Goal: Task Accomplishment & Management: Manage account settings

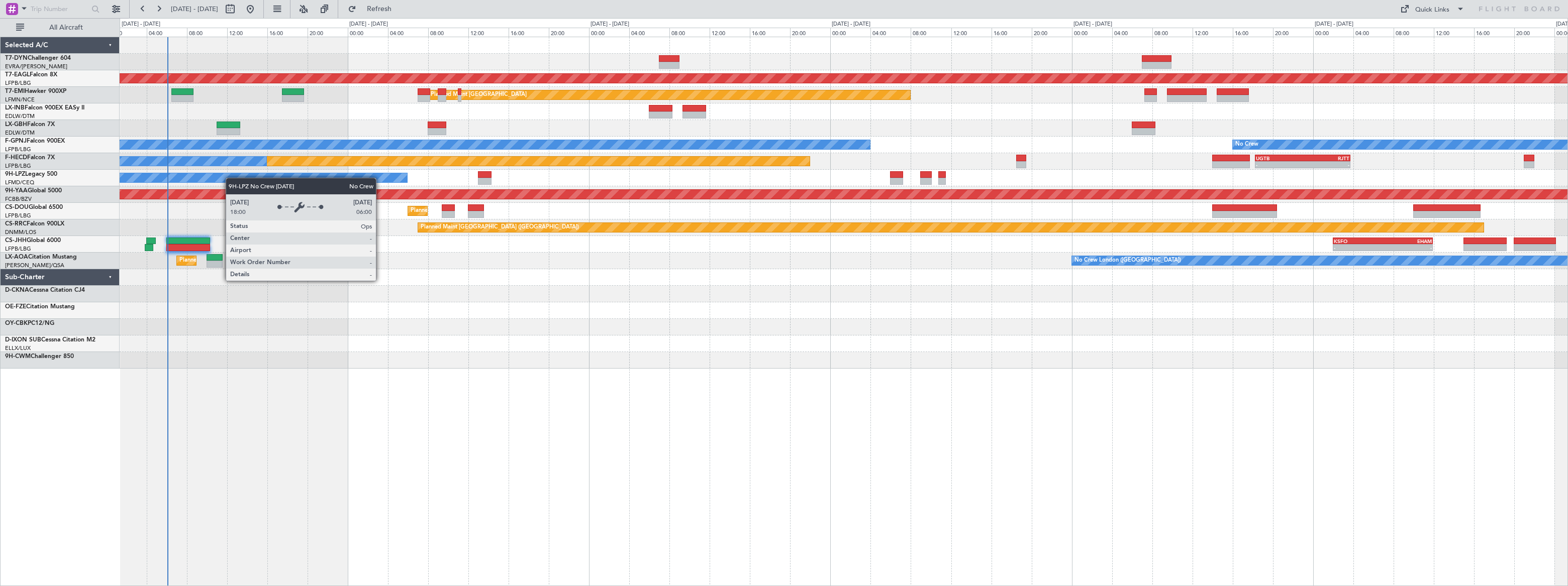
click at [230, 176] on div "Grounded [US_STATE] ([GEOGRAPHIC_DATA]) Planned Maint [GEOGRAPHIC_DATA] Planned…" at bounding box center [843, 203] width 1448 height 331
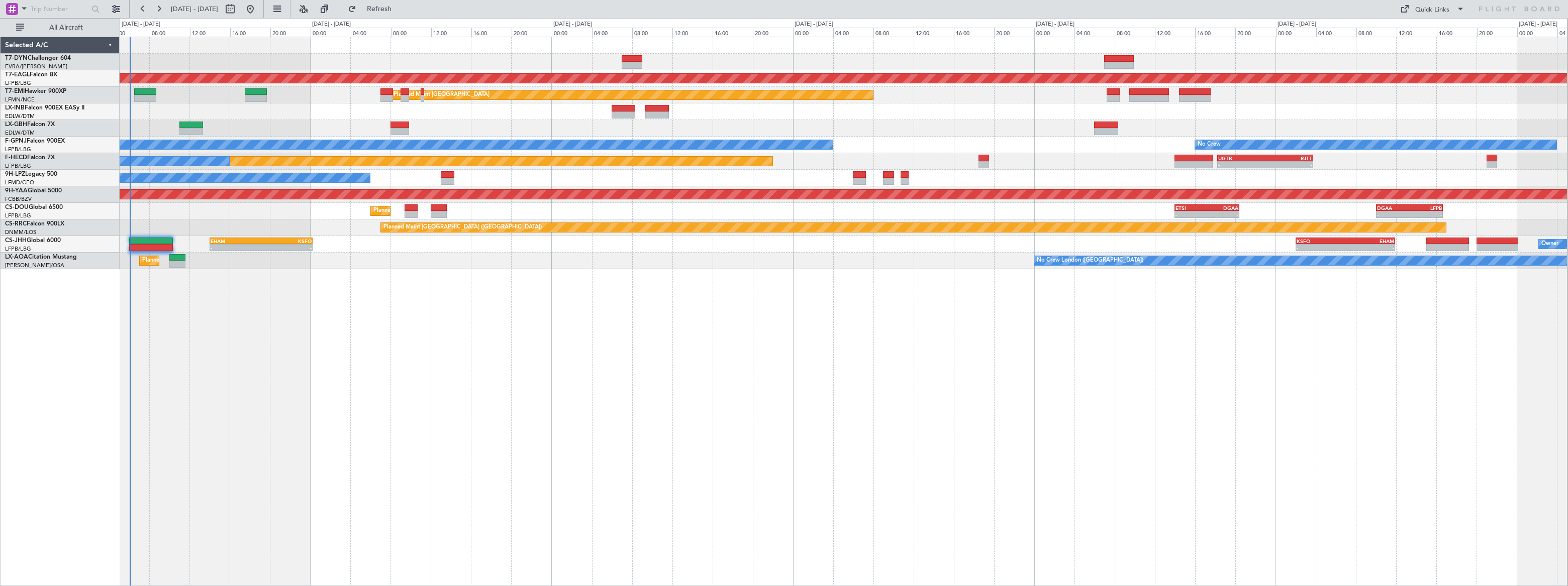
click at [268, 303] on div "Grounded [US_STATE] ([GEOGRAPHIC_DATA]) Planned Maint [GEOGRAPHIC_DATA] Planned…" at bounding box center [843, 311] width 1448 height 550
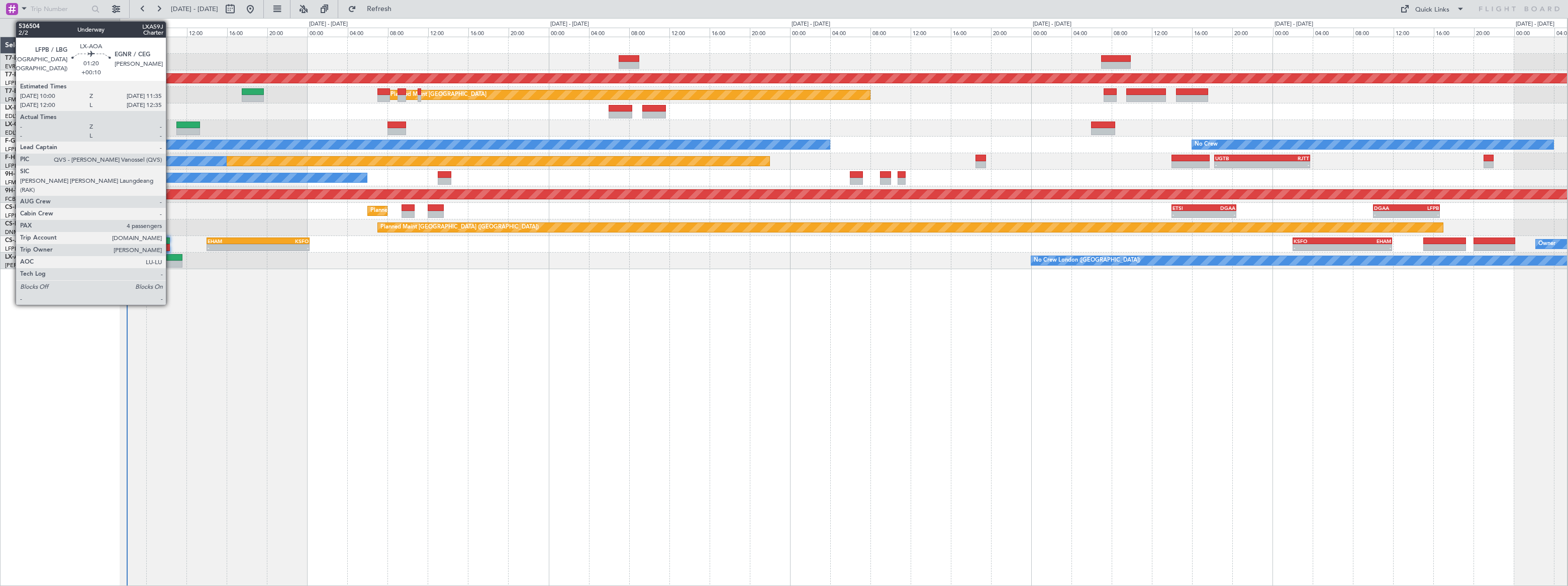
click at [170, 257] on div at bounding box center [175, 257] width 16 height 7
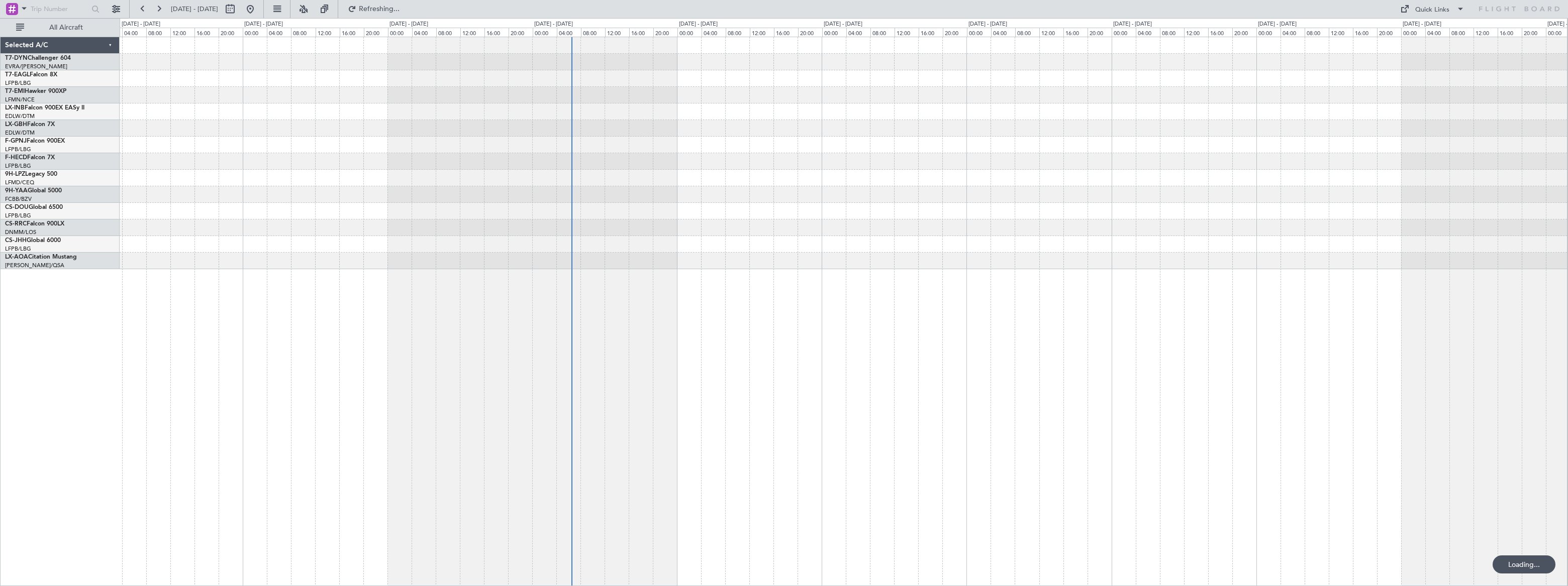
click at [582, 172] on div at bounding box center [843, 153] width 1448 height 232
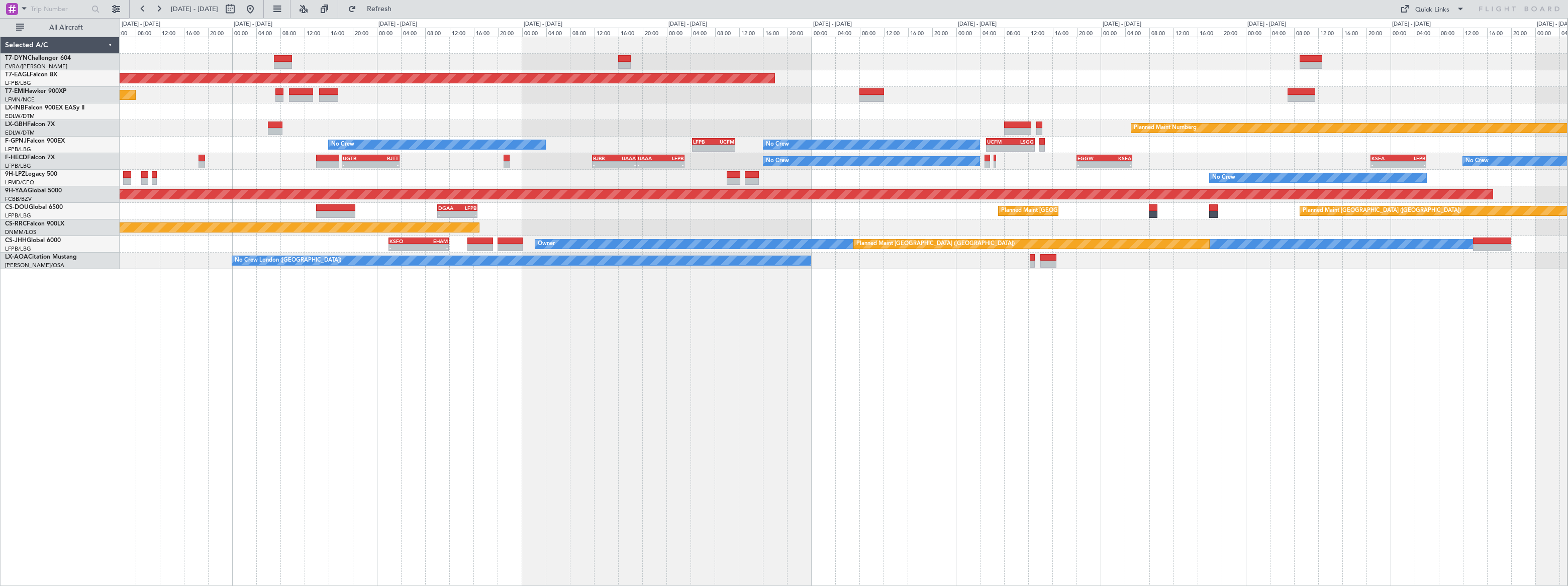
click at [275, 248] on div "Grounded [US_STATE] ([GEOGRAPHIC_DATA]) Planned Maint [GEOGRAPHIC_DATA] Planned…" at bounding box center [843, 311] width 1448 height 550
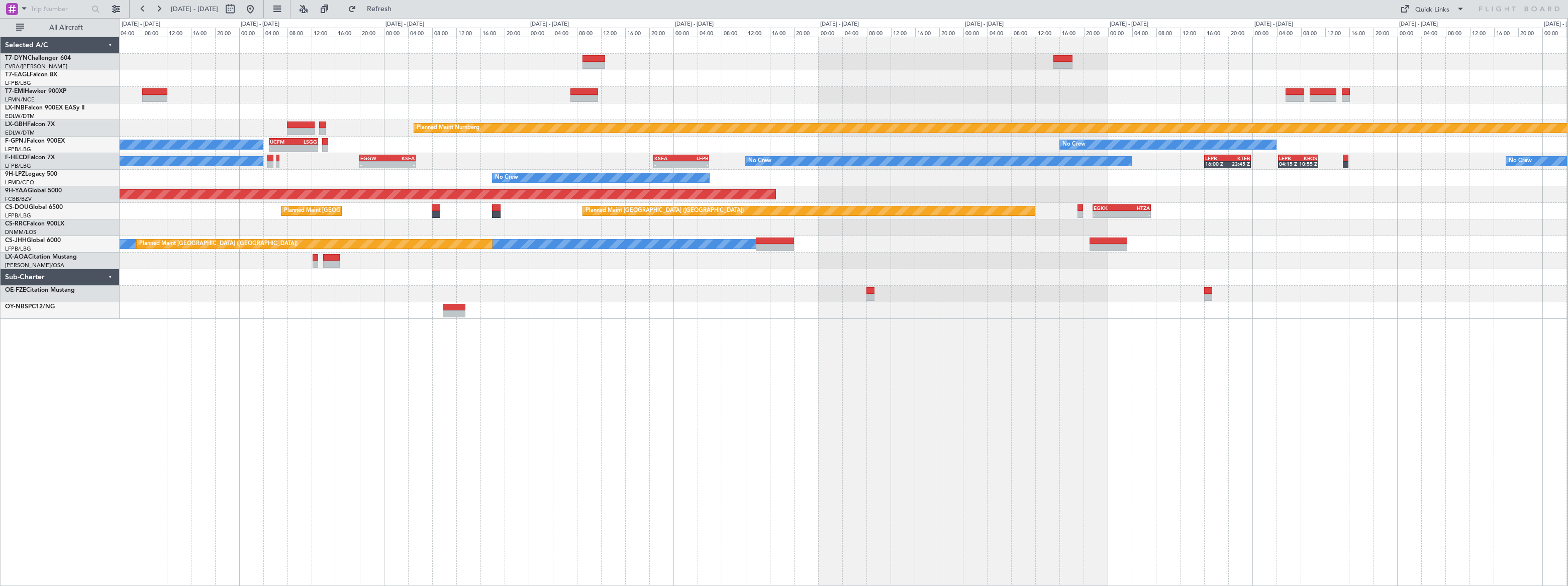
click at [435, 310] on div "Grounded [US_STATE] ([GEOGRAPHIC_DATA]) Planned Maint Nurnberg No Crew - - UCFM…" at bounding box center [843, 311] width 1448 height 550
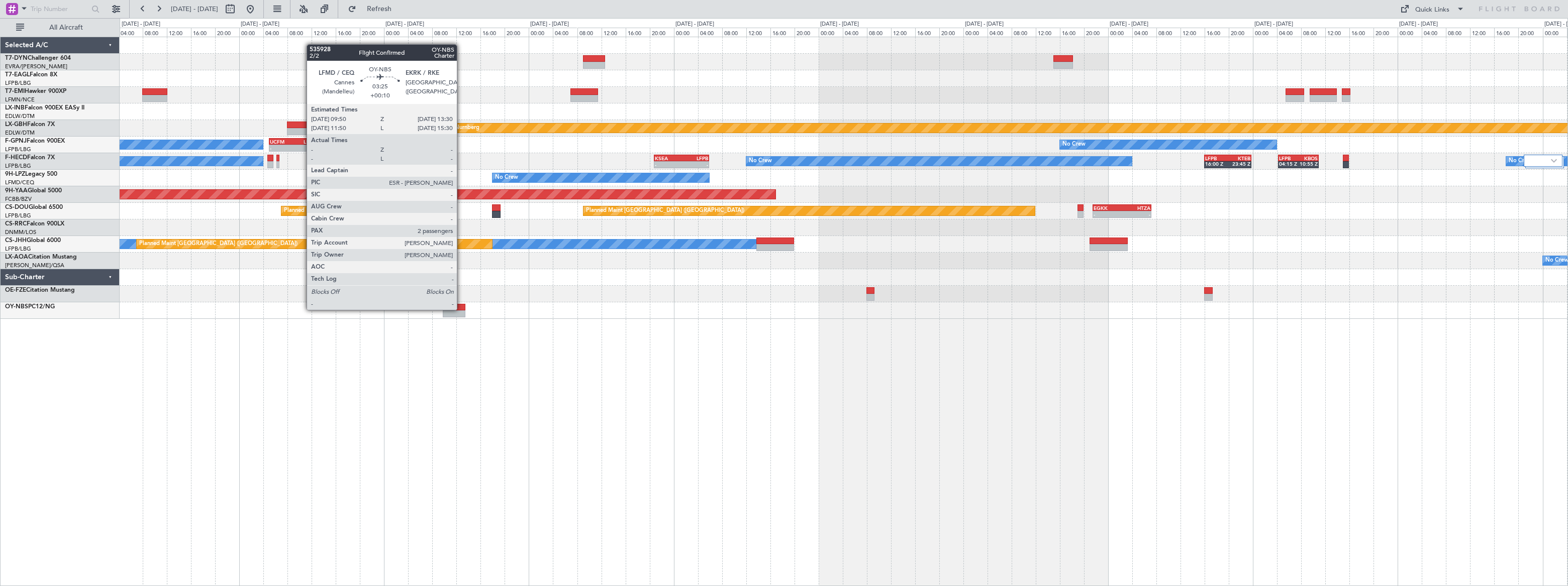
click at [461, 309] on div at bounding box center [454, 307] width 22 height 7
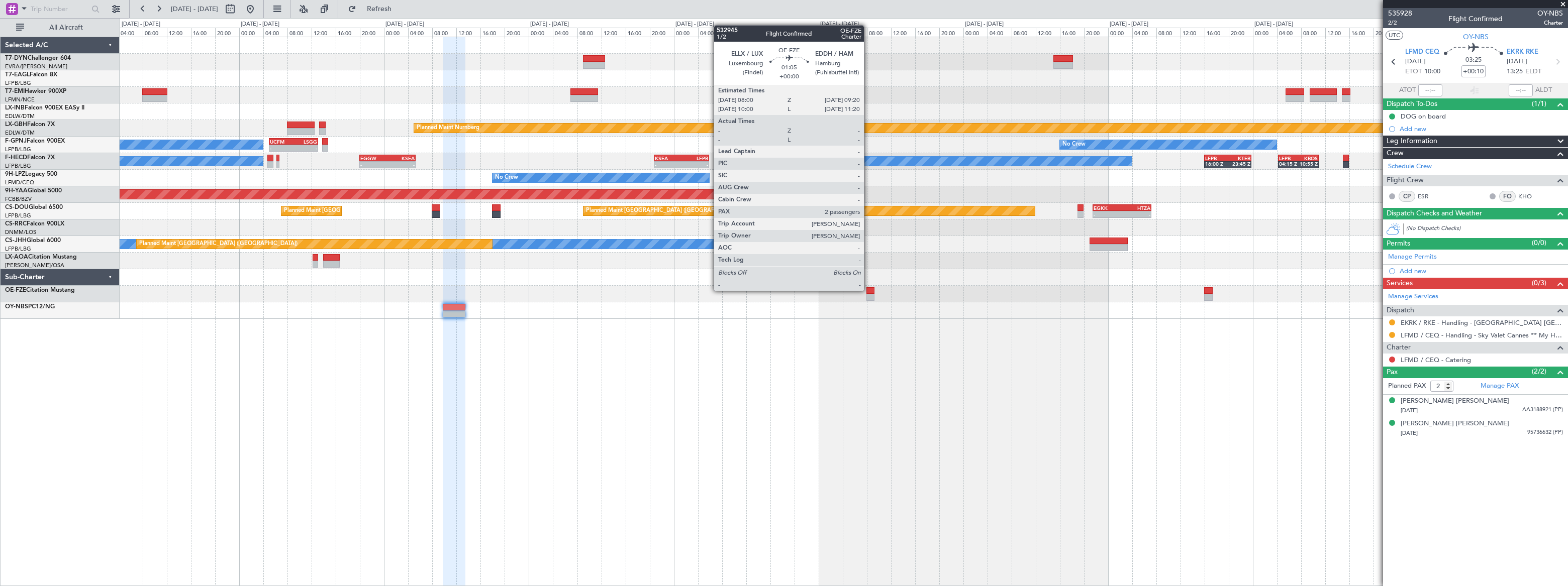
click at [869, 290] on div at bounding box center [870, 290] width 8 height 7
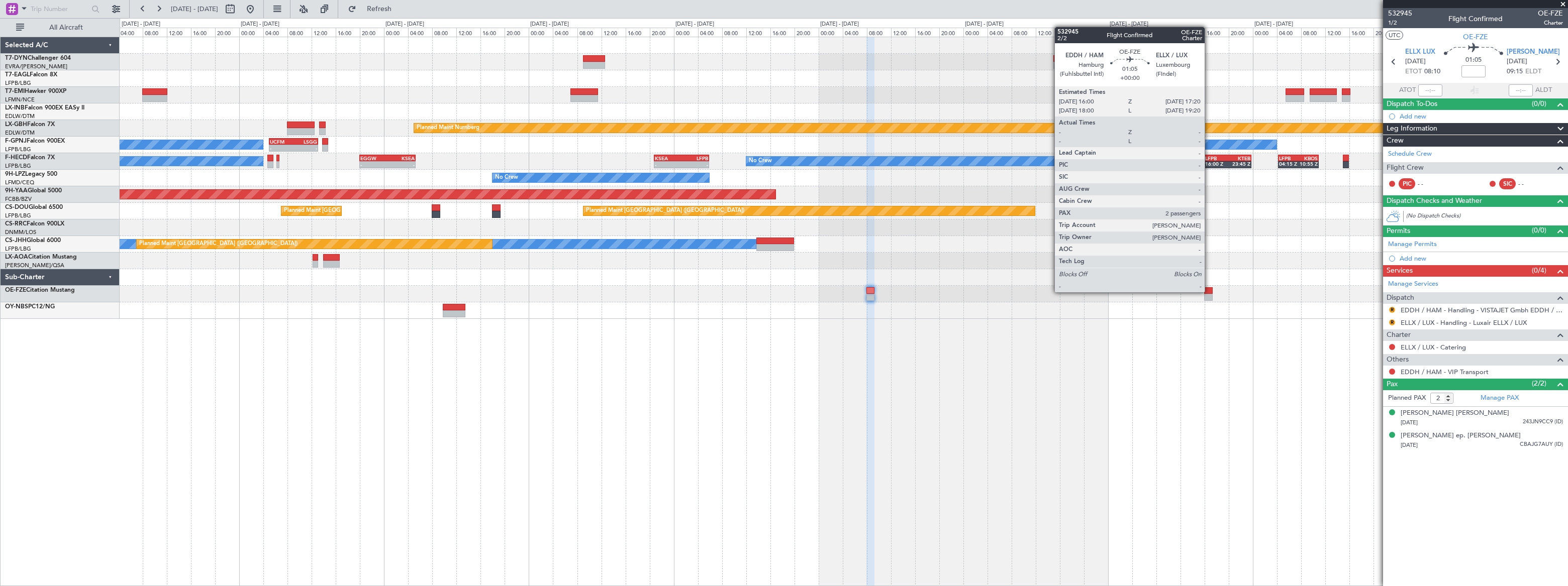
click at [1209, 291] on div at bounding box center [1208, 290] width 8 height 7
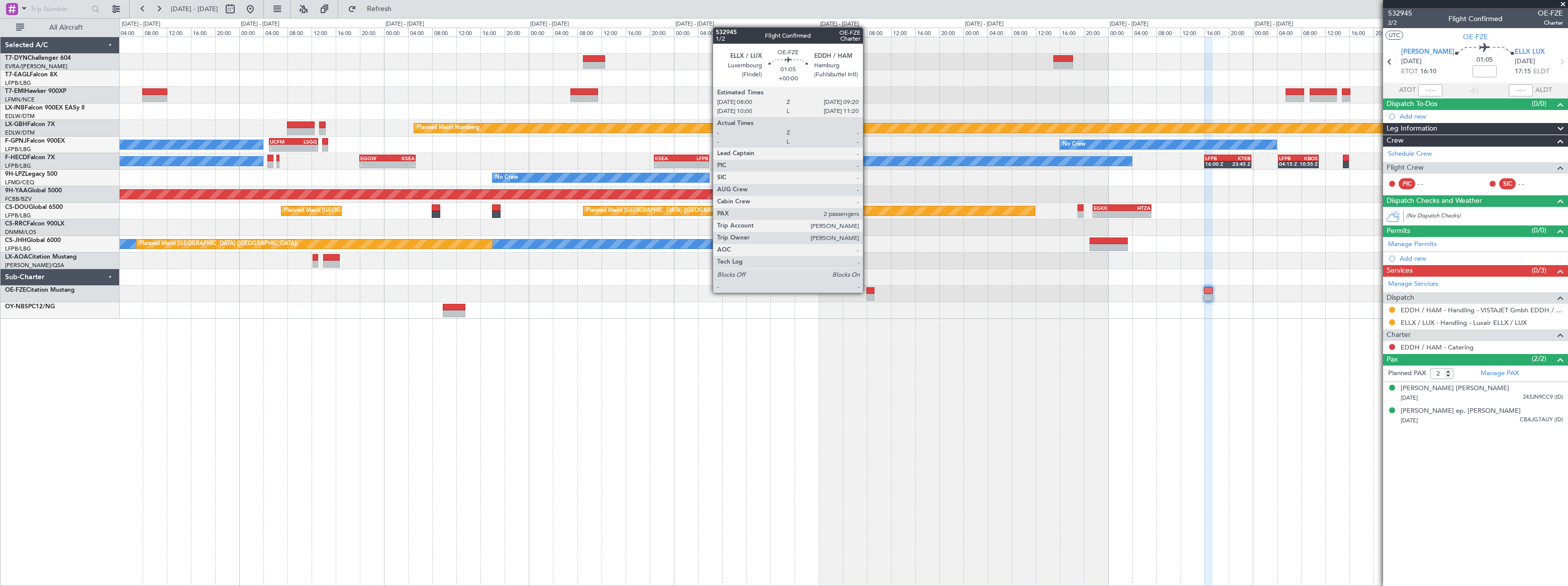
click at [867, 292] on div at bounding box center [870, 290] width 8 height 7
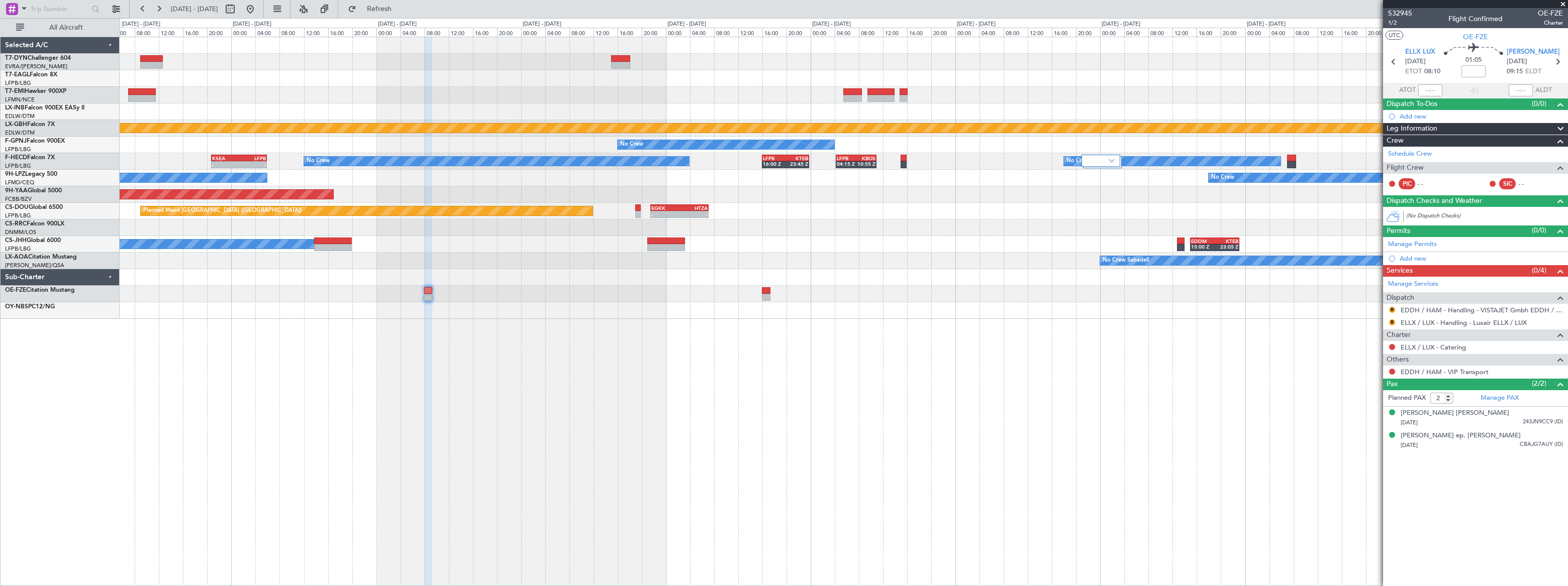
click at [589, 299] on div "Planned Maint Nurnberg No Crew - - UCFM 05:00 Z LSGG 13:05 Z No Crew No Crew No…" at bounding box center [843, 311] width 1448 height 550
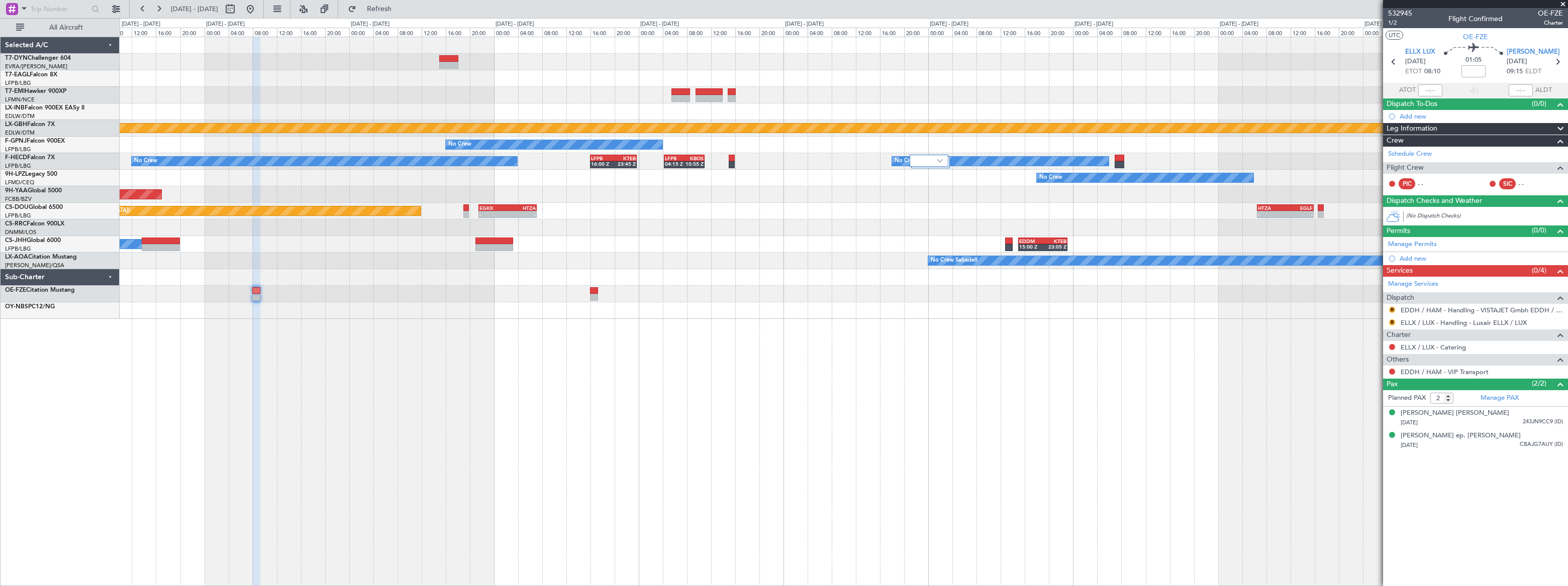
click at [1141, 332] on div "Planned Maint Nurnberg No Crew No Crew No Crew LFPB 16:00 Z KTEB 23:45 Z LFPB 0…" at bounding box center [843, 311] width 1448 height 550
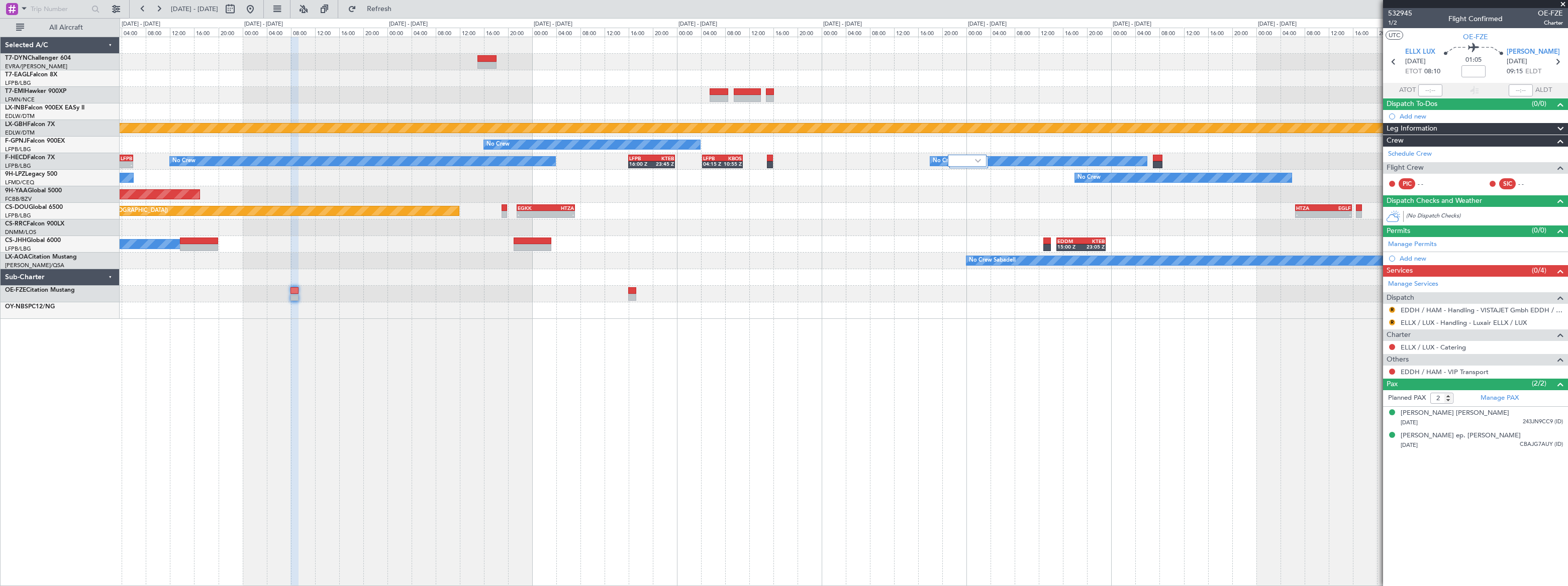
click at [1105, 347] on div "Planned Maint Nurnberg No Crew No Crew No Crew LFPB 16:00 Z KTEB 23:45 Z LFPB 0…" at bounding box center [843, 311] width 1448 height 550
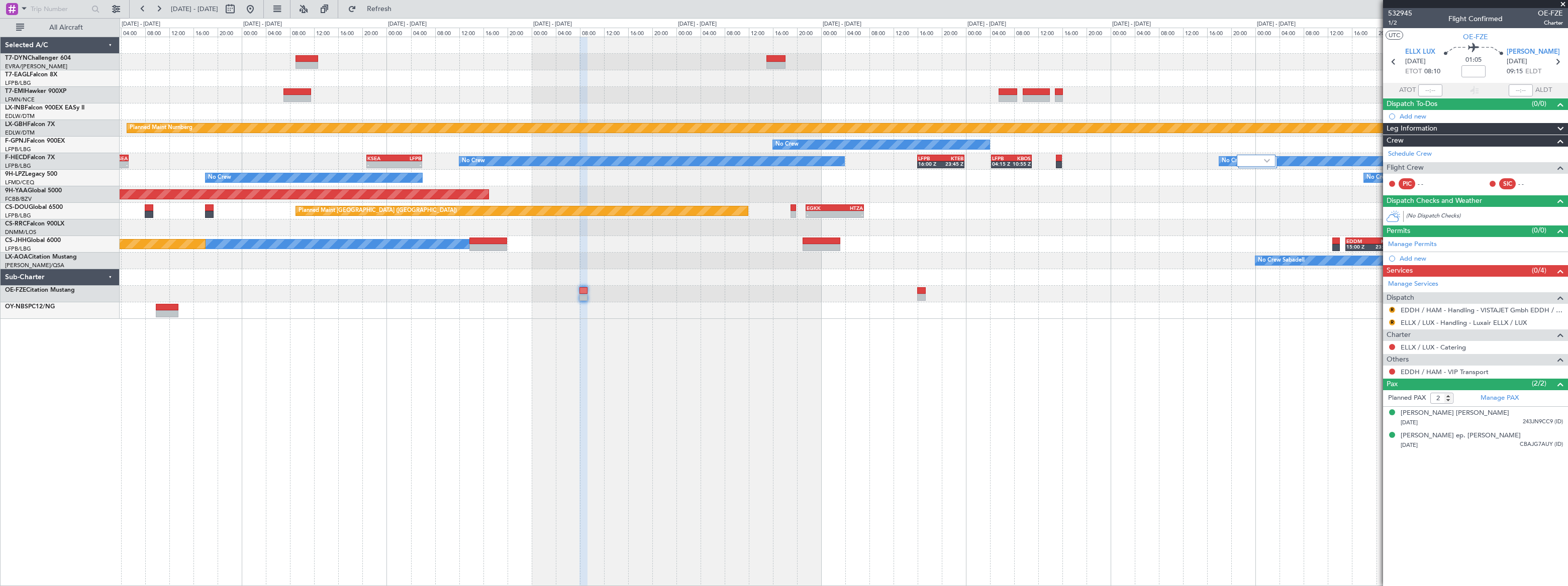
click at [1148, 357] on div "Grounded [US_STATE] ([GEOGRAPHIC_DATA]) Planned Maint Nurnberg No Crew - - No C…" at bounding box center [843, 311] width 1448 height 550
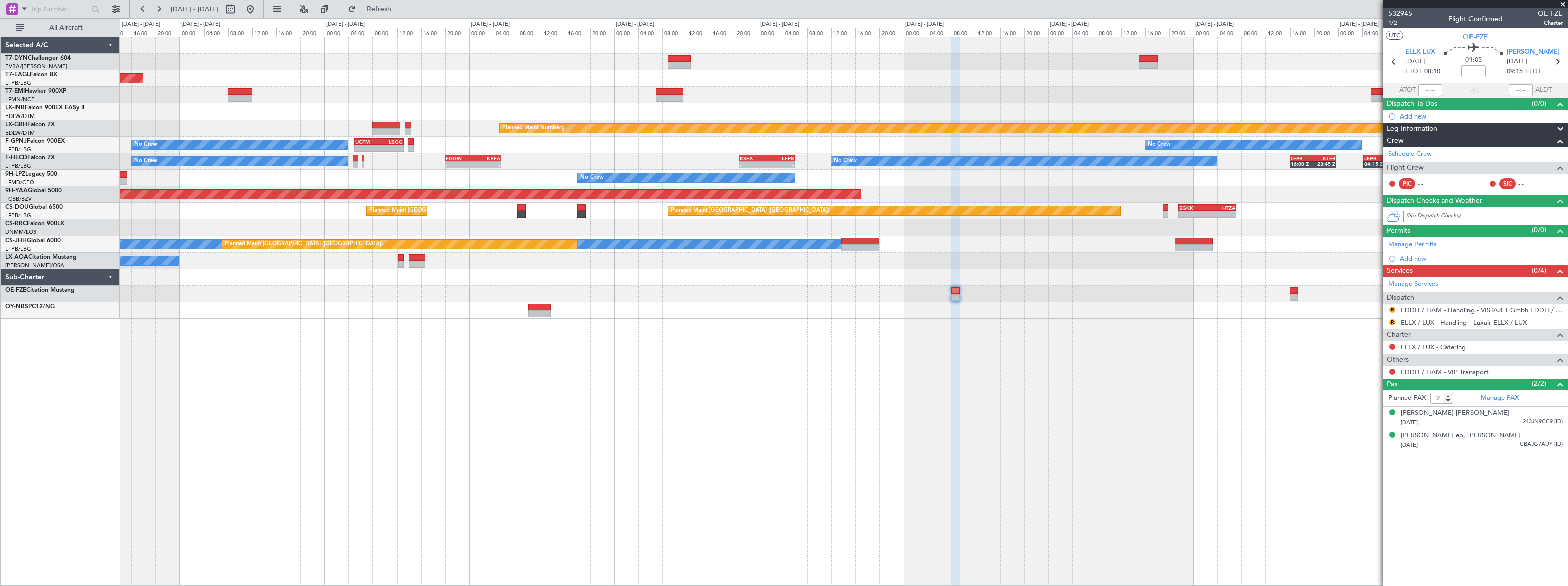
click at [1035, 359] on div "Grounded [US_STATE] ([GEOGRAPHIC_DATA]) Planned Maint Nurnberg No Crew - - UCFM…" at bounding box center [843, 311] width 1448 height 550
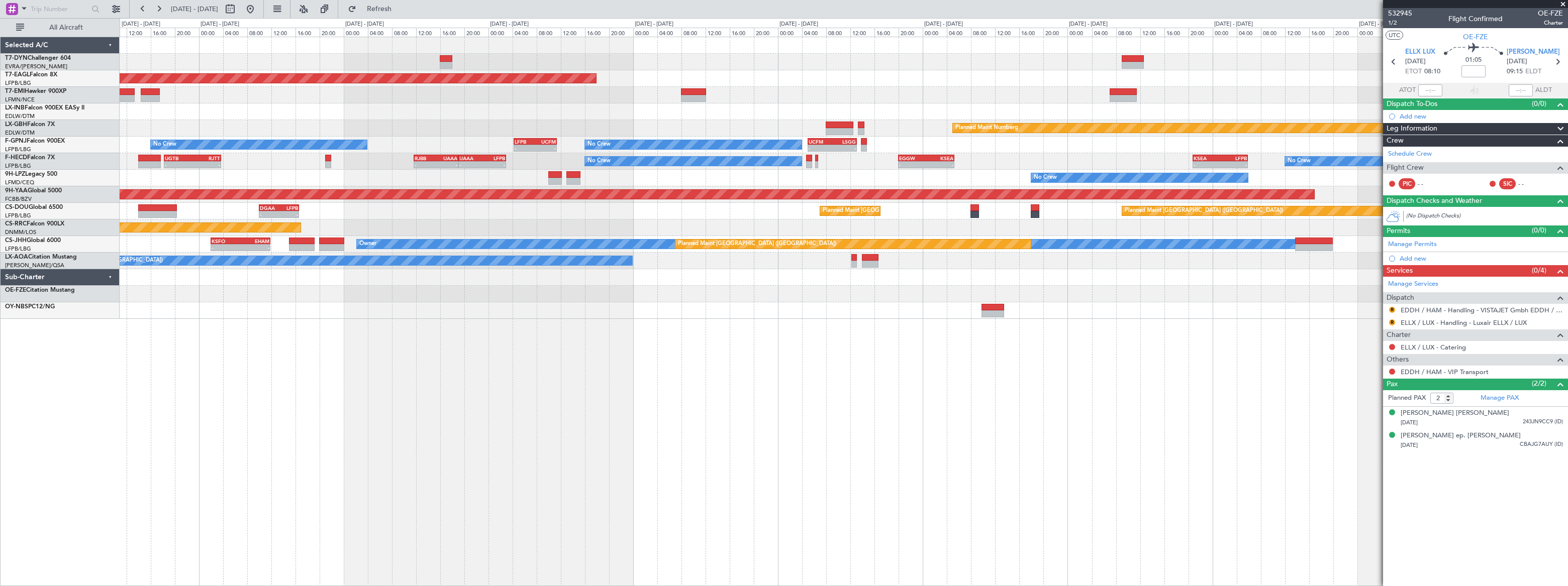
click at [904, 353] on div "Grounded [US_STATE] ([GEOGRAPHIC_DATA]) Planned Maint [GEOGRAPHIC_DATA] Planned…" at bounding box center [843, 311] width 1448 height 550
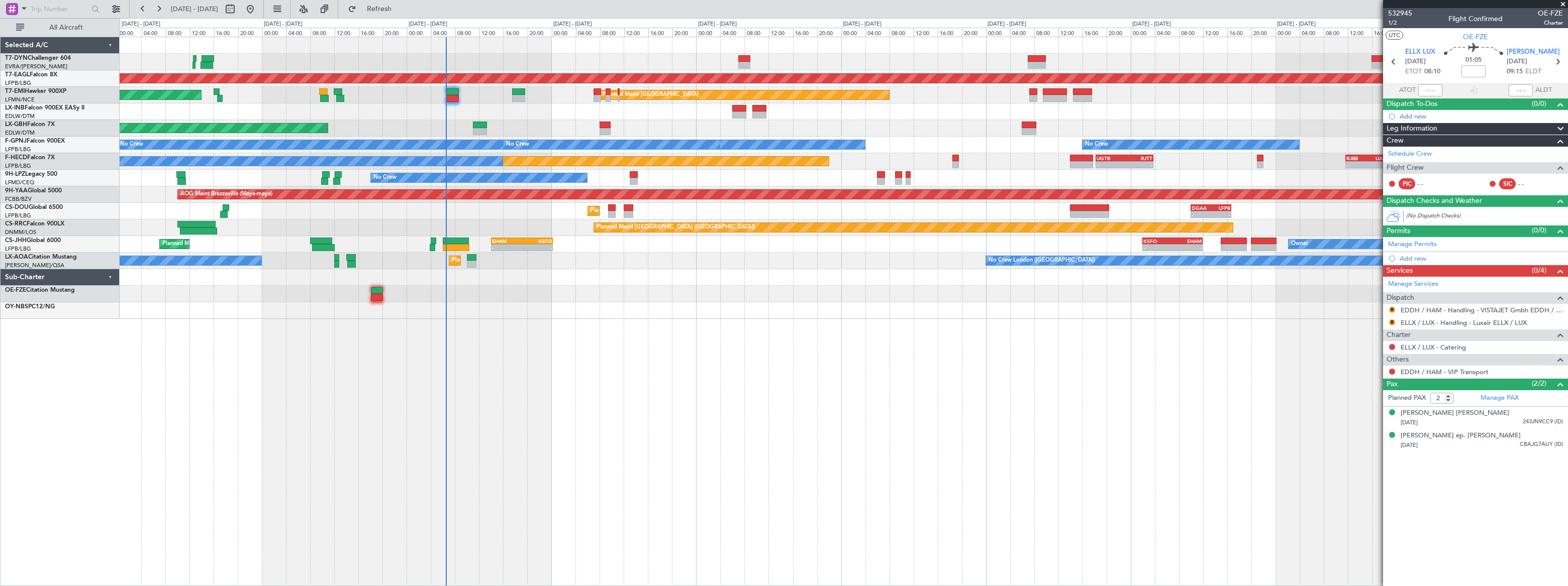
click at [1011, 344] on div "AOG Maint Riga (Riga Intl) Grounded [US_STATE] ([GEOGRAPHIC_DATA]) Planned Main…" at bounding box center [843, 311] width 1448 height 550
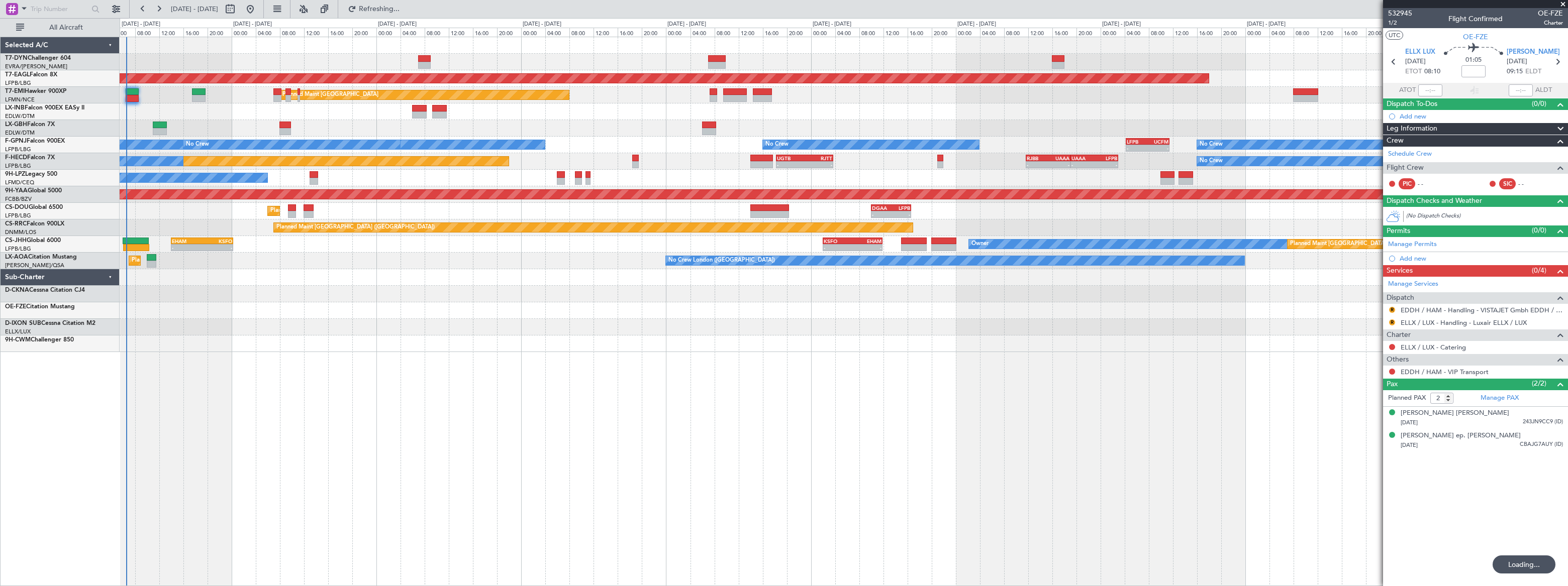
click at [294, 281] on div "Grounded [US_STATE] ([GEOGRAPHIC_DATA]) Planned Maint [GEOGRAPHIC_DATA] Planned…" at bounding box center [843, 311] width 1448 height 550
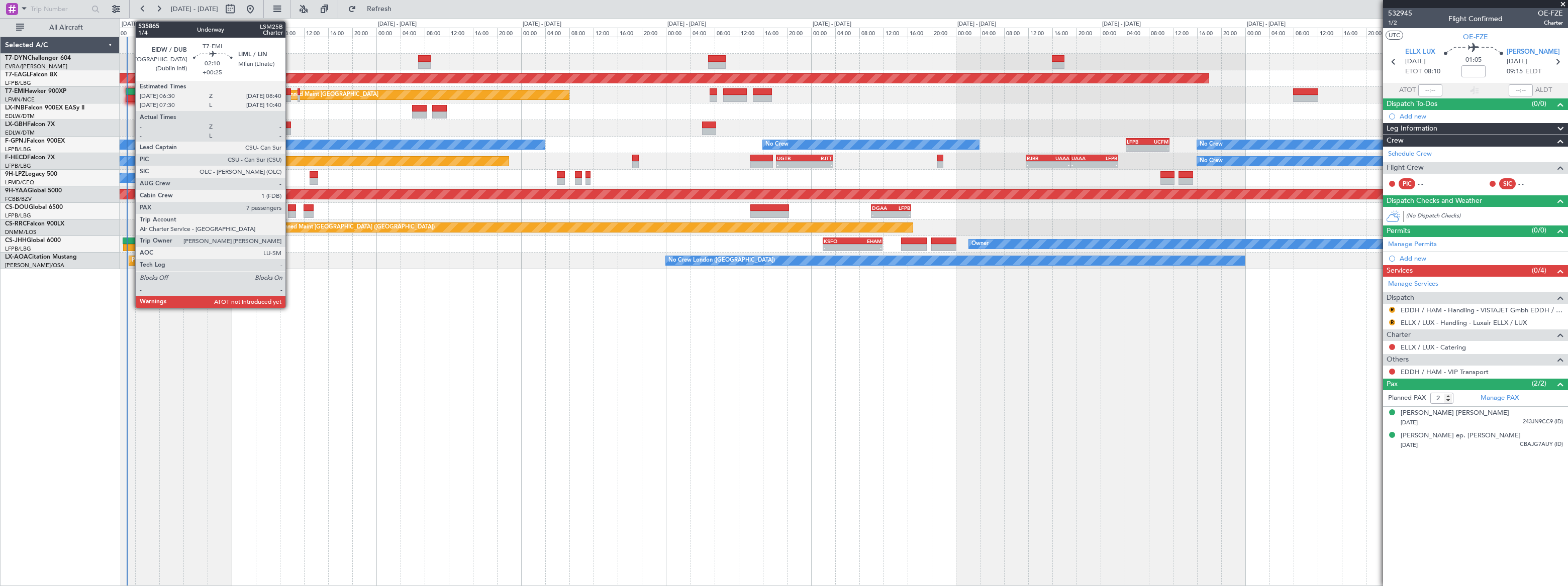
click at [130, 91] on div at bounding box center [132, 91] width 13 height 7
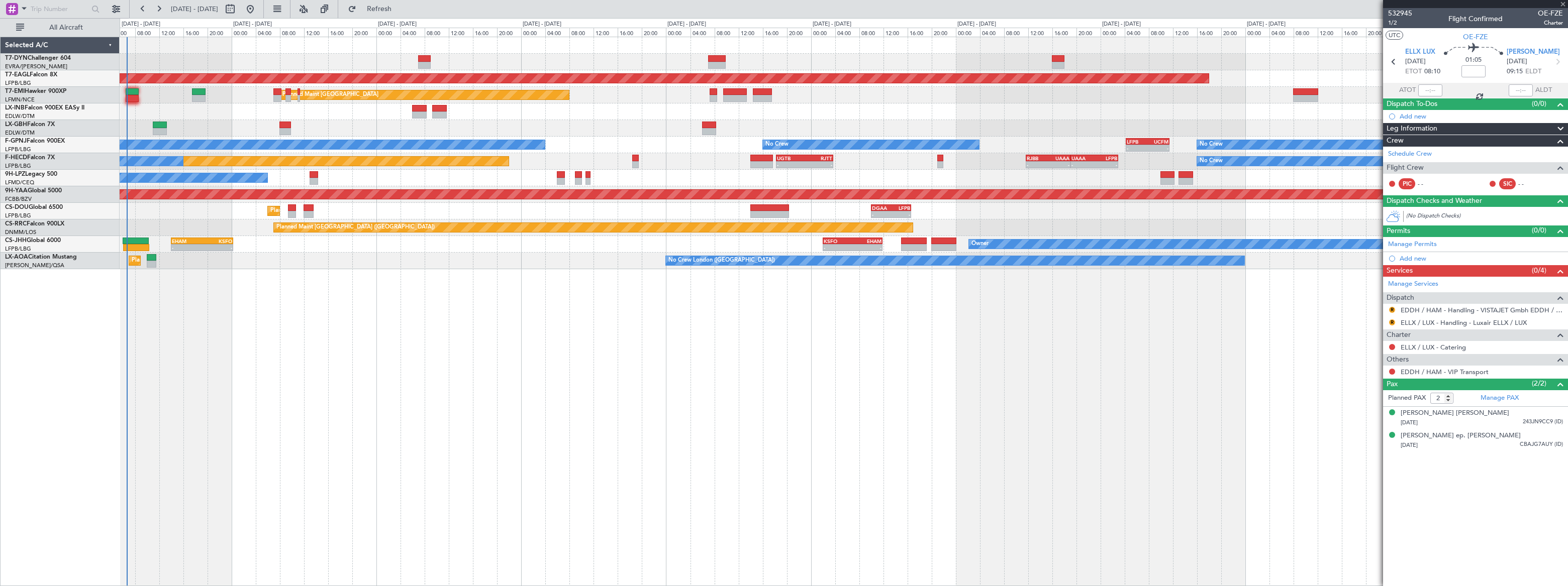
type input "+00:25"
type input "7"
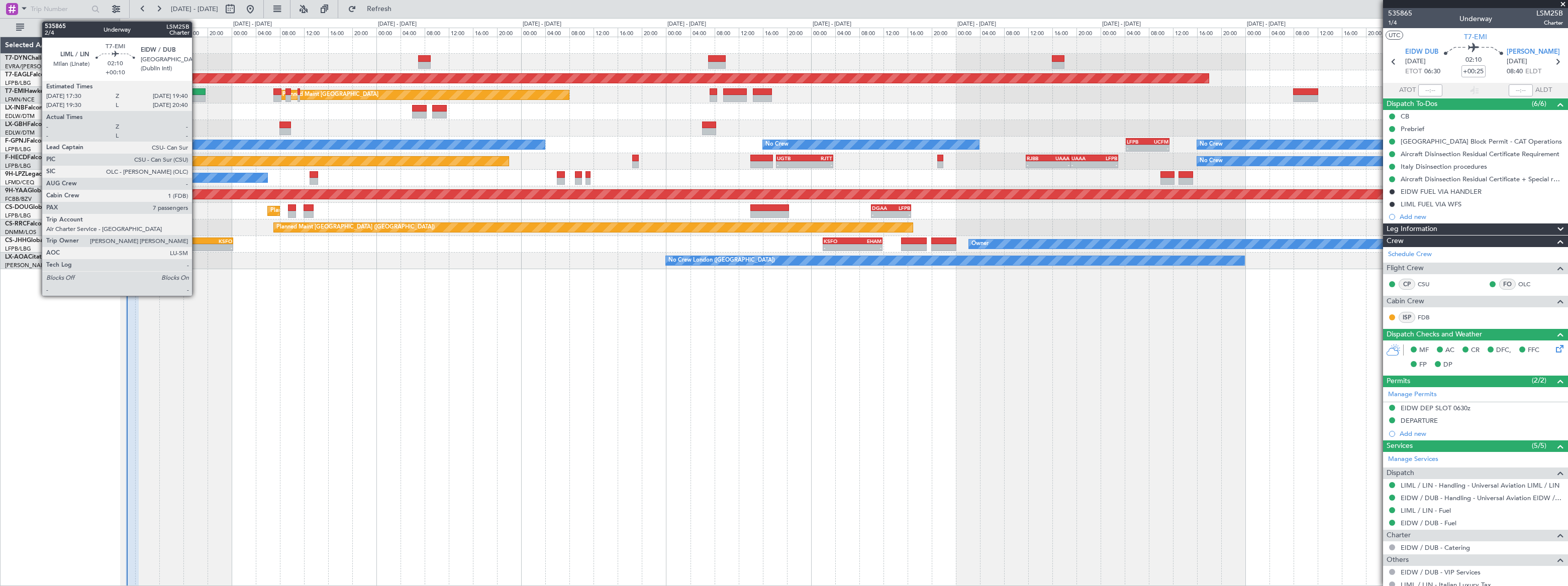
click at [196, 93] on div at bounding box center [198, 91] width 13 height 7
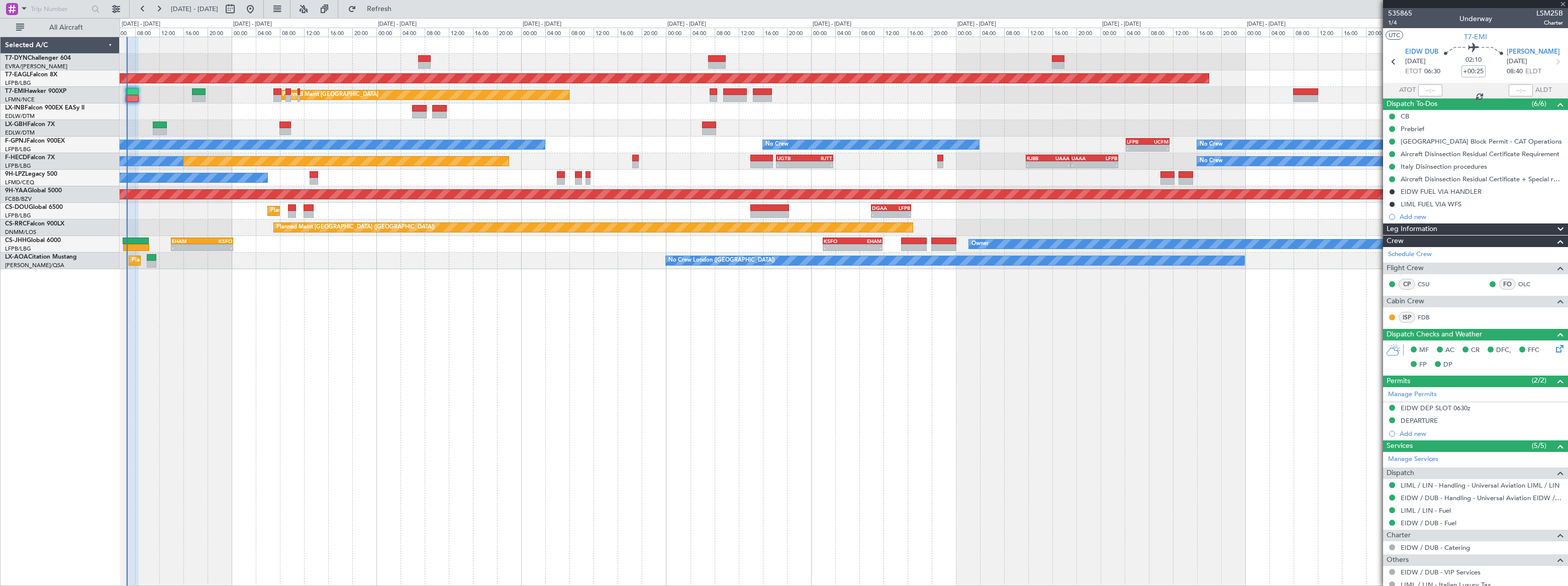
type input "+00:10"
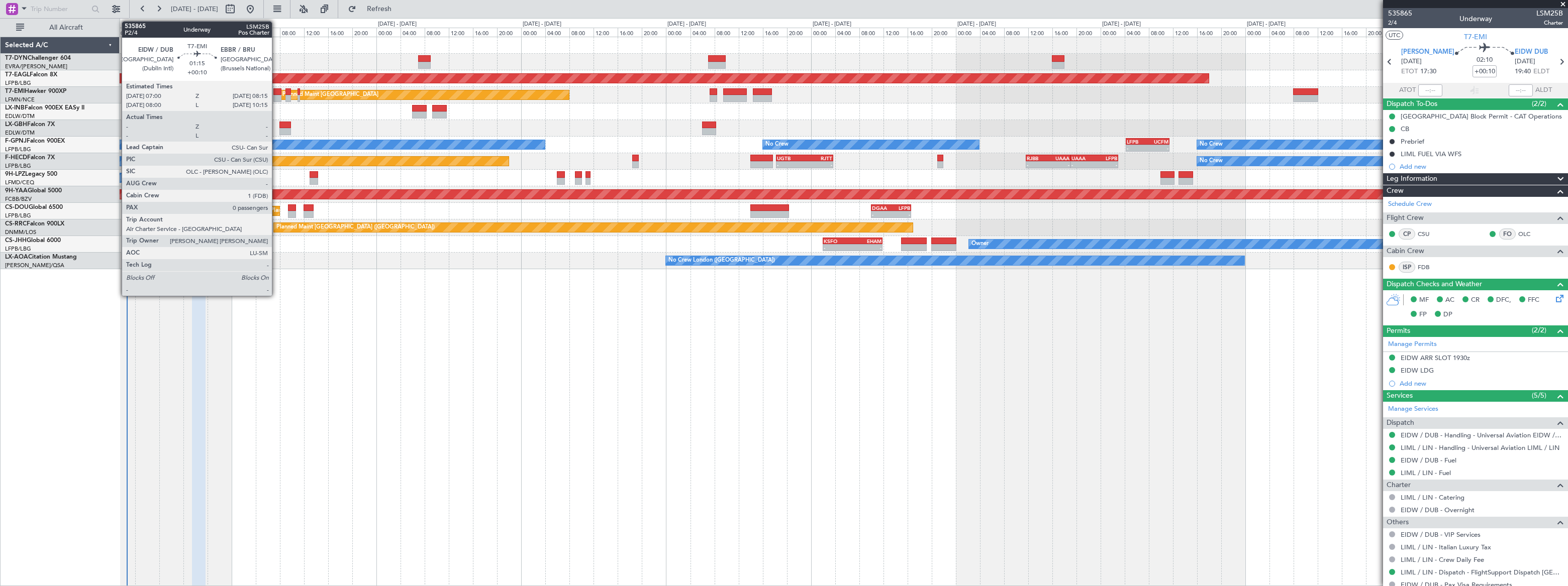
click at [276, 95] on div at bounding box center [277, 98] width 8 height 7
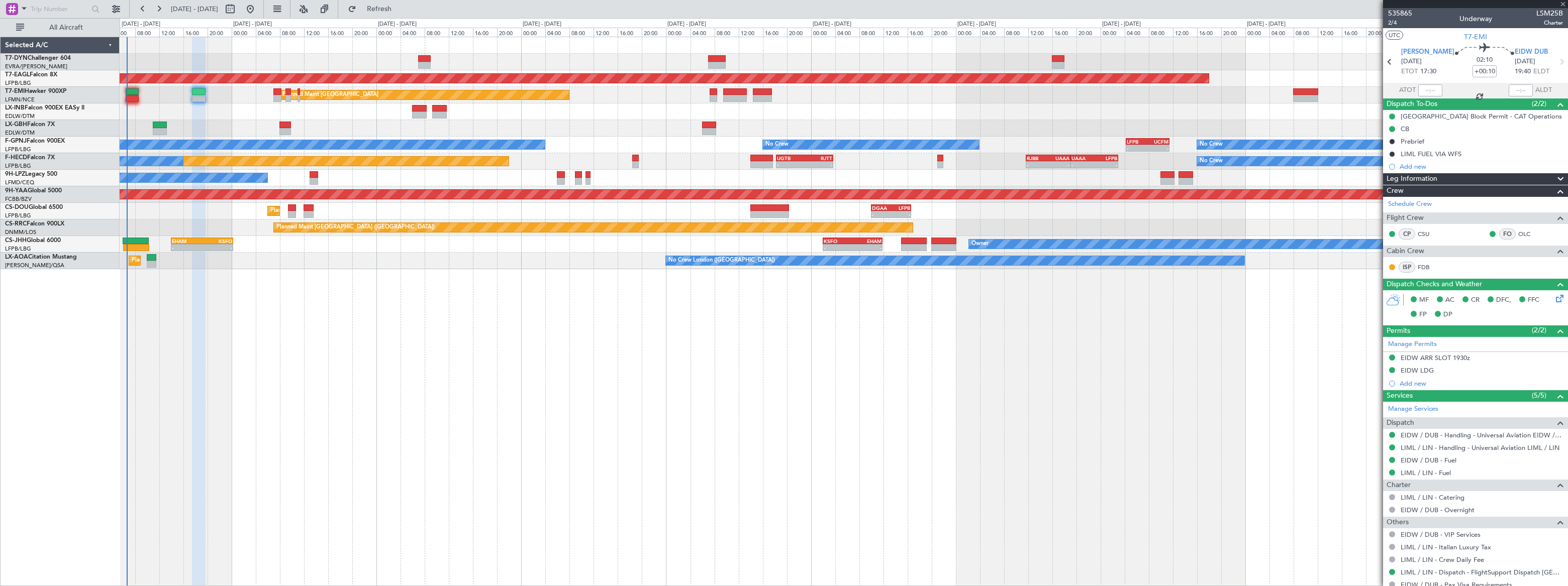
type input "0"
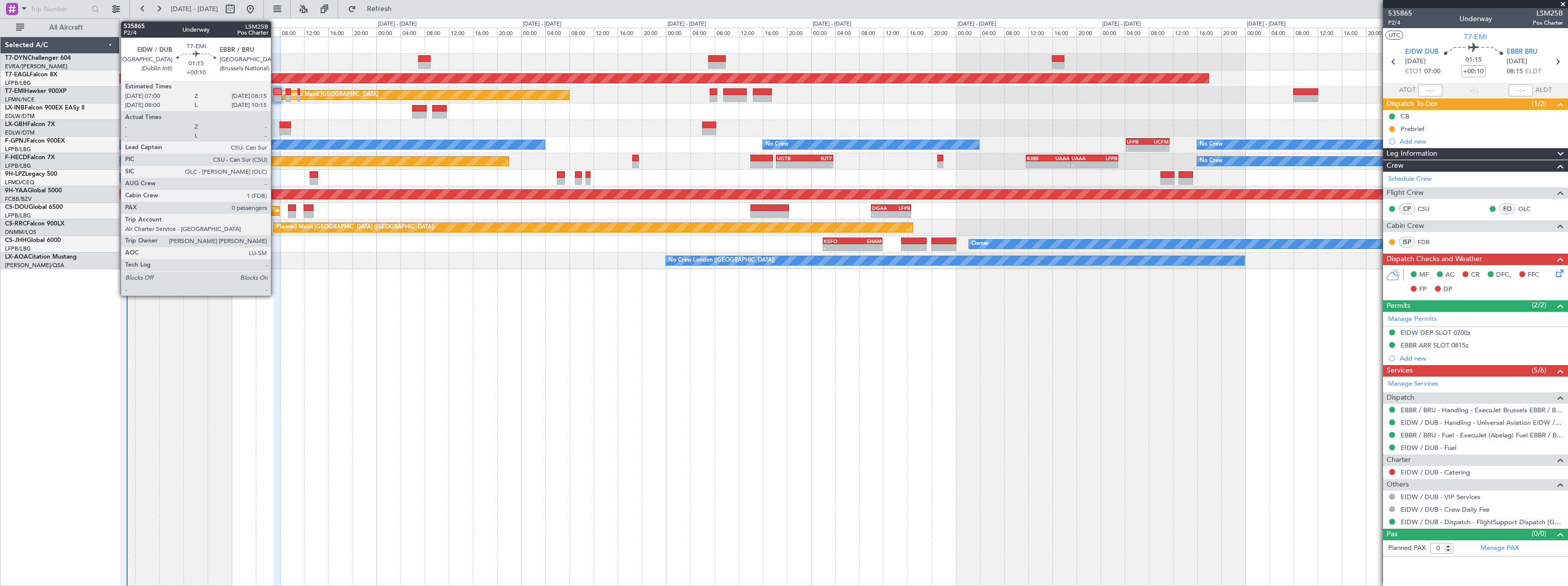
click at [276, 94] on div at bounding box center [277, 91] width 8 height 7
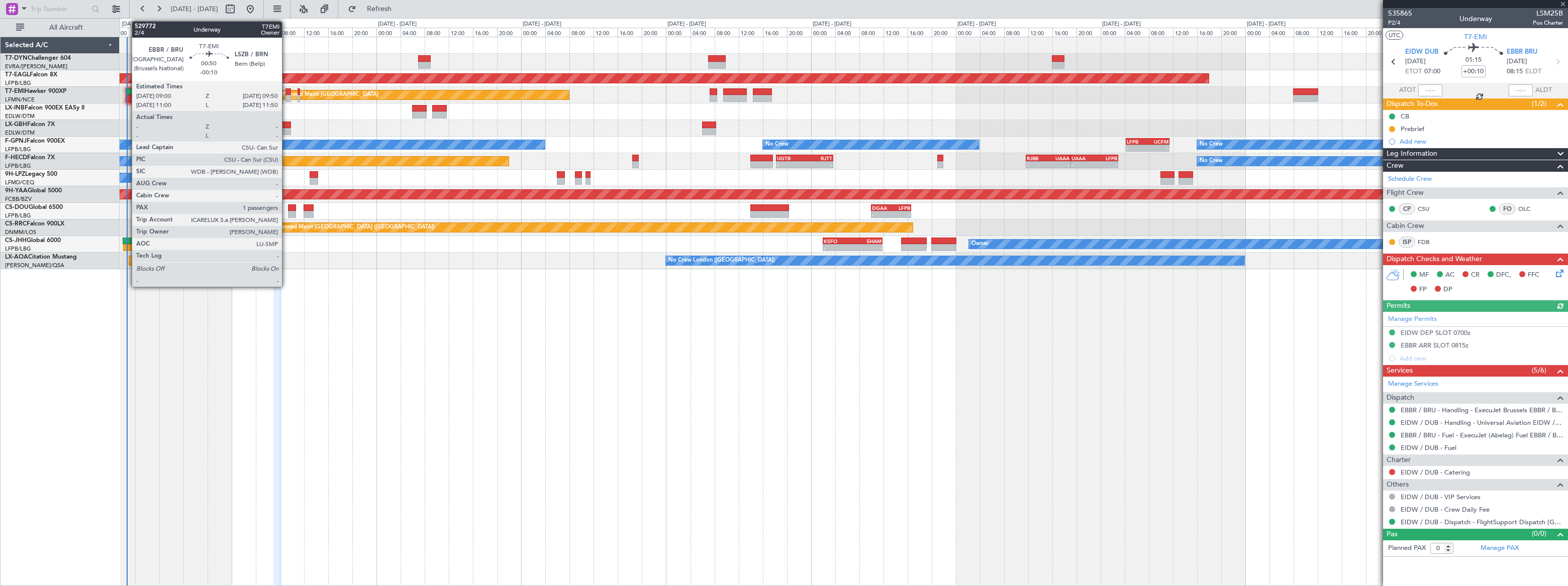
click at [287, 93] on div at bounding box center [288, 91] width 5 height 7
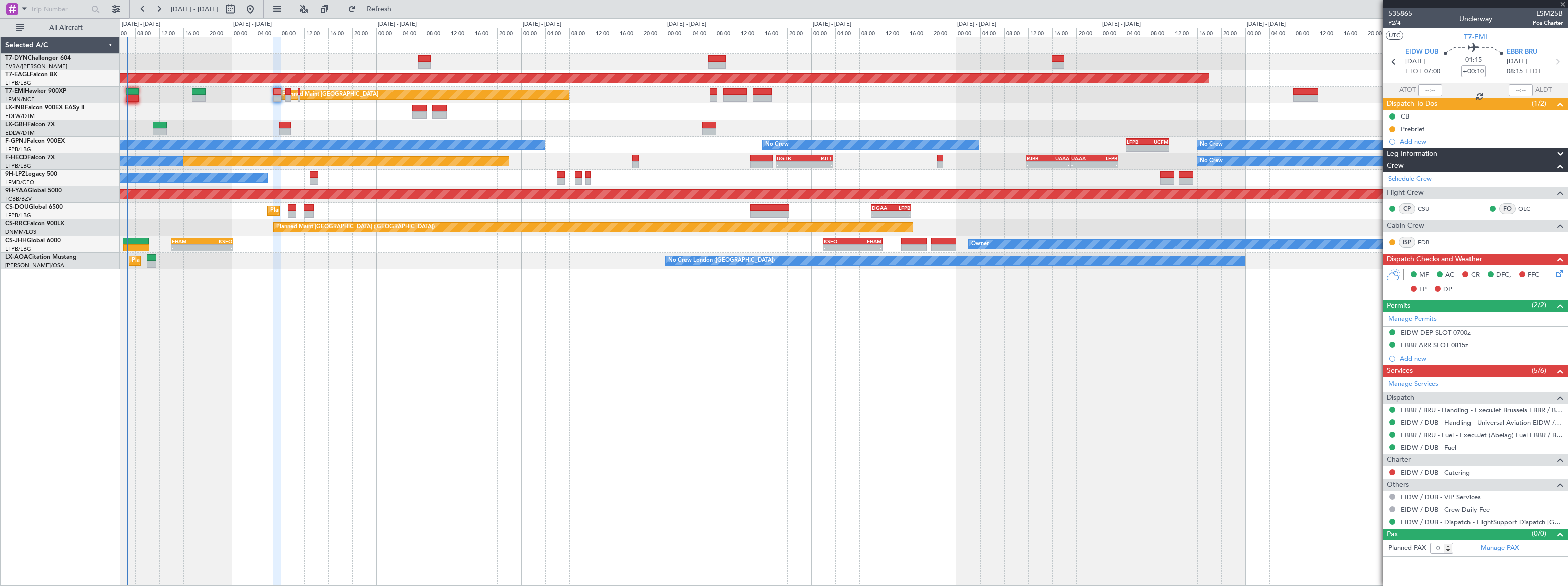
type input "-00:10"
type input "1"
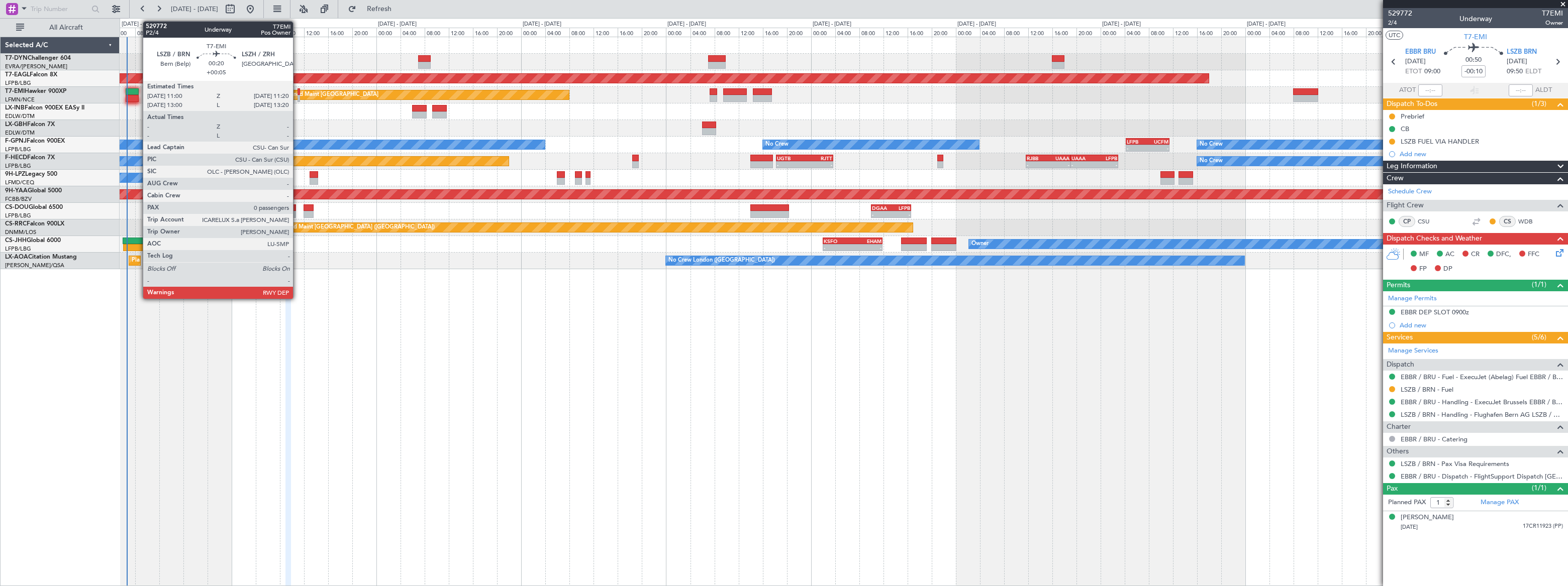
click at [297, 93] on div at bounding box center [298, 91] width 2 height 7
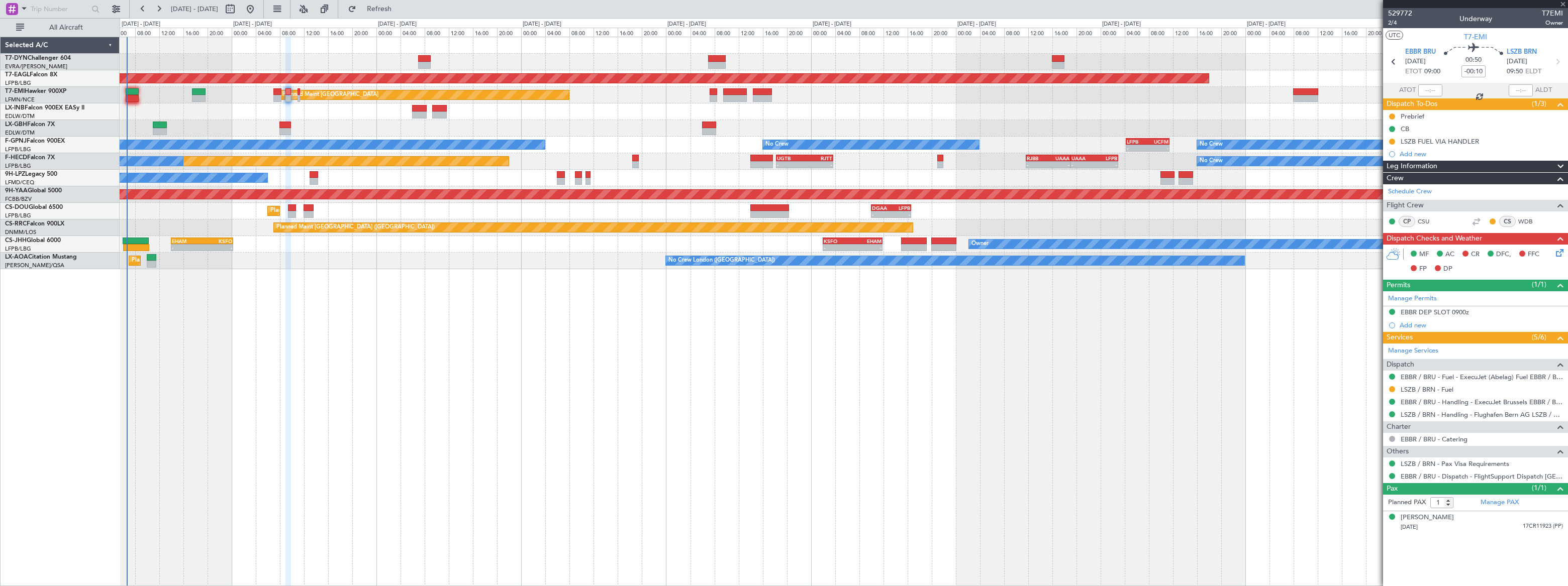
type input "+00:05"
type input "0"
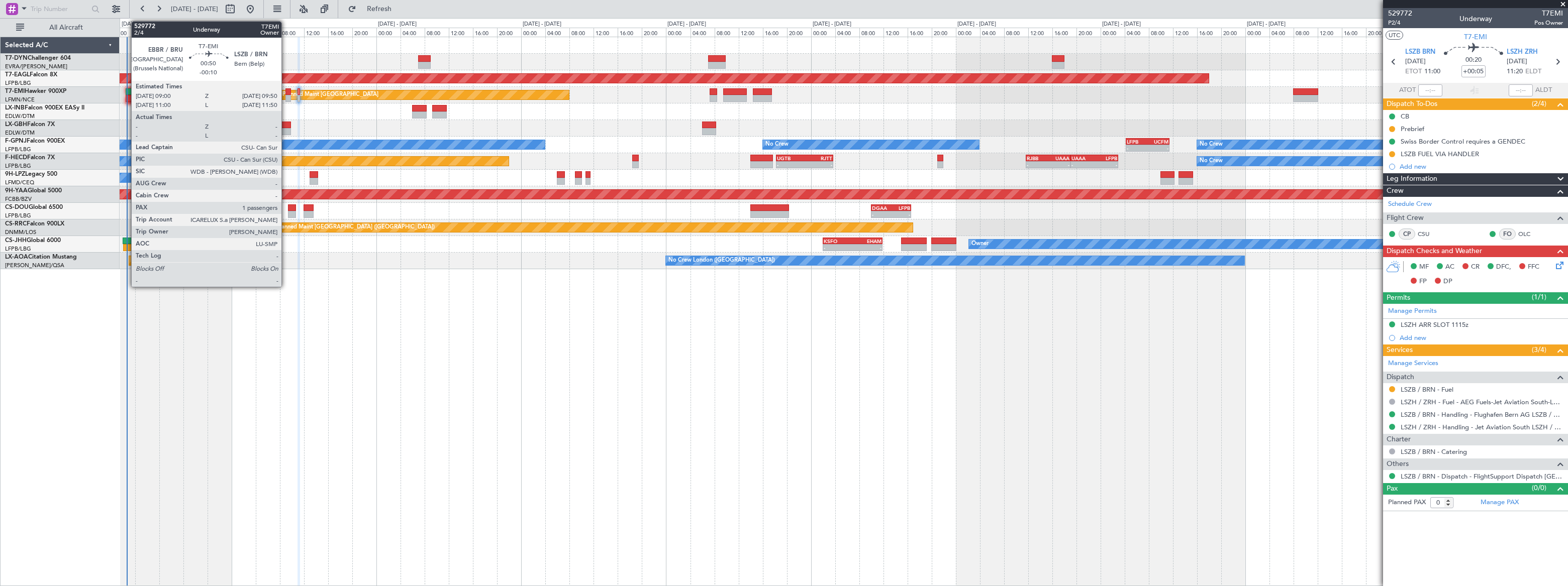
click at [286, 95] on div at bounding box center [288, 98] width 5 height 7
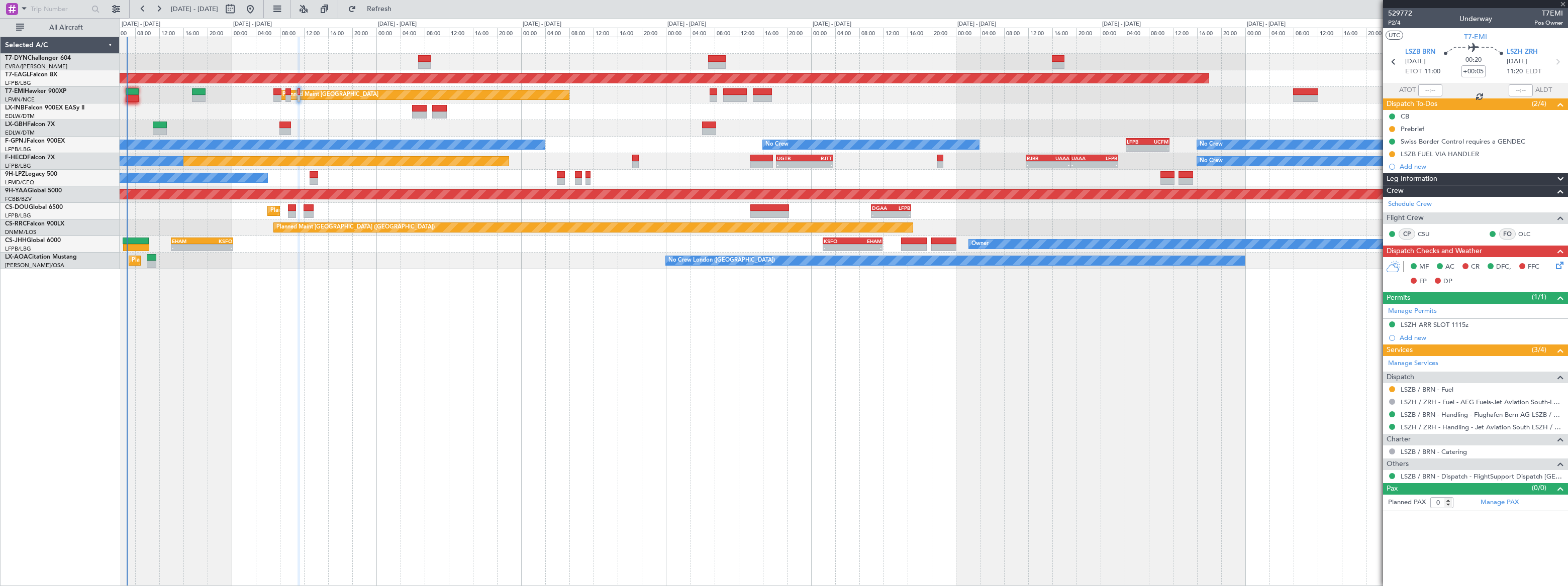
type input "-00:10"
type input "1"
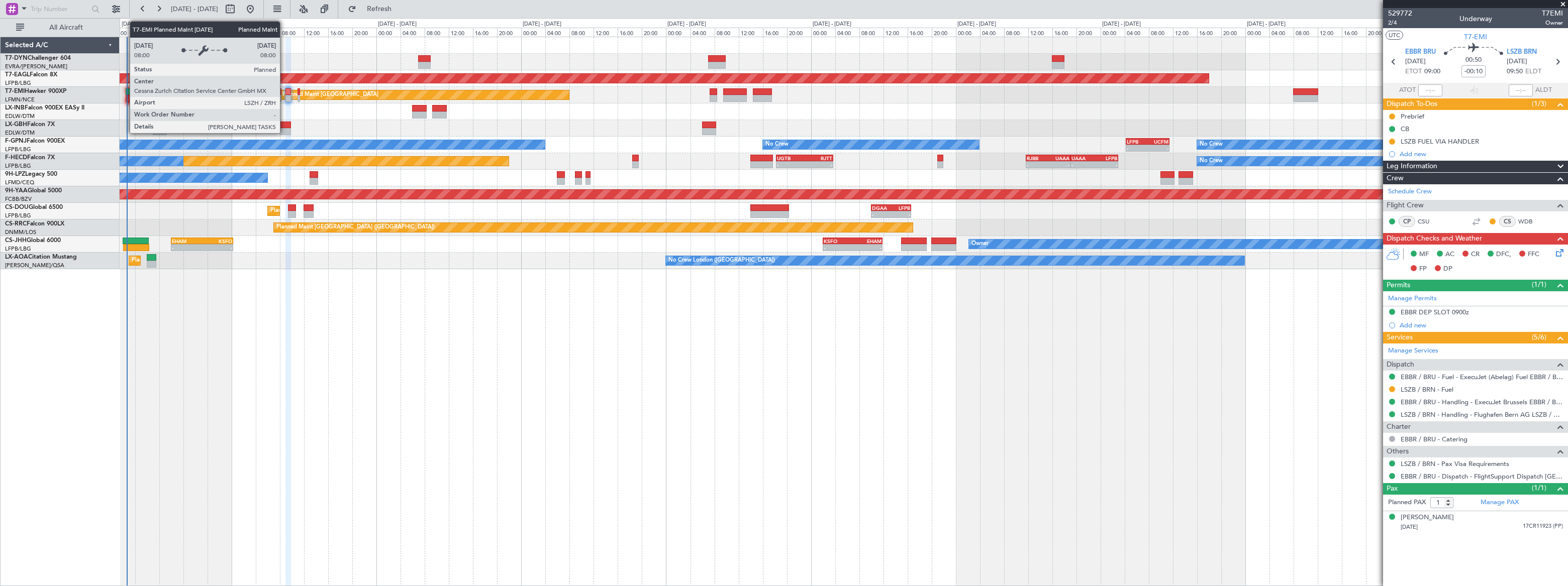
click at [285, 94] on div "Planned Maint [GEOGRAPHIC_DATA]" at bounding box center [330, 95] width 96 height 15
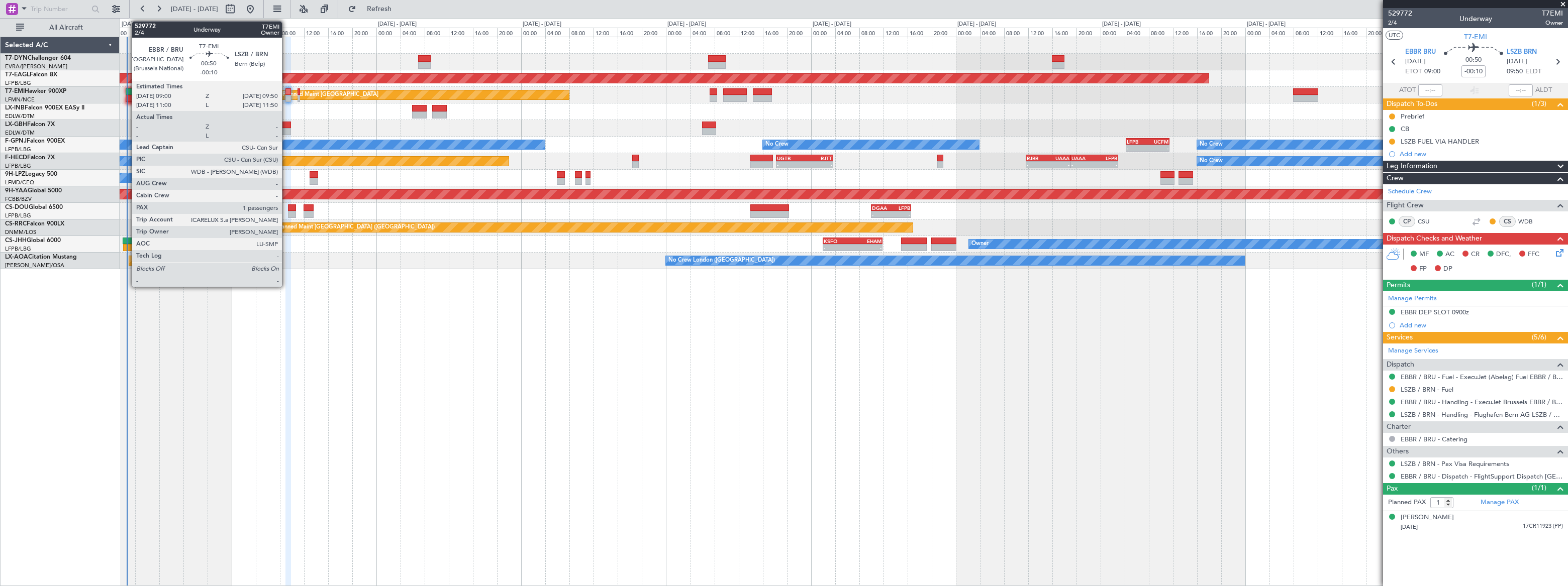
click at [287, 95] on div at bounding box center [288, 98] width 5 height 7
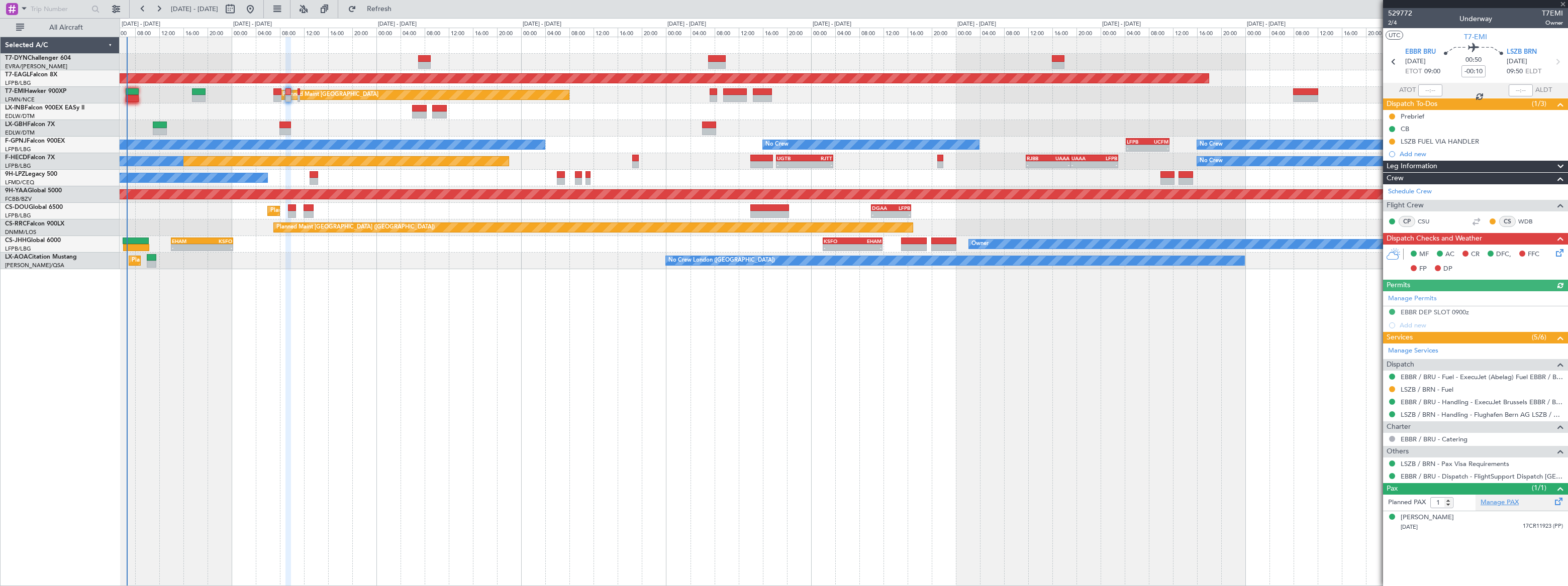
click at [1512, 504] on link "Manage PAX" at bounding box center [1499, 503] width 38 height 10
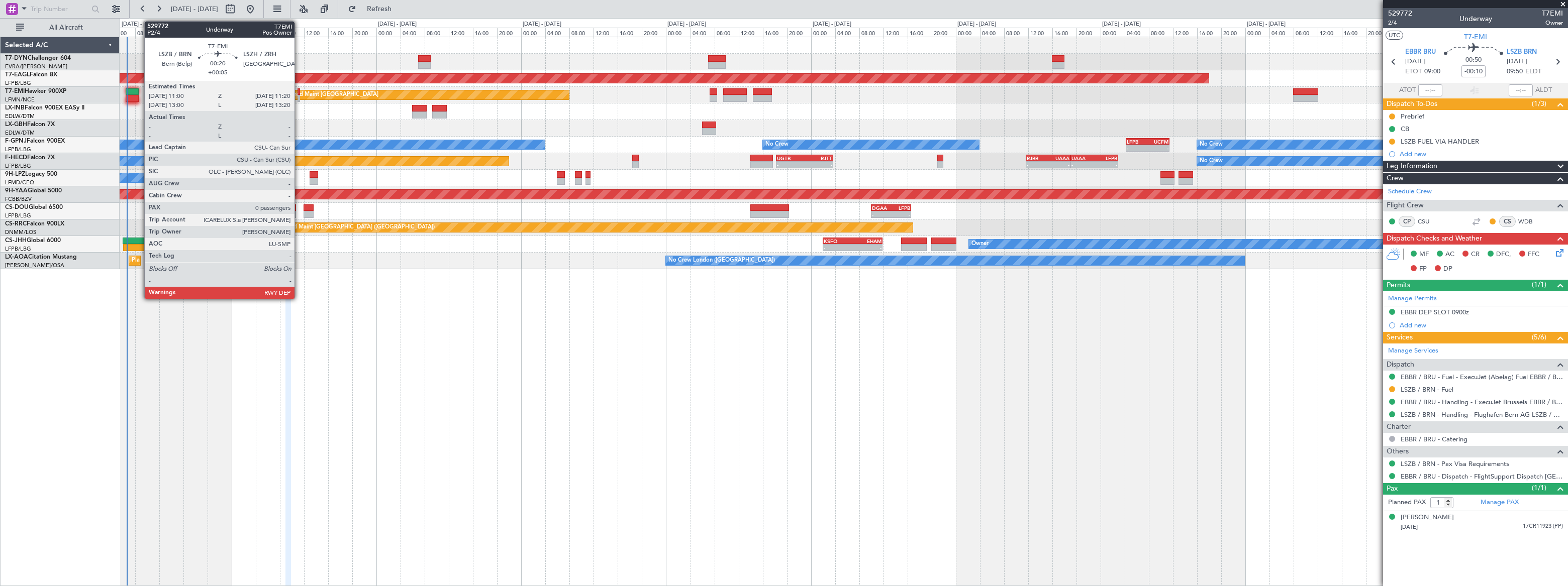
click at [299, 96] on div at bounding box center [298, 98] width 2 height 7
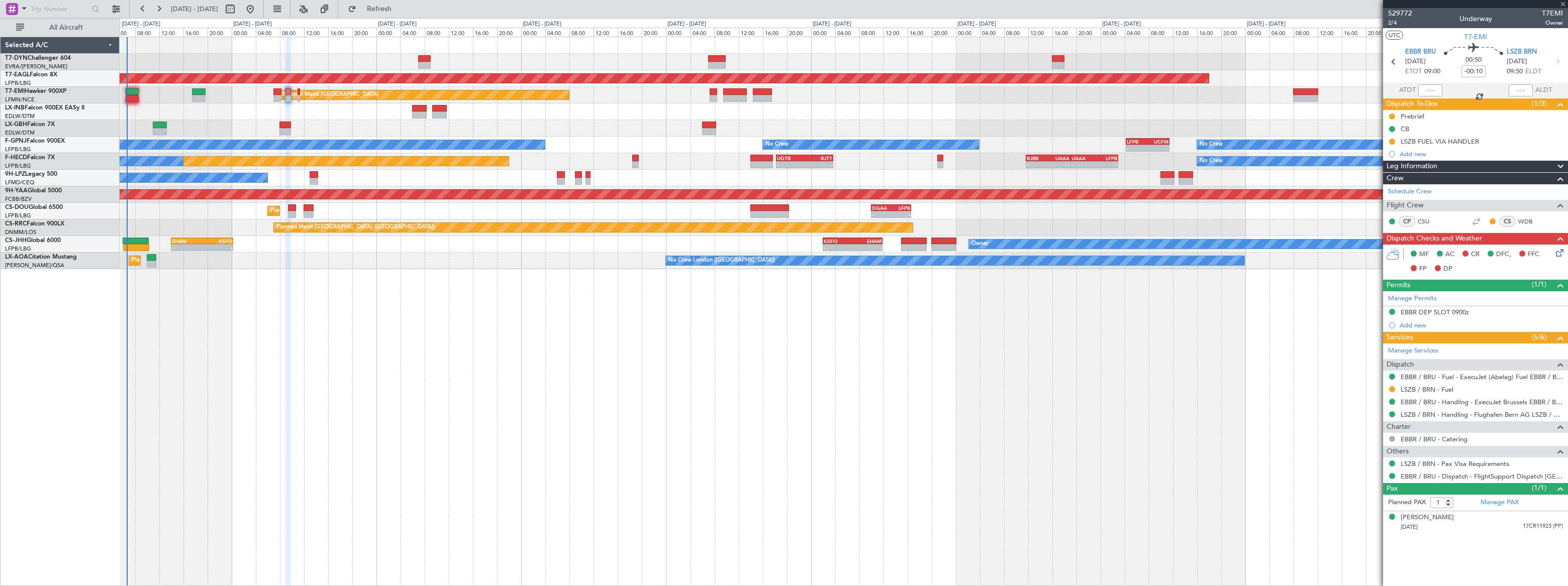
type input "+00:05"
type input "0"
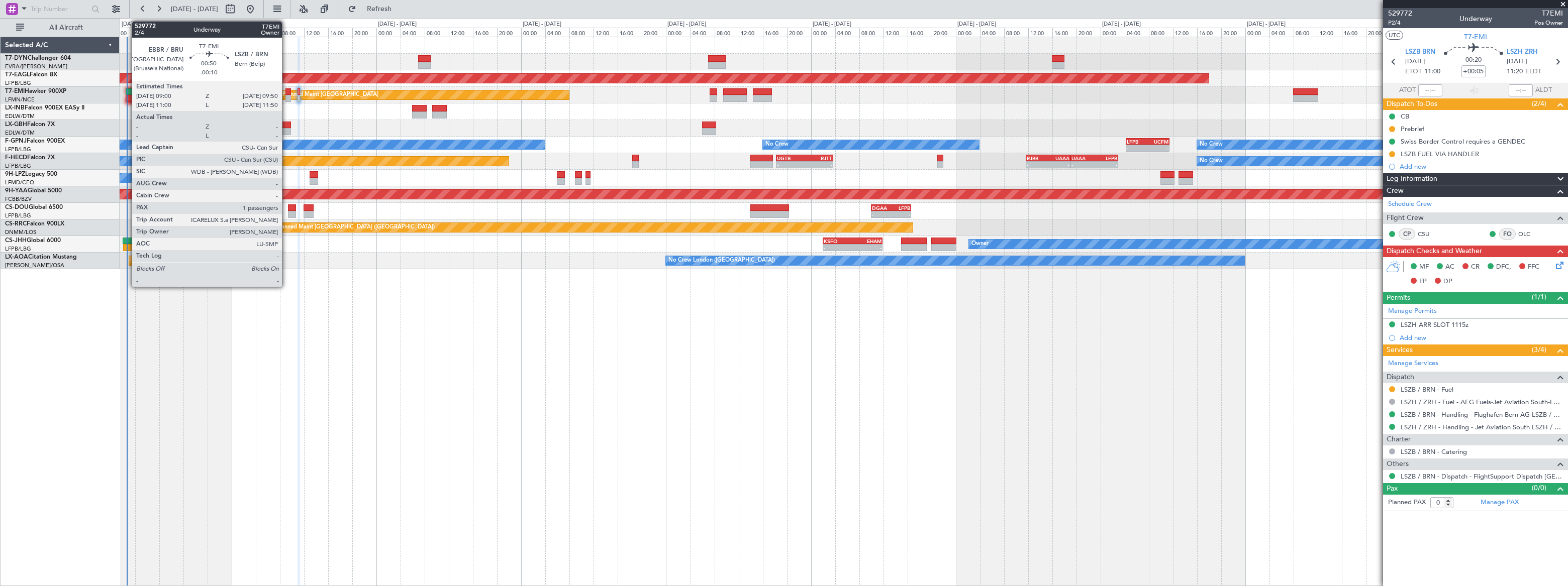
click at [287, 94] on div at bounding box center [288, 91] width 5 height 7
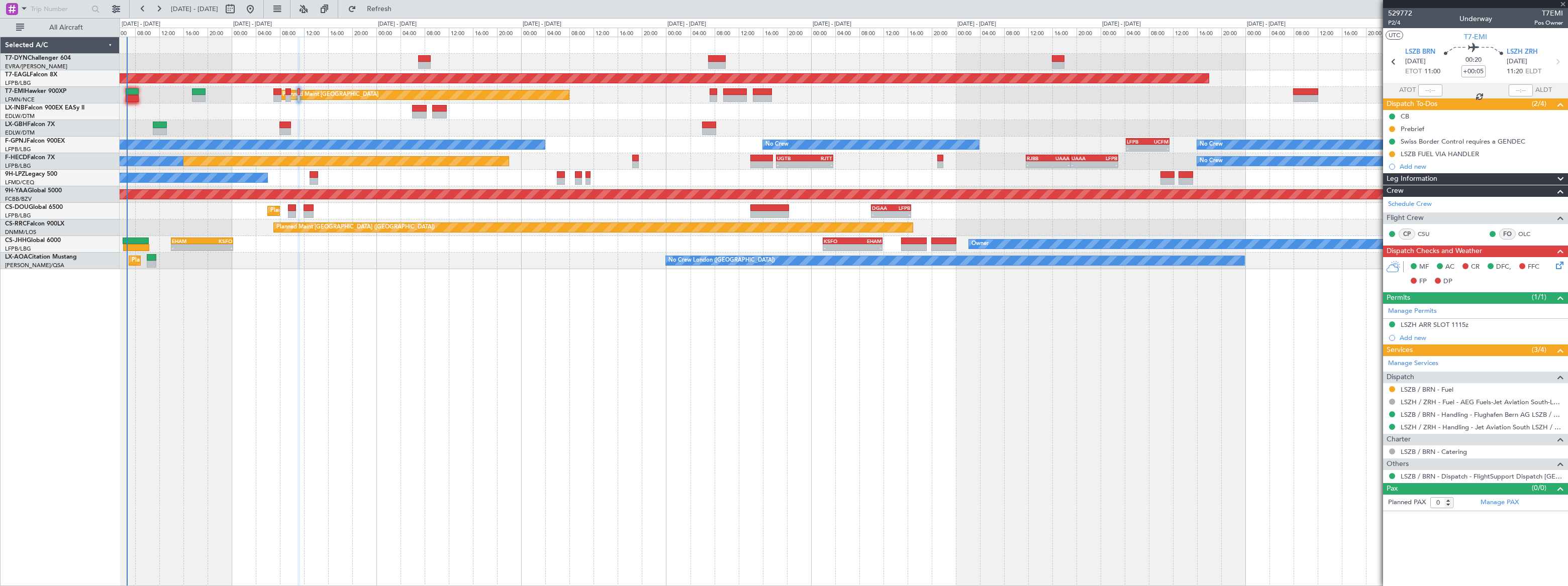
type input "-00:10"
type input "1"
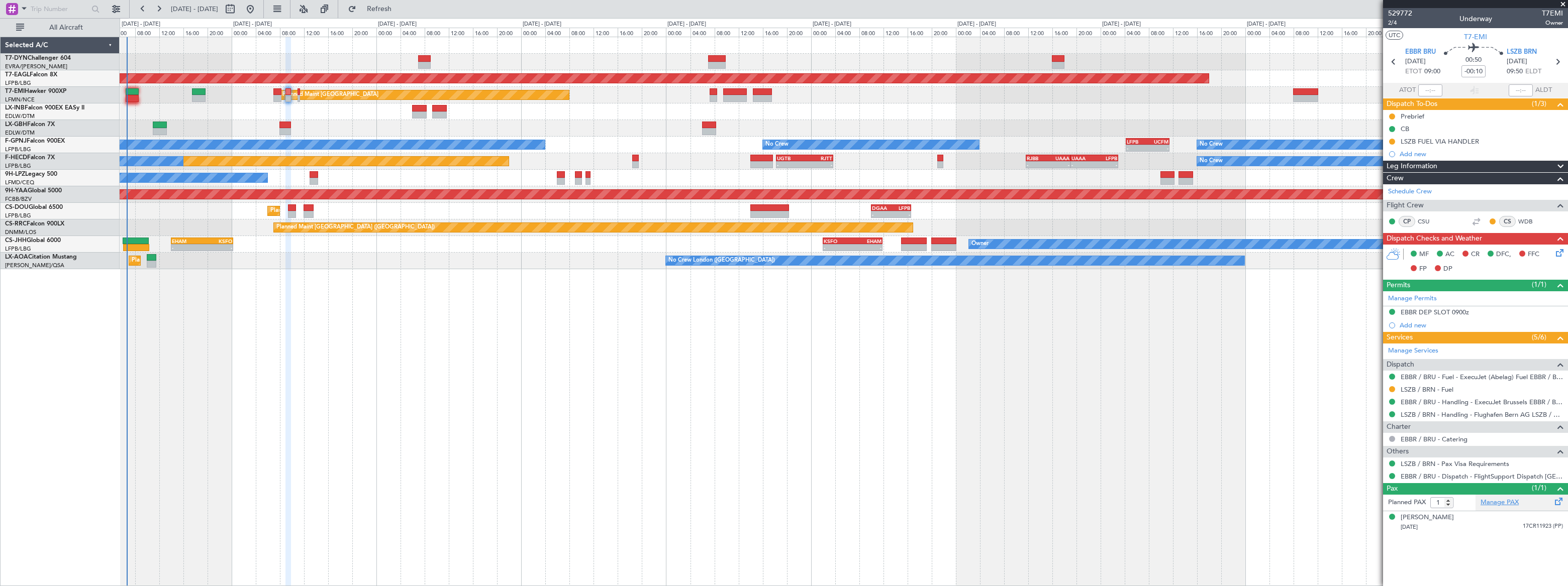
click at [1503, 501] on link "Manage PAX" at bounding box center [1499, 503] width 38 height 10
click at [1393, 22] on span "2/4" at bounding box center [1400, 22] width 24 height 8
click at [1501, 501] on link "Manage PAX" at bounding box center [1499, 503] width 38 height 10
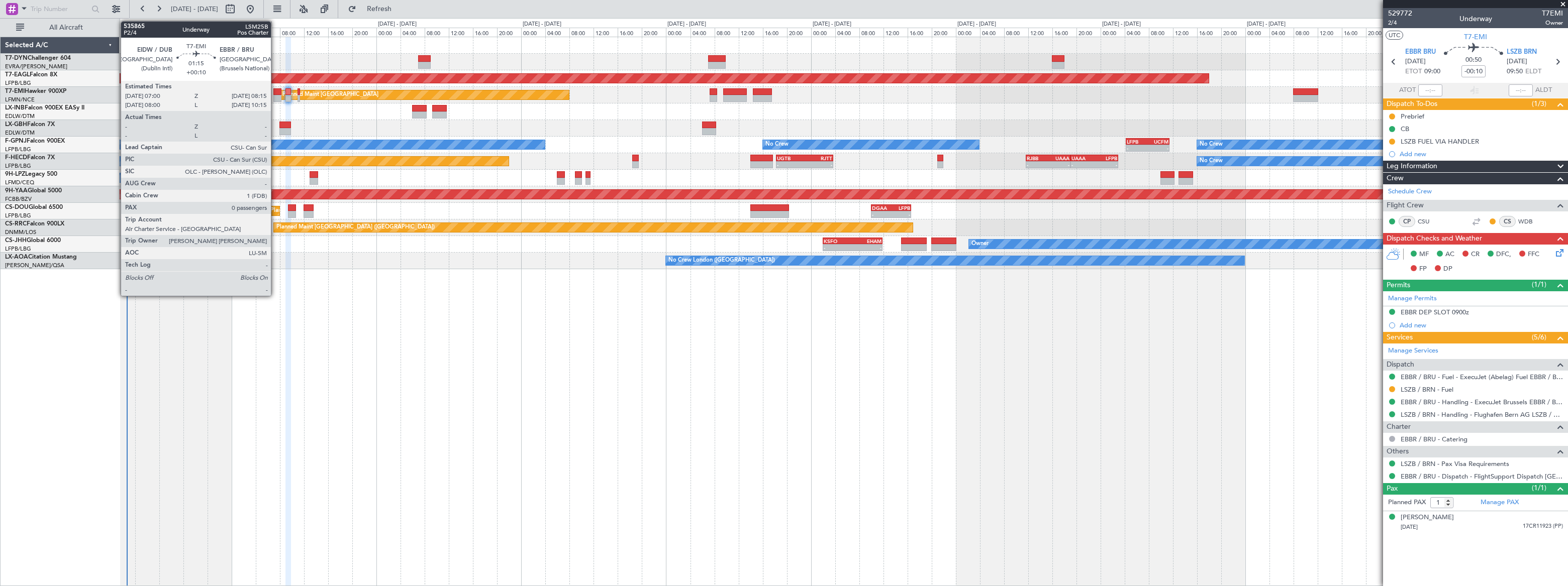
click at [276, 97] on div at bounding box center [277, 98] width 8 height 7
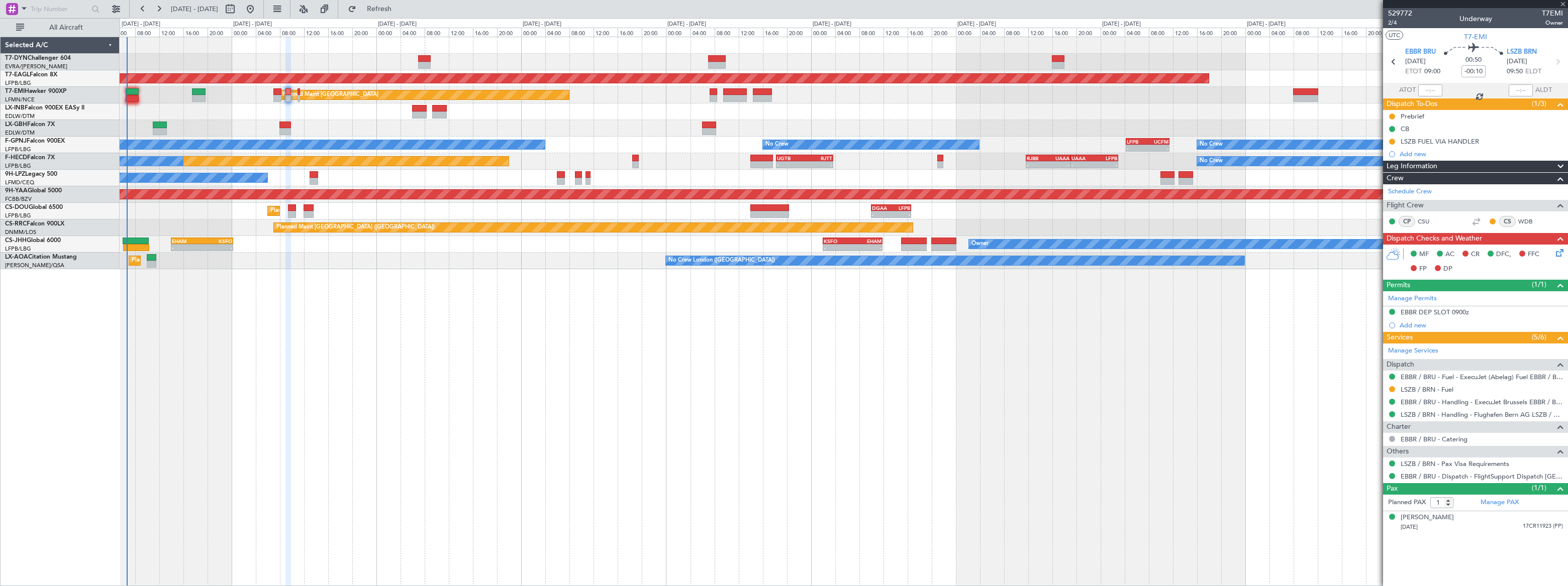
type input "+00:10"
type input "0"
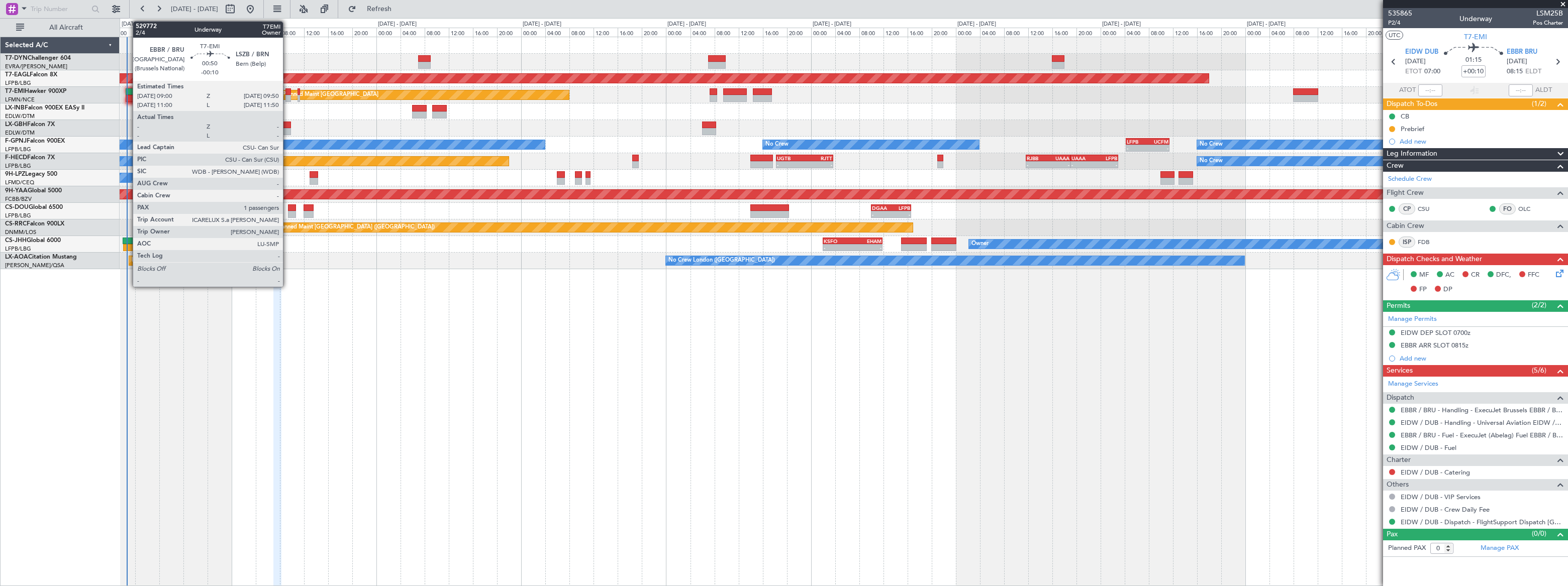
click at [288, 95] on div at bounding box center [288, 98] width 5 height 7
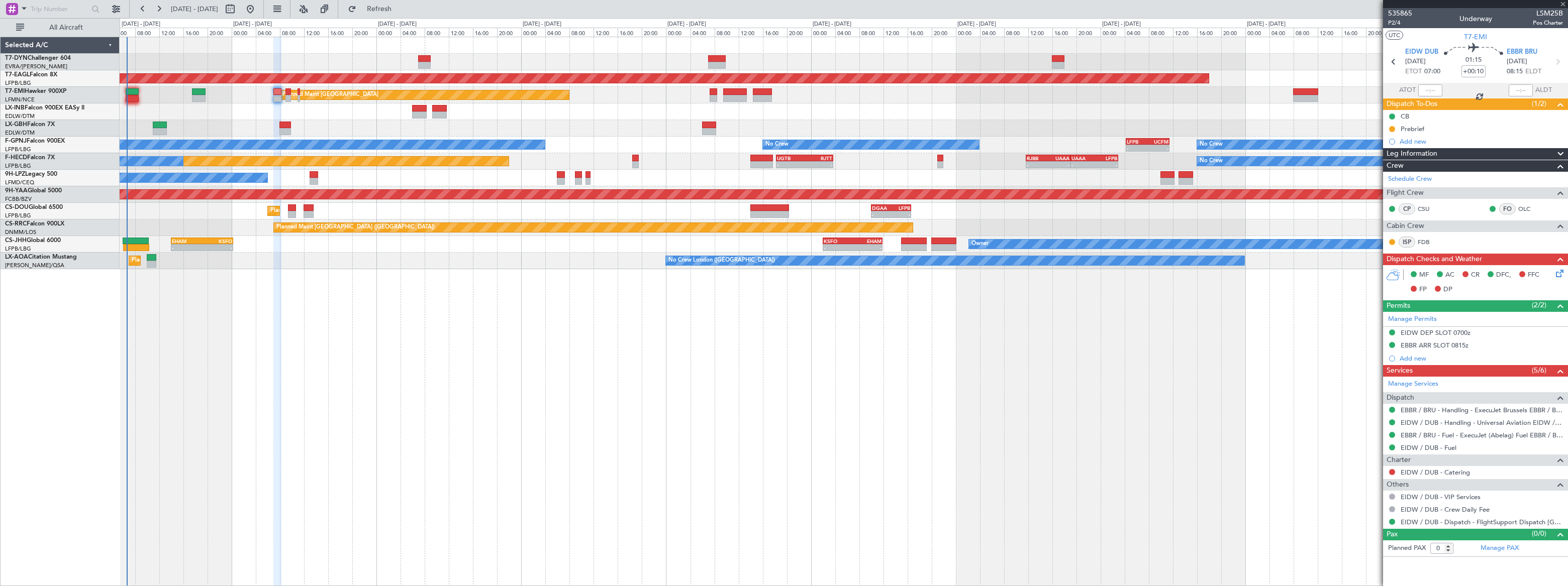
type input "-00:10"
type input "1"
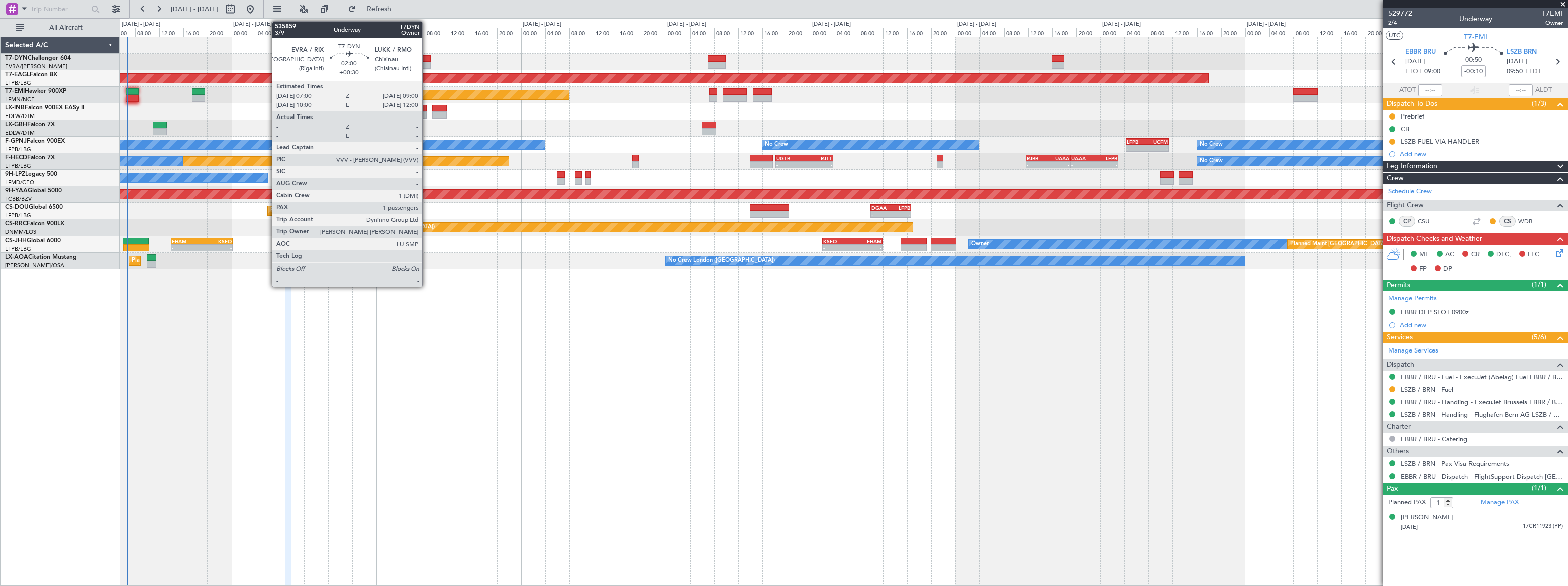
click at [427, 62] on div at bounding box center [424, 65] width 13 height 7
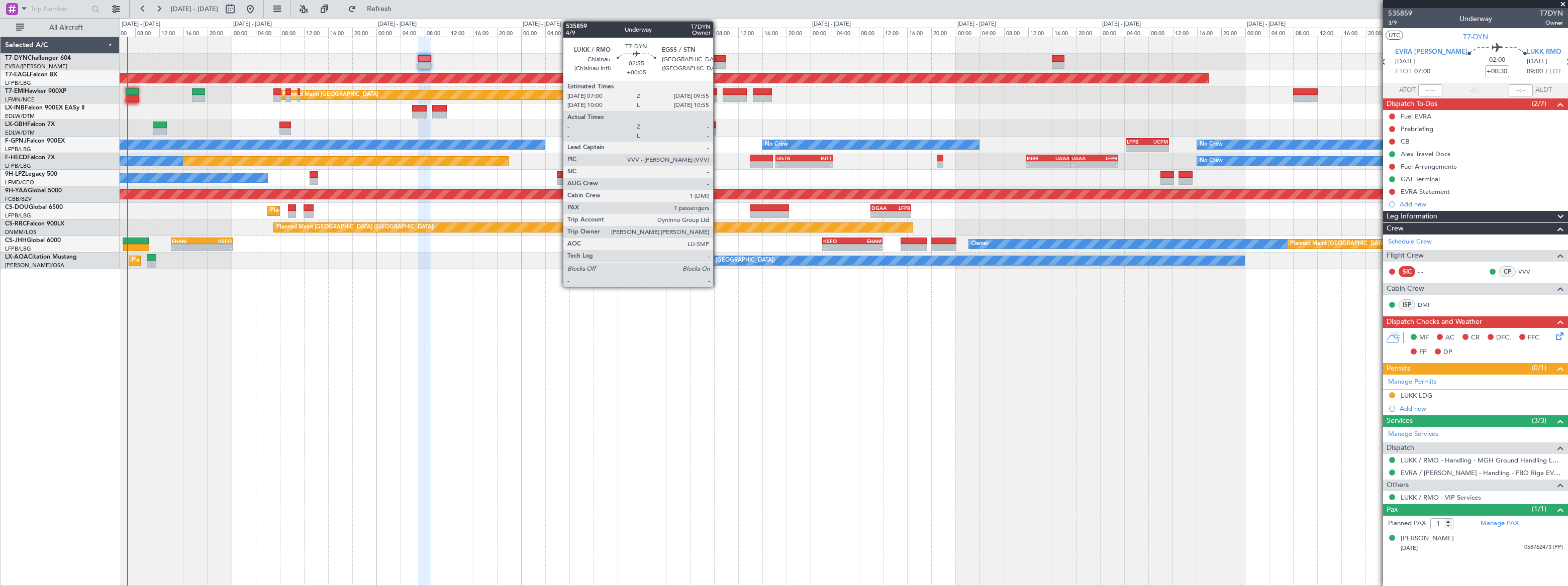
click at [718, 57] on div at bounding box center [716, 58] width 18 height 7
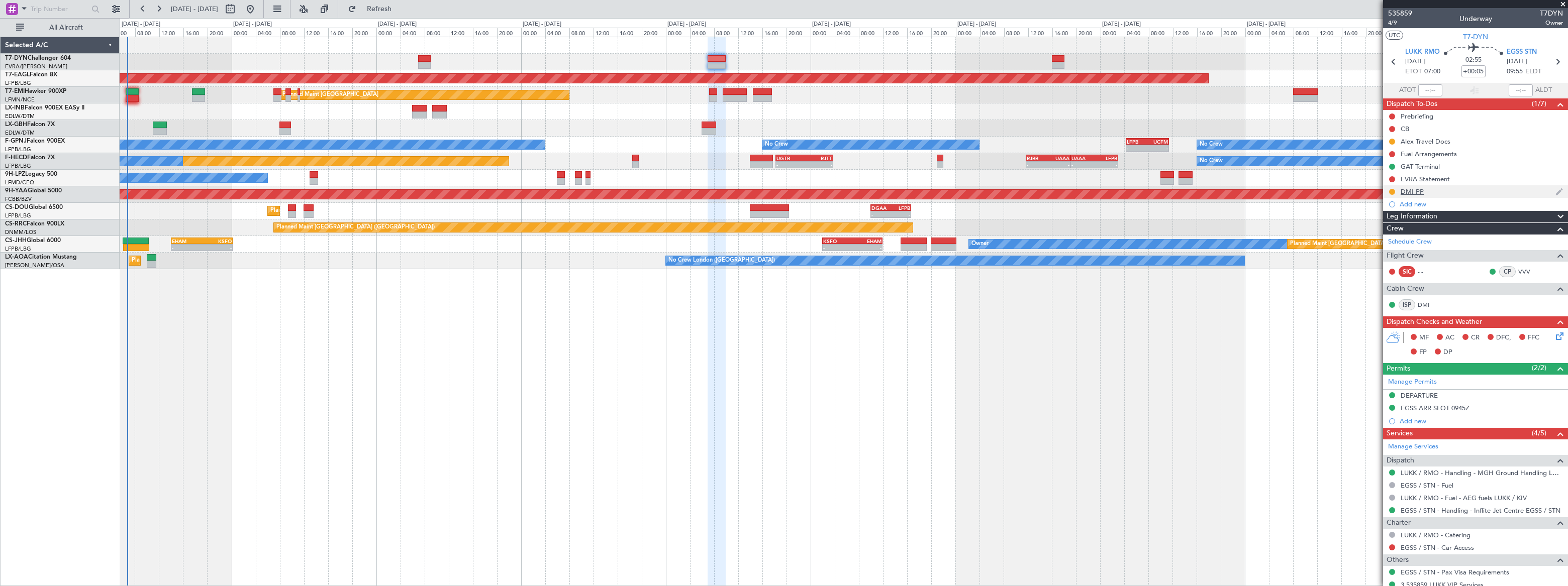
click at [1451, 193] on div "DMI PP" at bounding box center [1475, 192] width 185 height 13
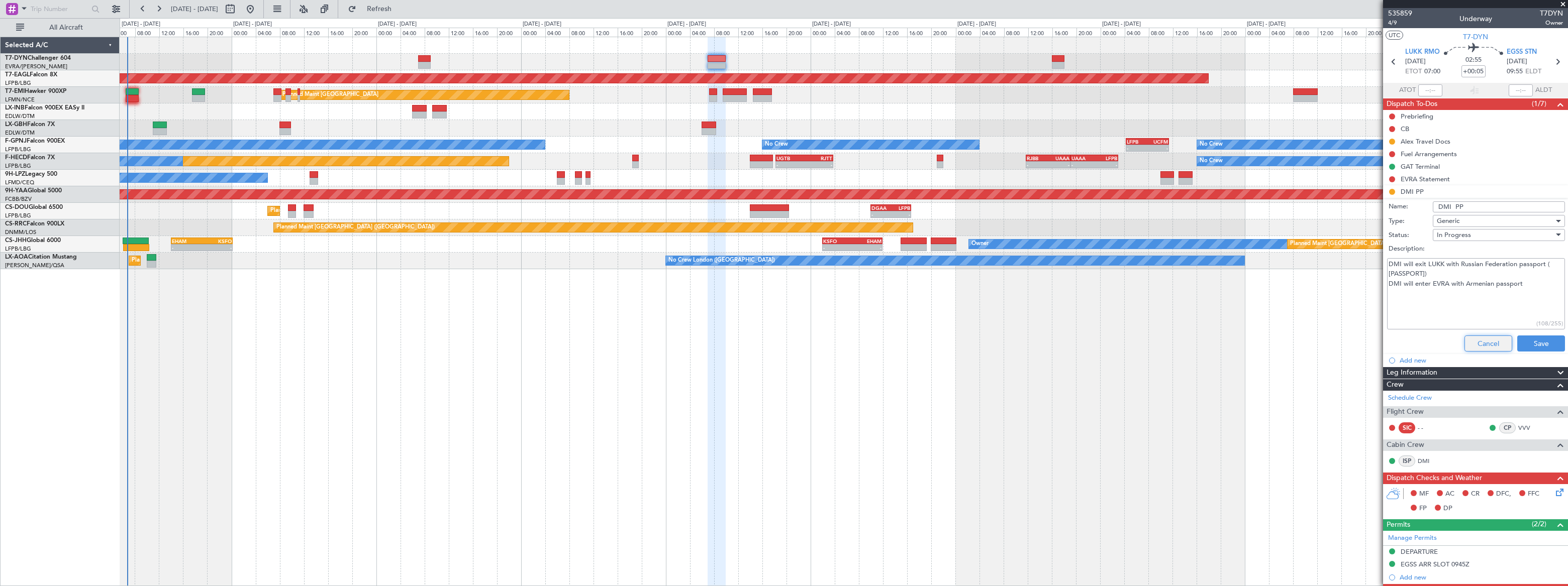
click at [1493, 339] on button "Cancel" at bounding box center [1488, 344] width 48 height 16
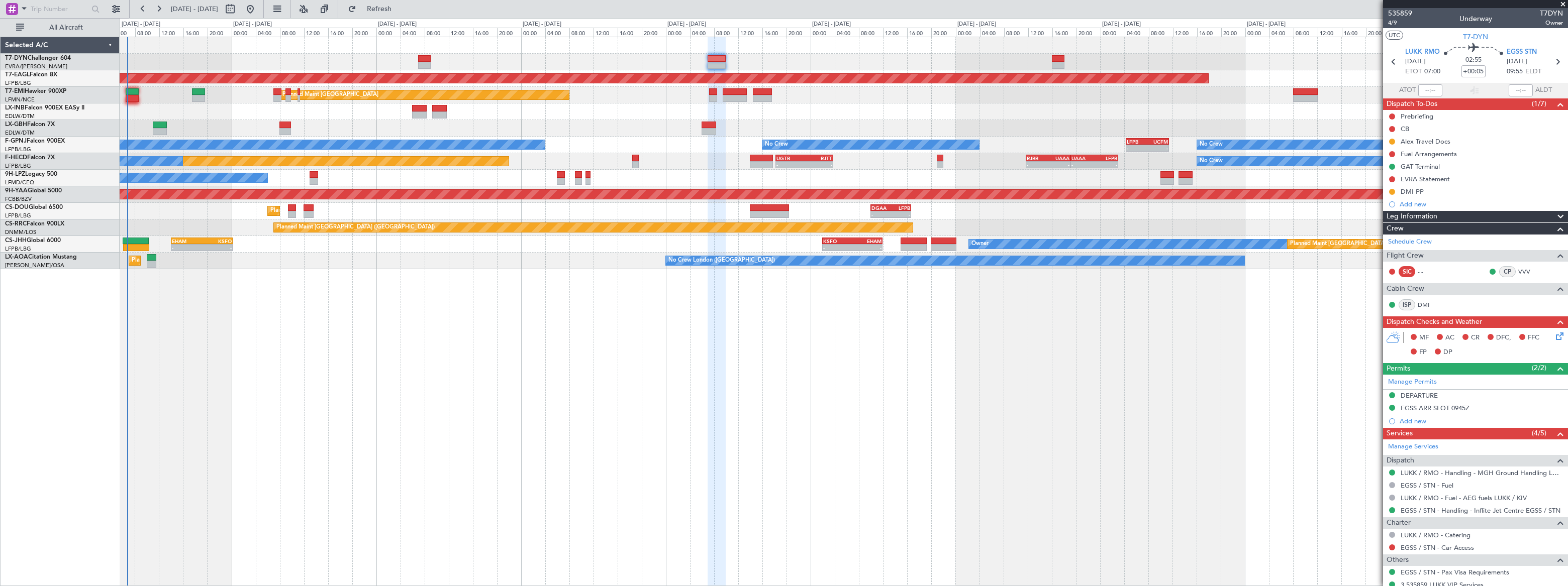
click at [1486, 140] on div "Alex Travel Docs" at bounding box center [1475, 141] width 185 height 13
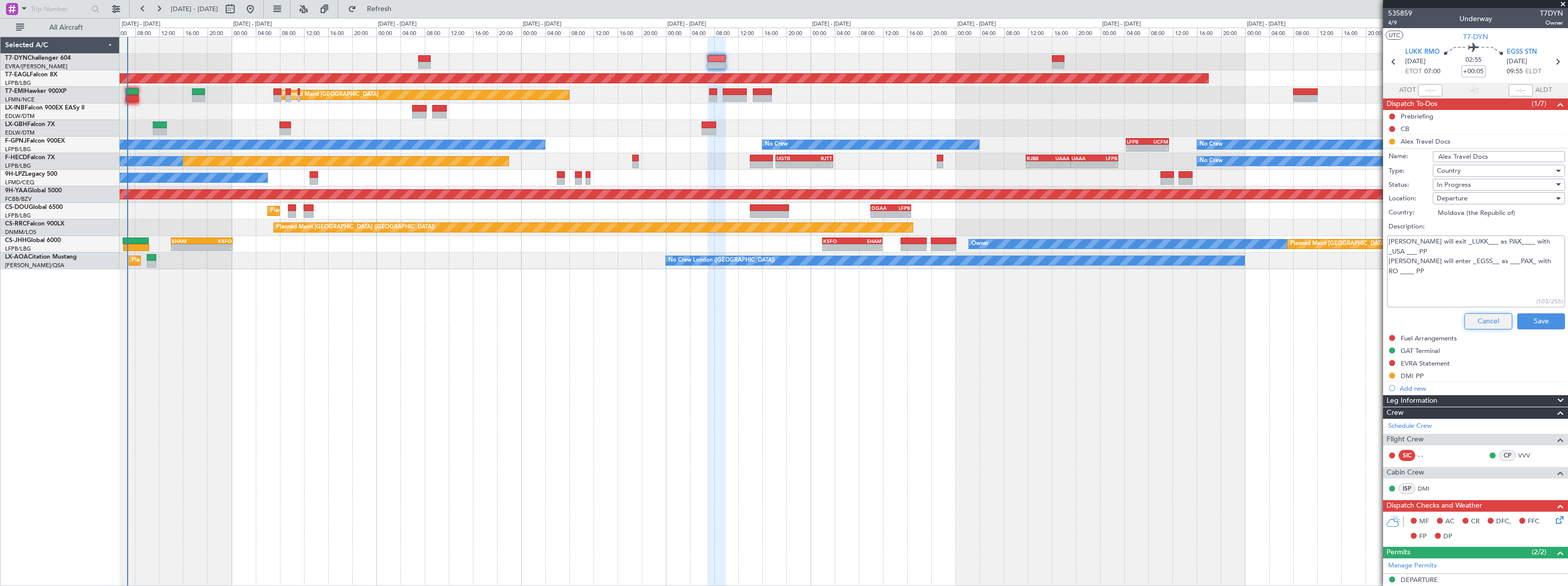
click at [1491, 320] on button "Cancel" at bounding box center [1488, 322] width 48 height 16
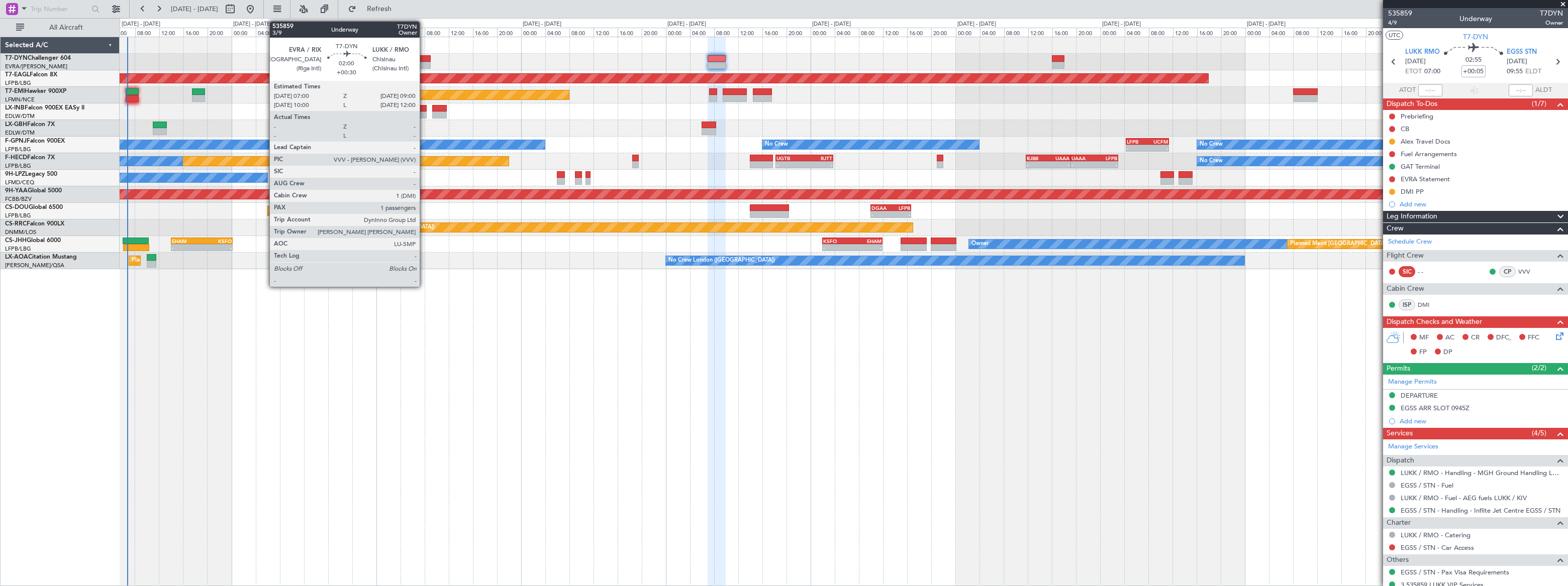
click at [424, 58] on div at bounding box center [424, 58] width 13 height 7
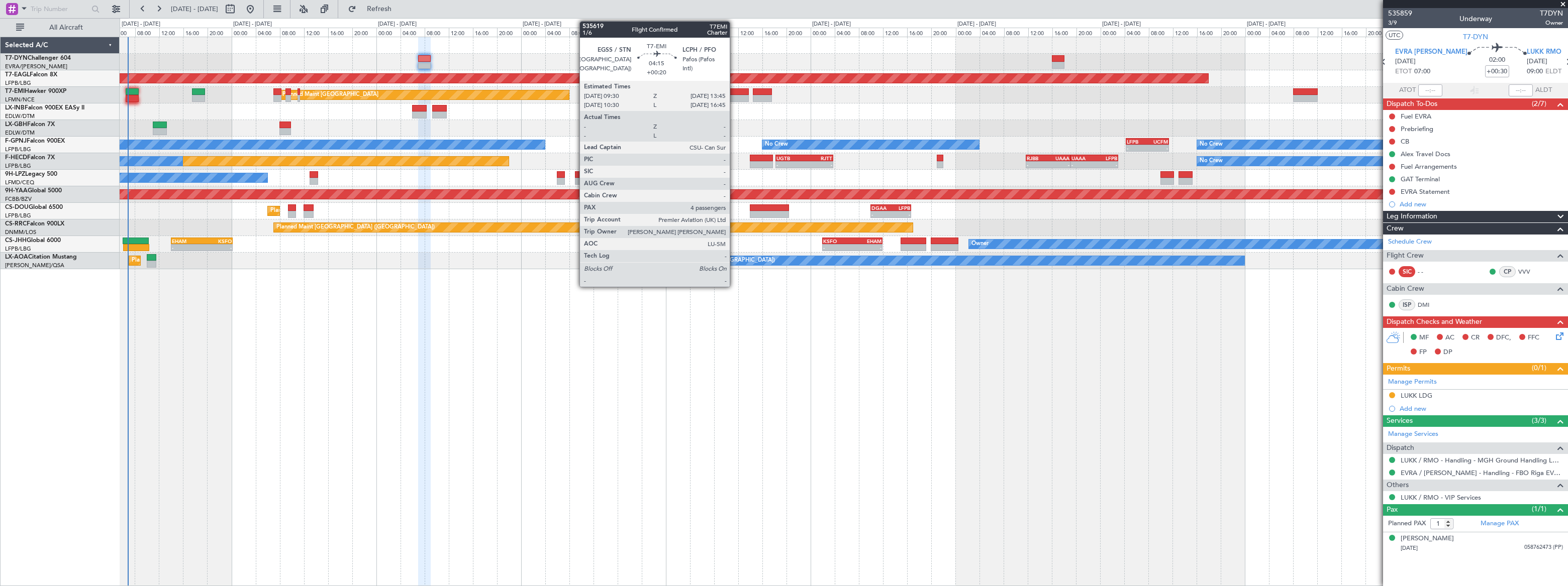
click at [734, 92] on div at bounding box center [736, 91] width 26 height 7
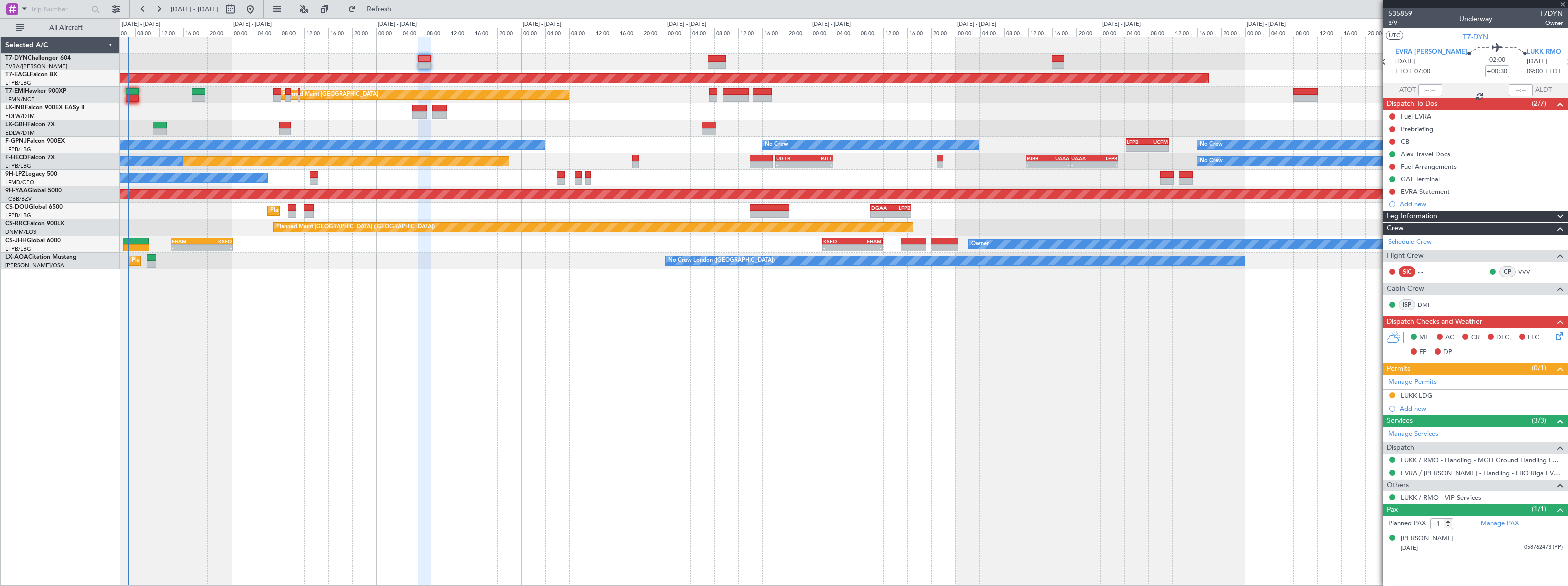
type input "+00:20"
type input "4"
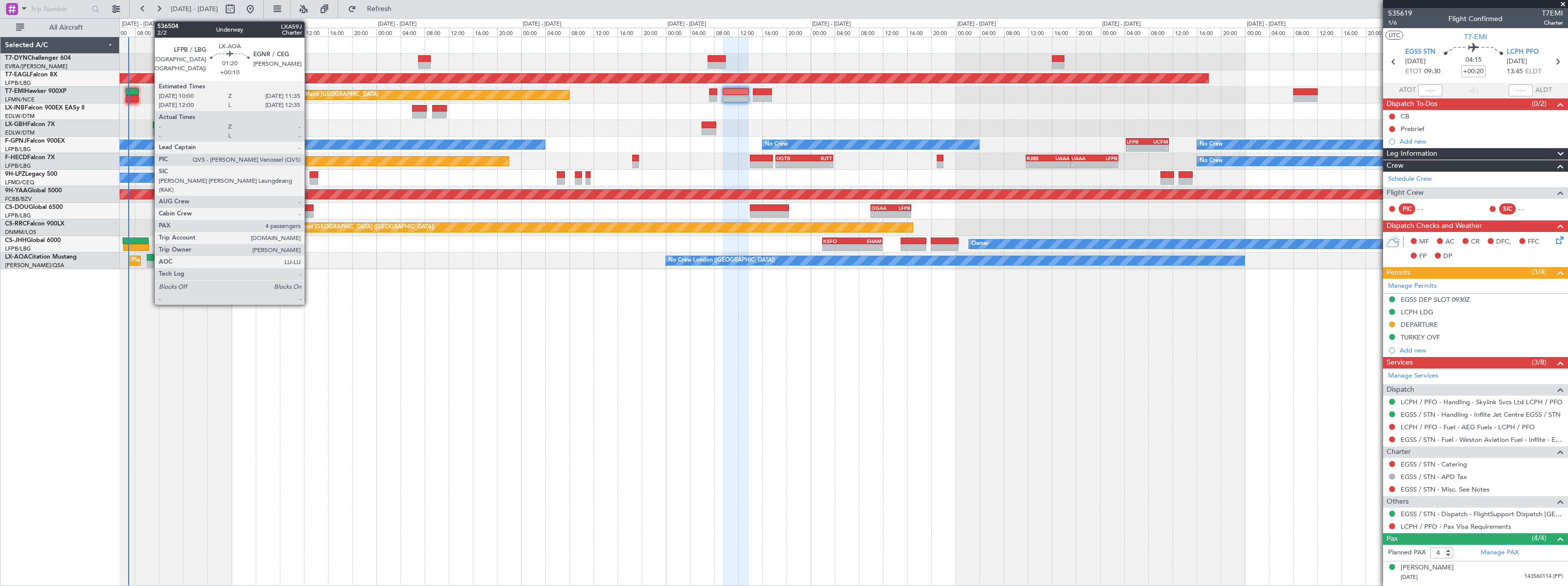
click at [149, 261] on div at bounding box center [152, 264] width 10 height 7
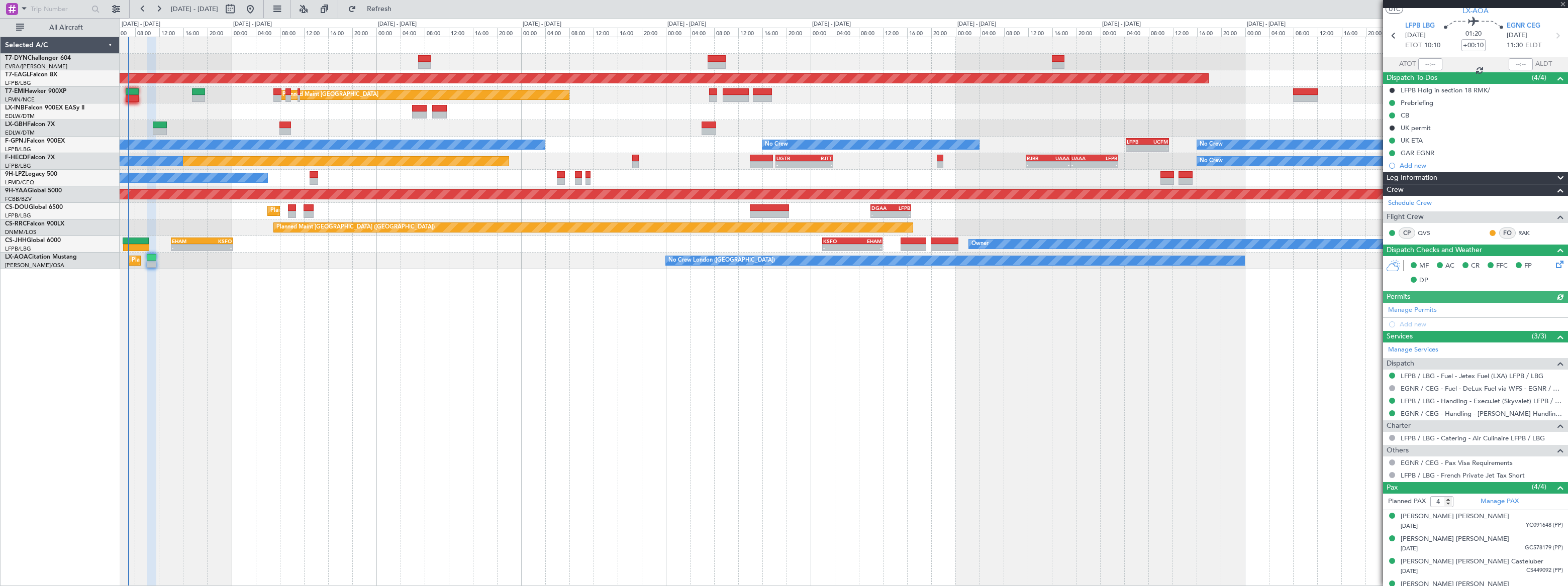
scroll to position [39, 0]
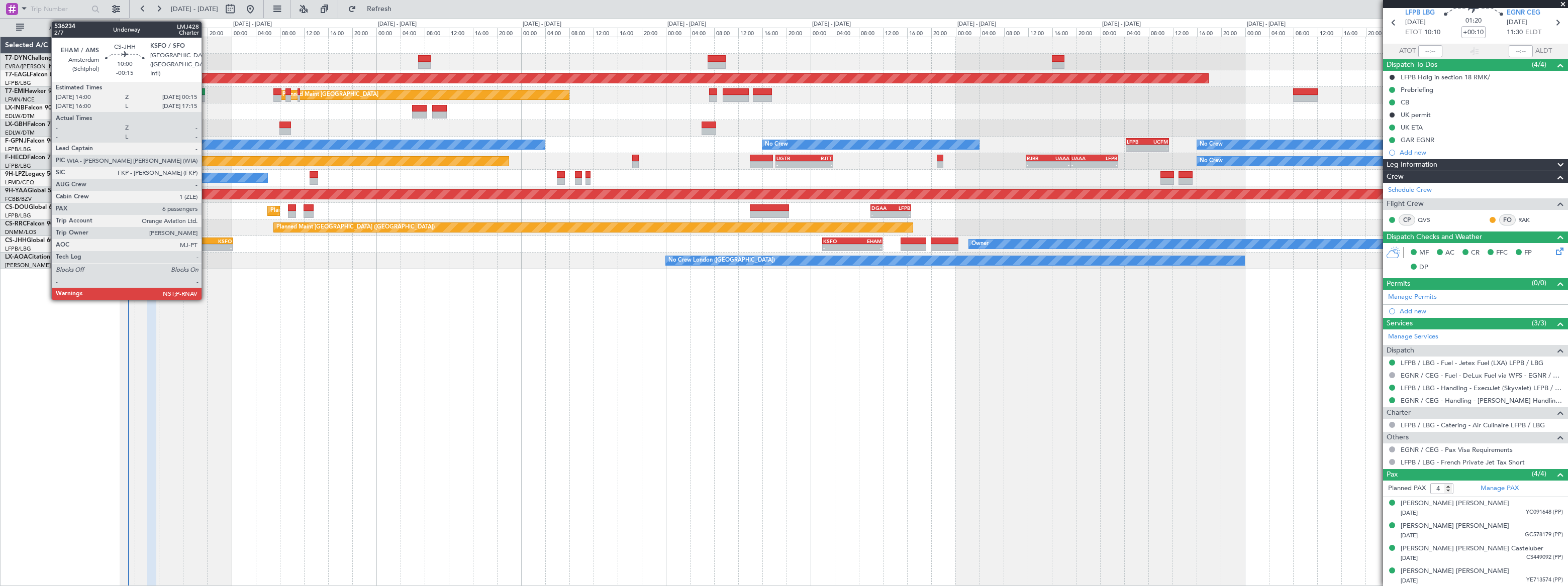
click at [206, 241] on div "KSFO" at bounding box center [217, 241] width 30 height 6
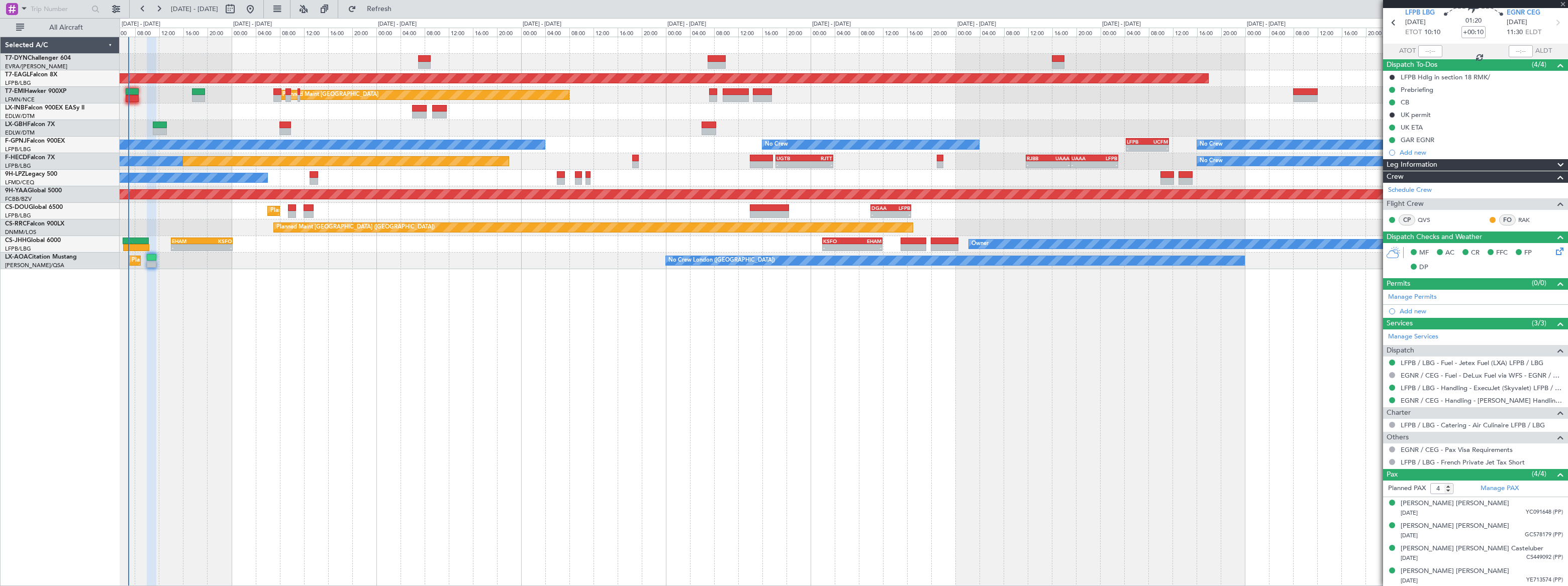
type input "-00:15"
type input "6"
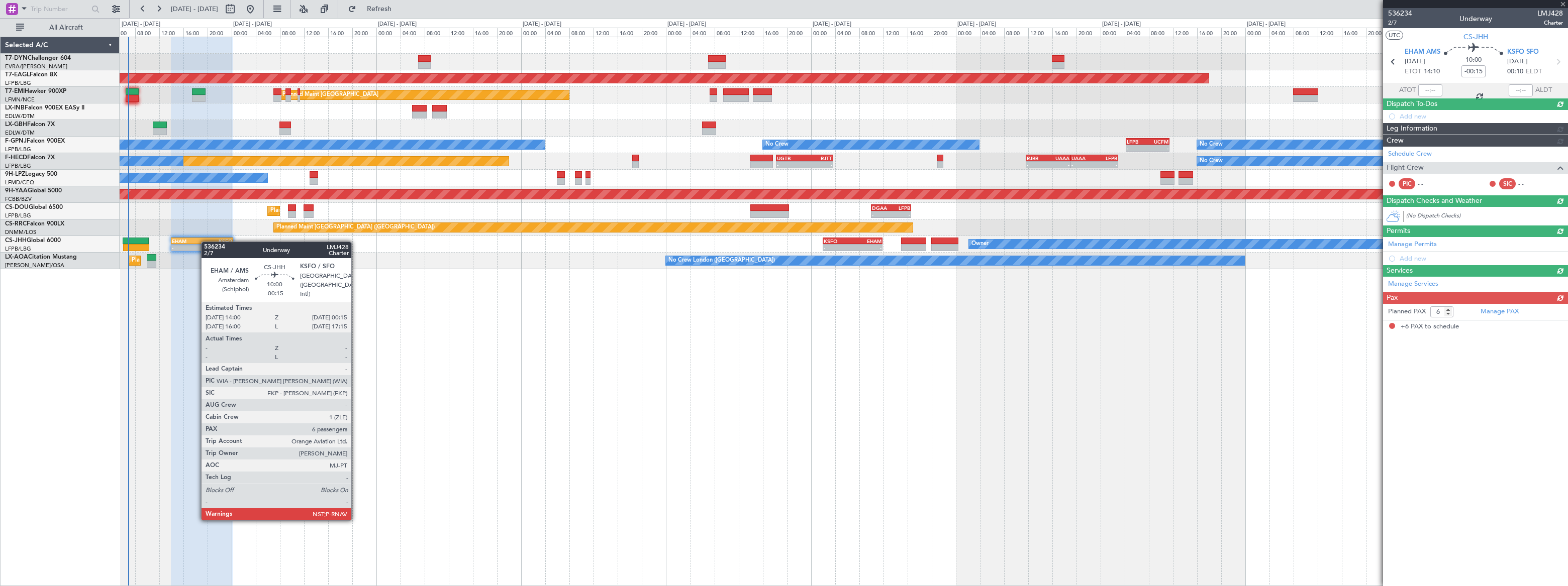
scroll to position [0, 0]
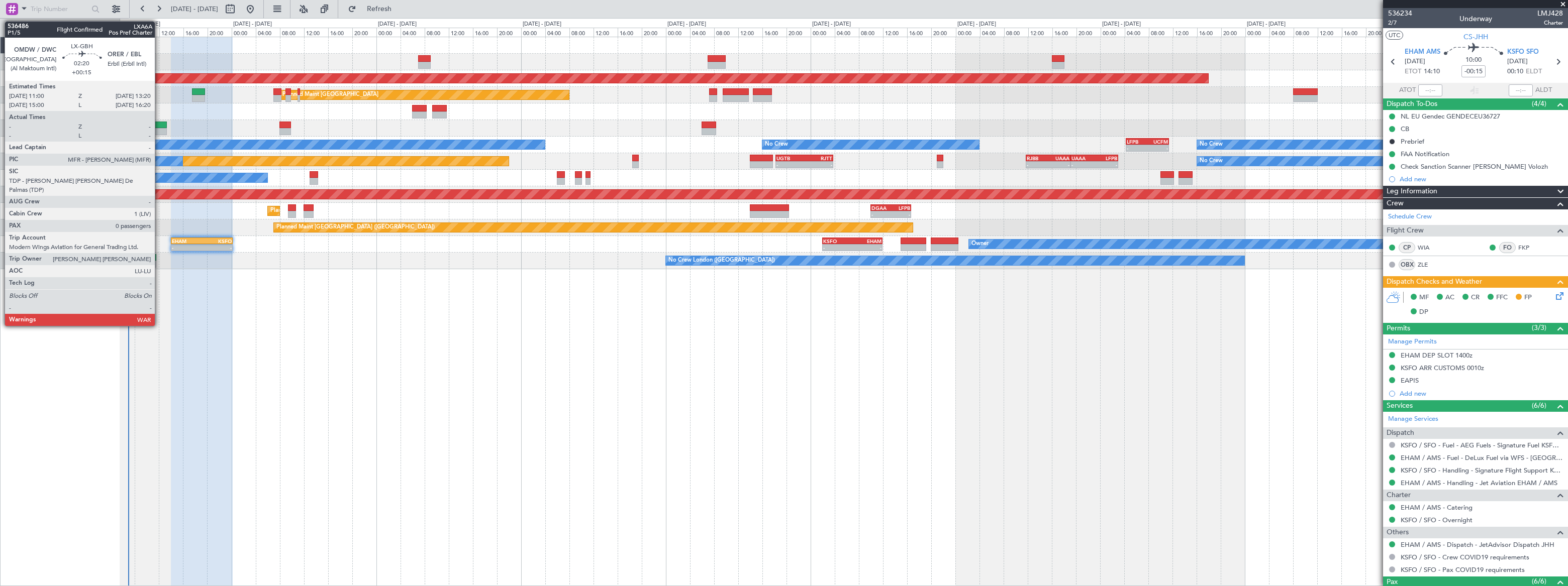
click at [159, 128] on div at bounding box center [161, 131] width 15 height 7
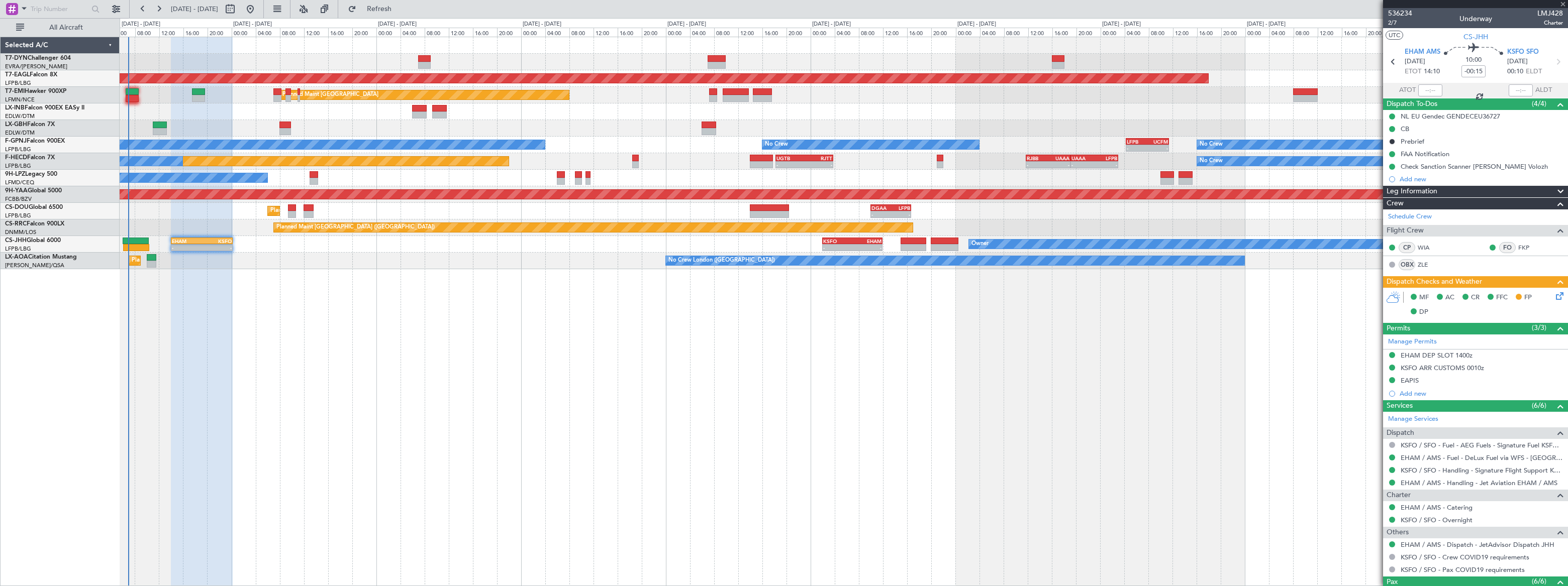
type input "+00:15"
type input "0"
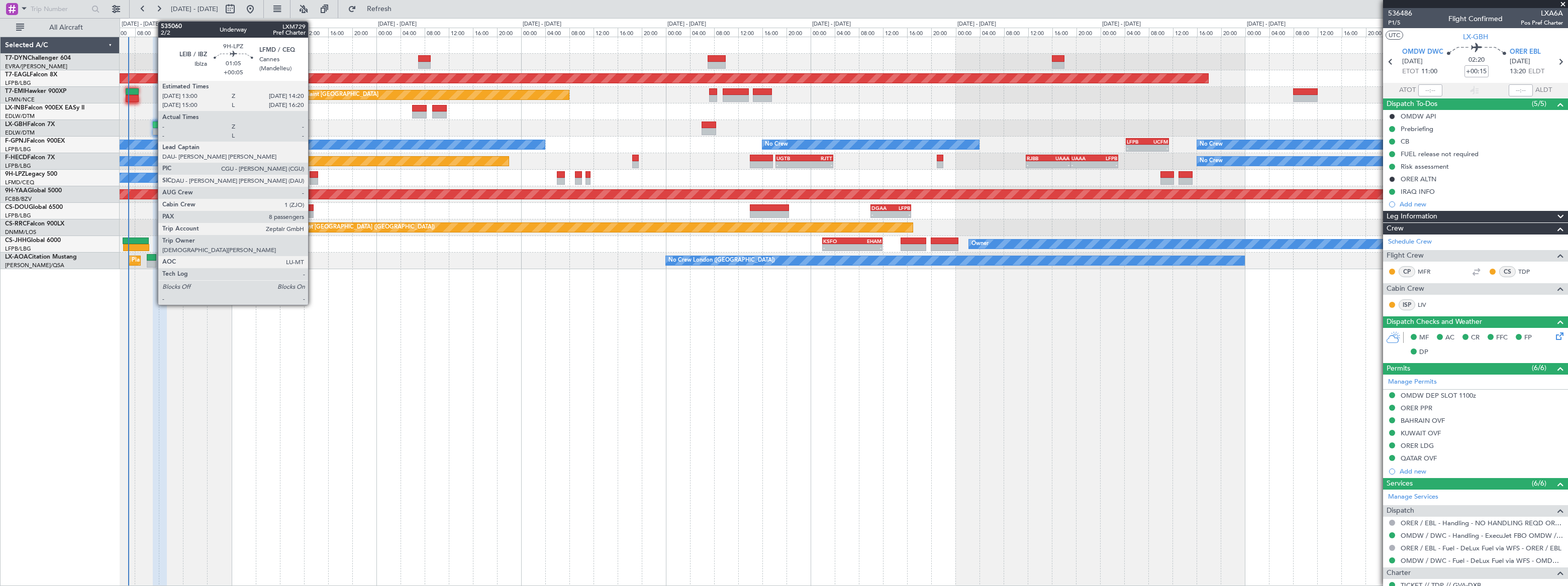
click at [313, 175] on div at bounding box center [314, 175] width 8 height 7
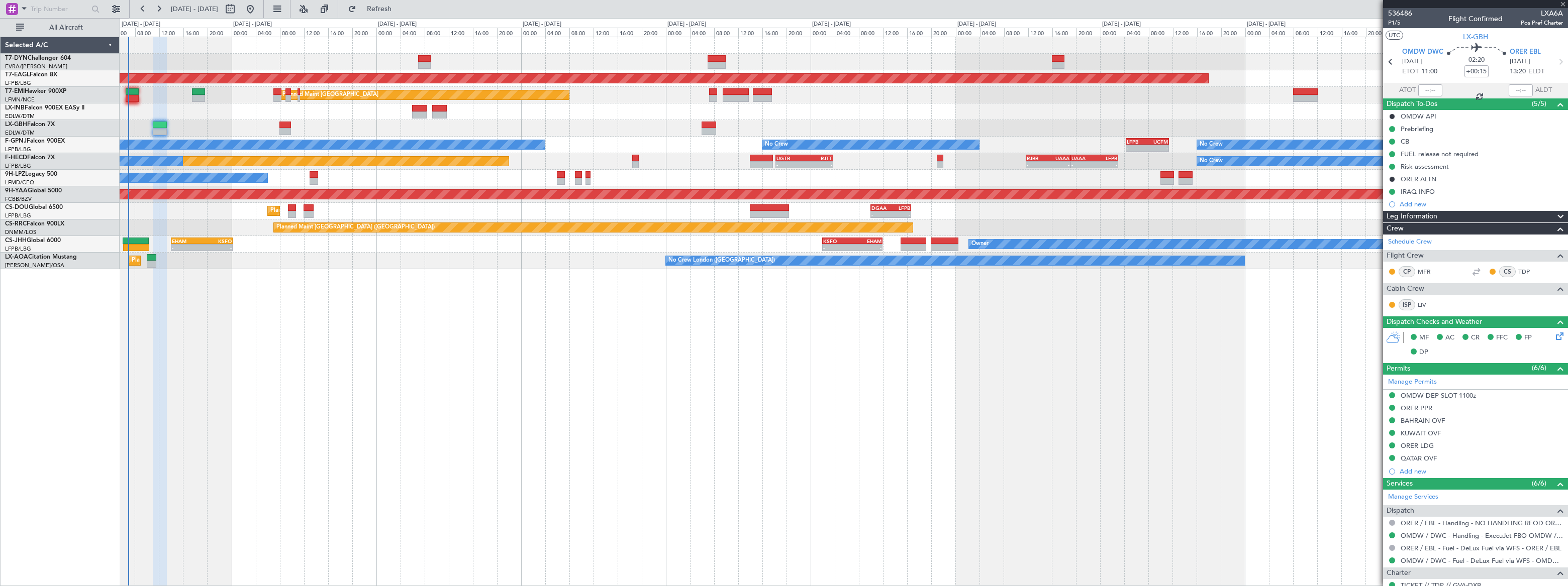
type input "+00:05"
type input "8"
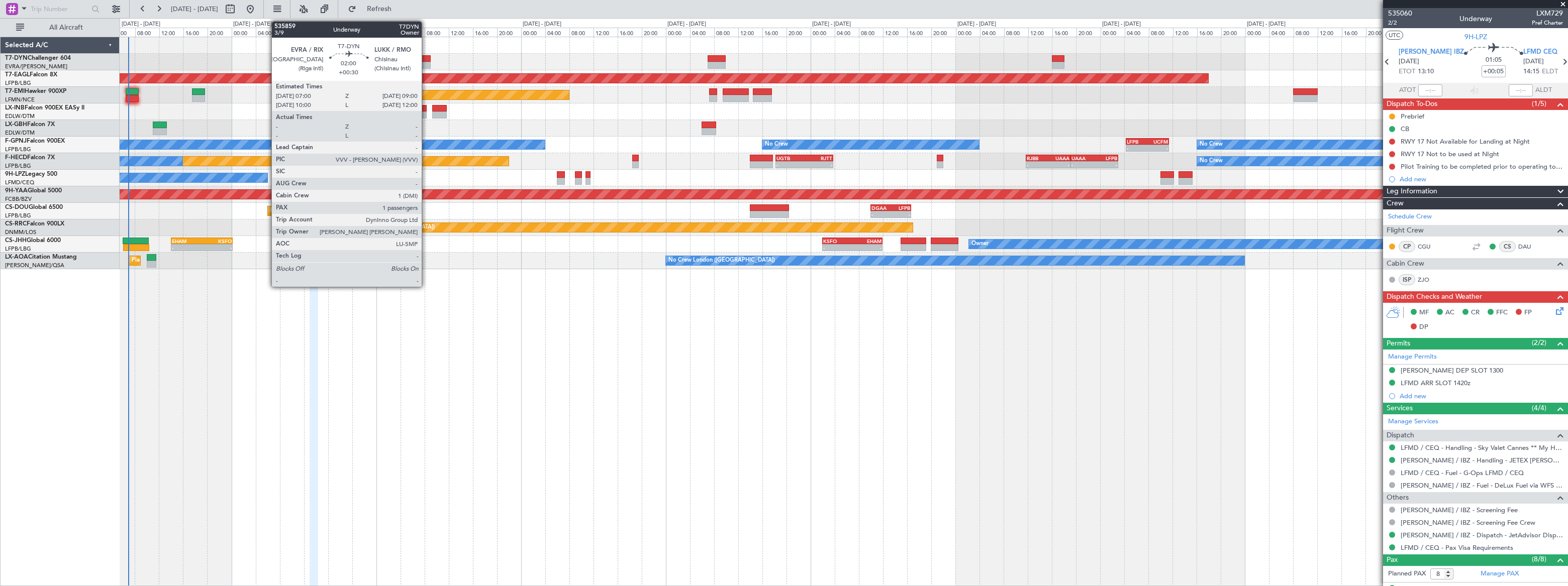
click at [427, 60] on div at bounding box center [424, 58] width 13 height 7
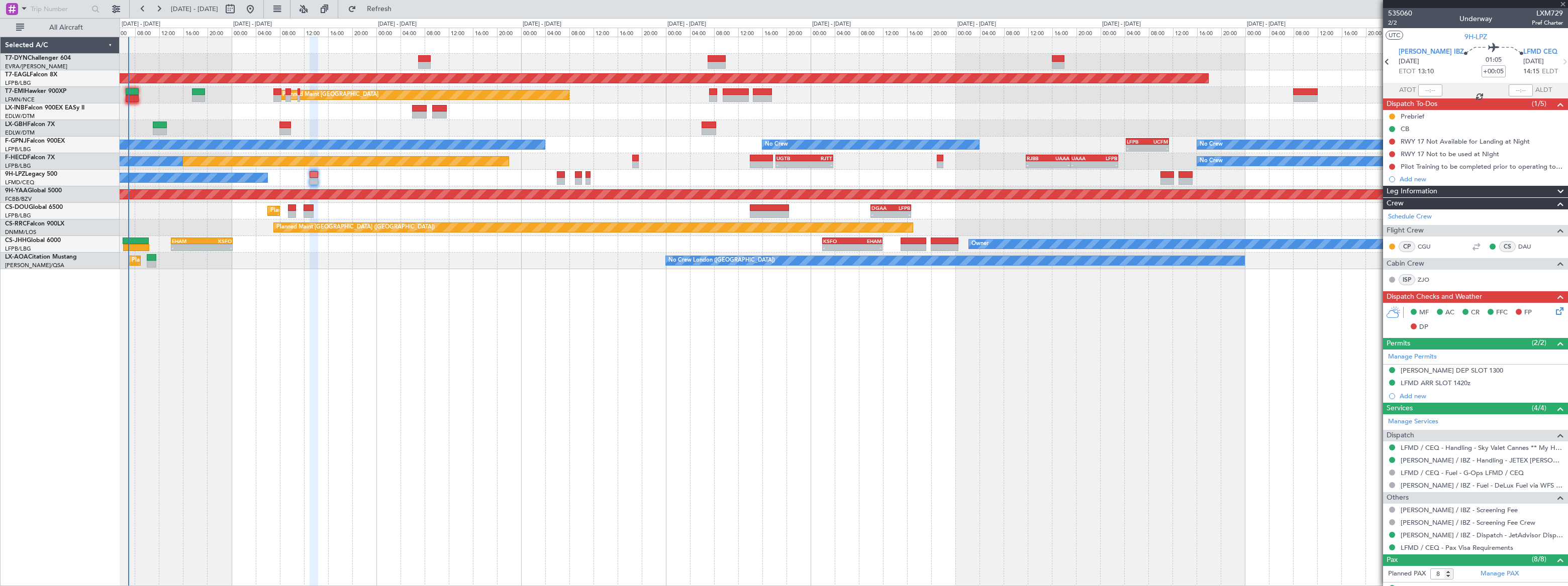
type input "+00:30"
type input "1"
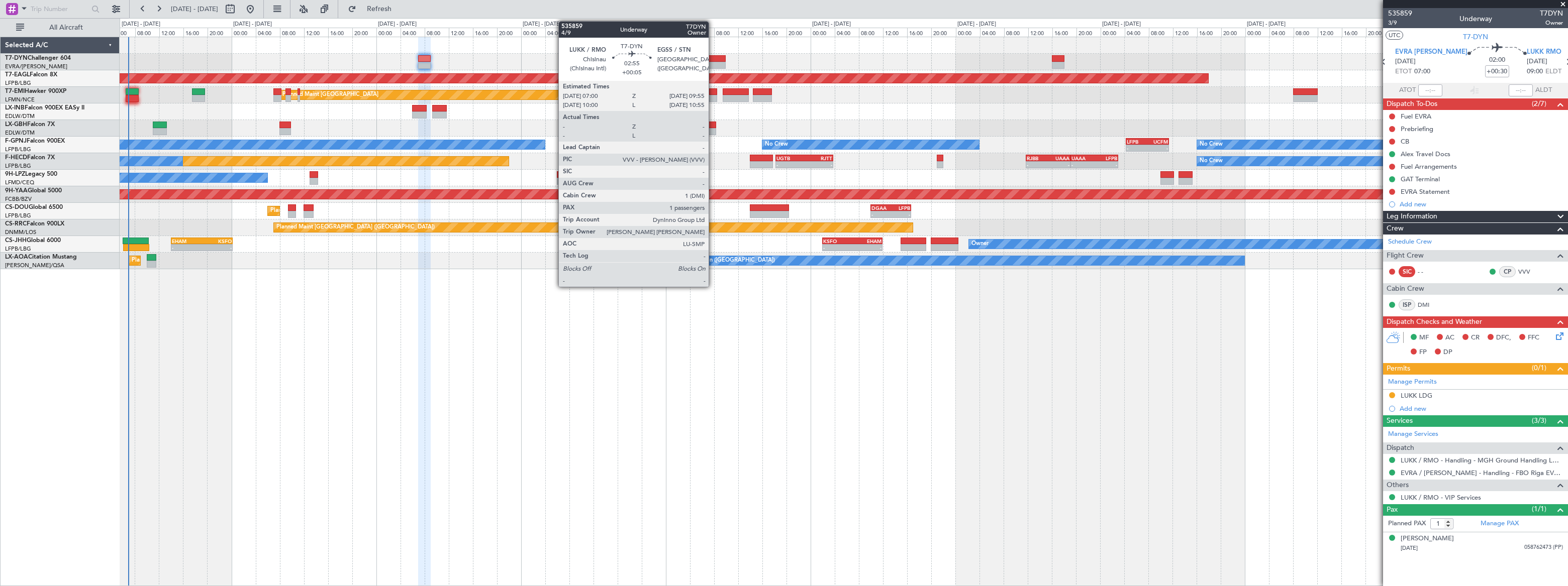
click at [713, 58] on div at bounding box center [716, 58] width 18 height 7
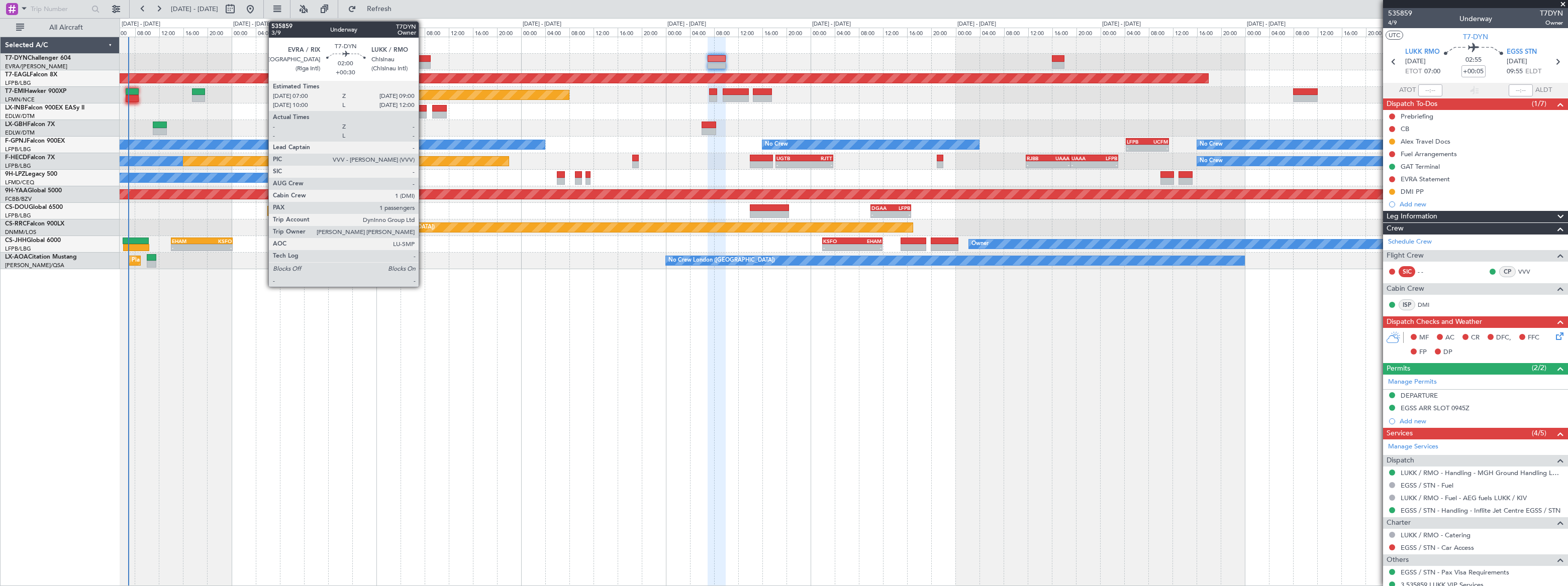
click at [423, 58] on div at bounding box center [424, 58] width 13 height 7
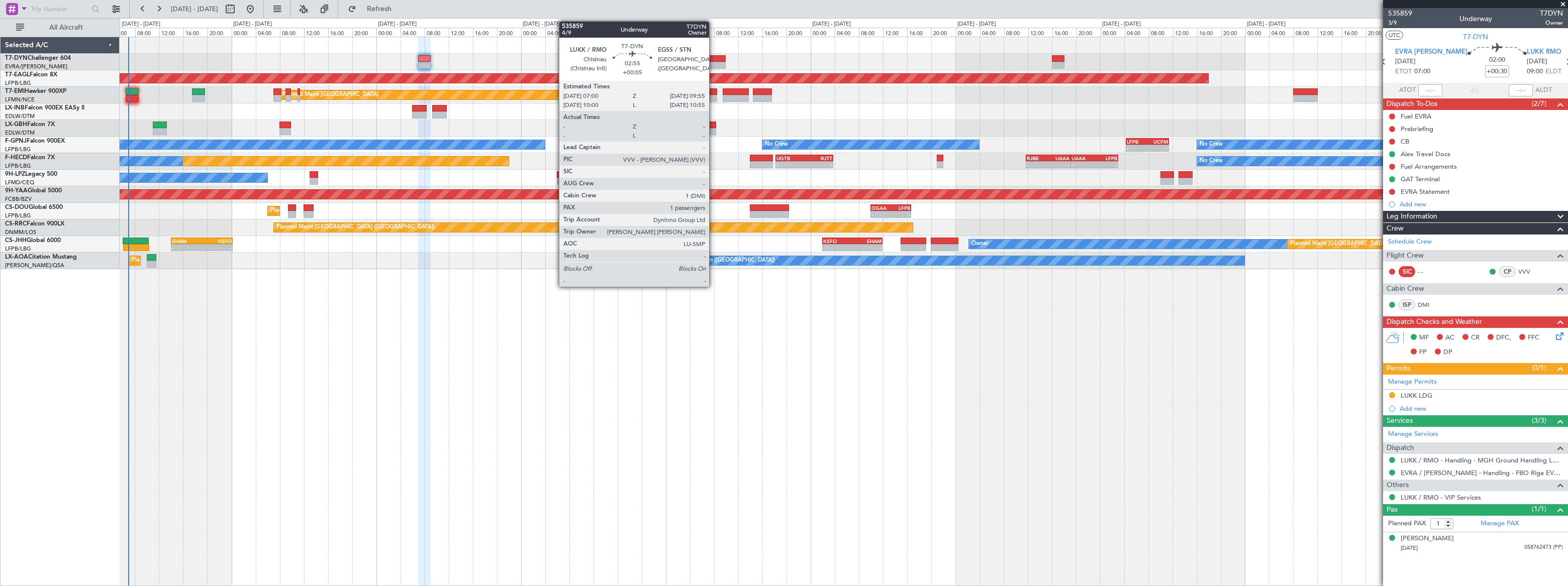
click at [713, 58] on div at bounding box center [716, 58] width 18 height 7
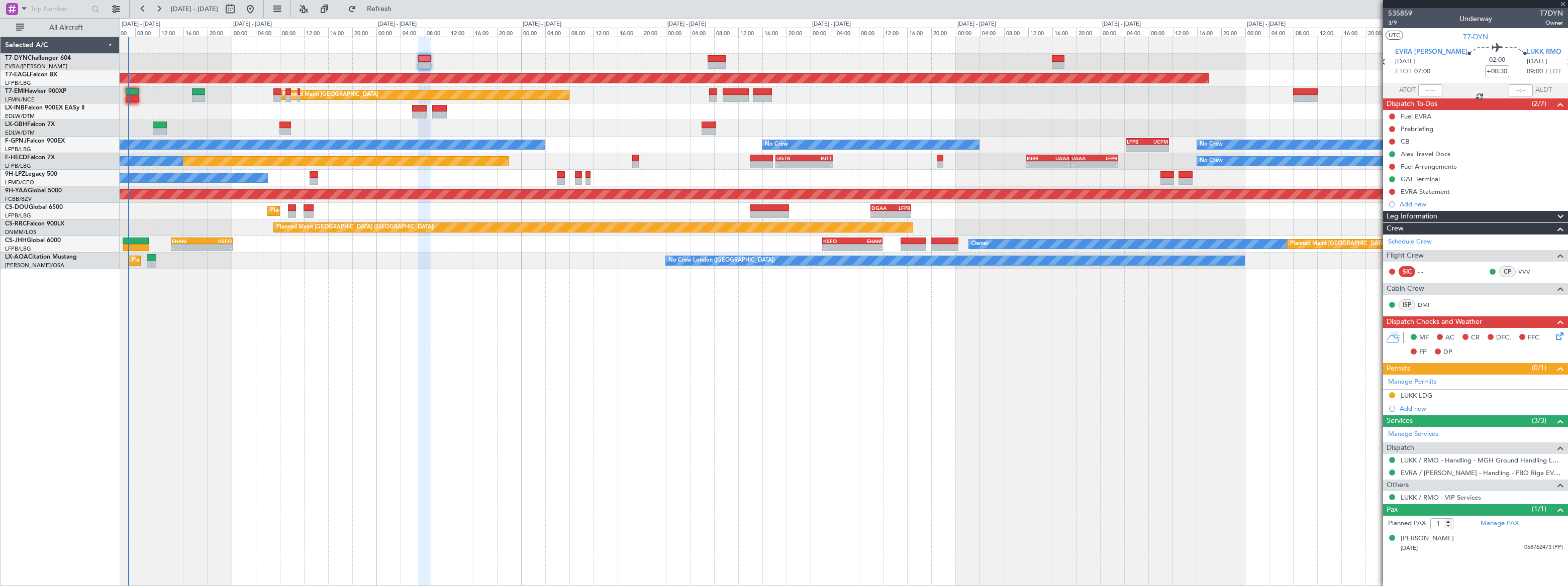
type input "+00:05"
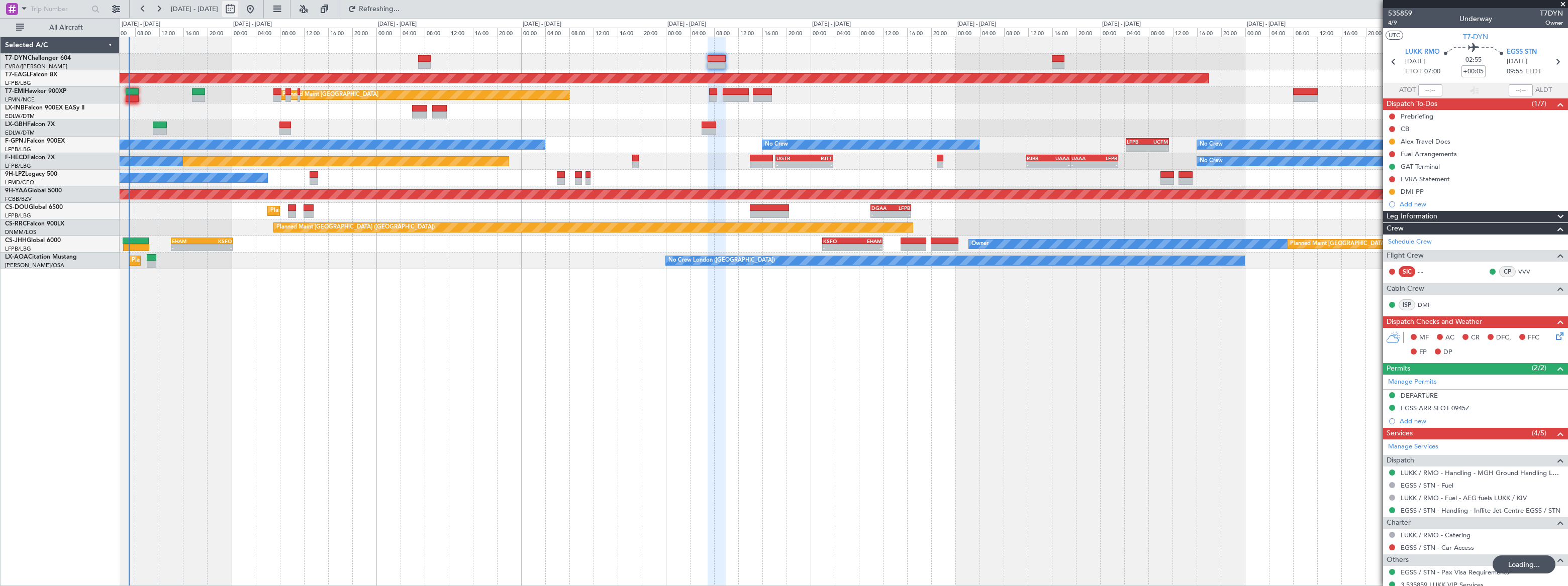
click at [239, 10] on button at bounding box center [230, 9] width 16 height 16
select select "9"
select select "2025"
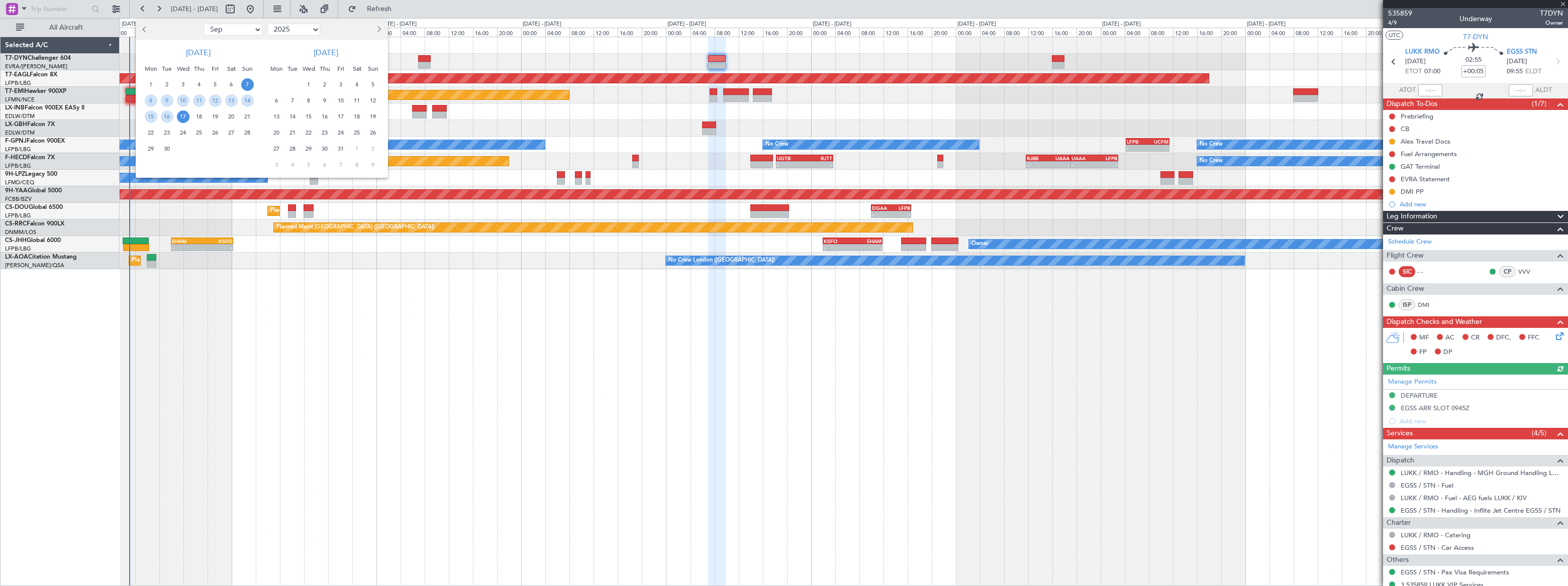
click at [221, 31] on select "Jan Feb Mar Apr May Jun [DATE] Aug Sep Oct Nov Dec" at bounding box center [233, 30] width 59 height 12
select select "10"
click at [204, 24] on select "Jan Feb Mar Apr May Jun [DATE] Aug Sep Oct Nov Dec" at bounding box center [233, 30] width 59 height 12
click at [230, 82] on span "4" at bounding box center [231, 85] width 13 height 13
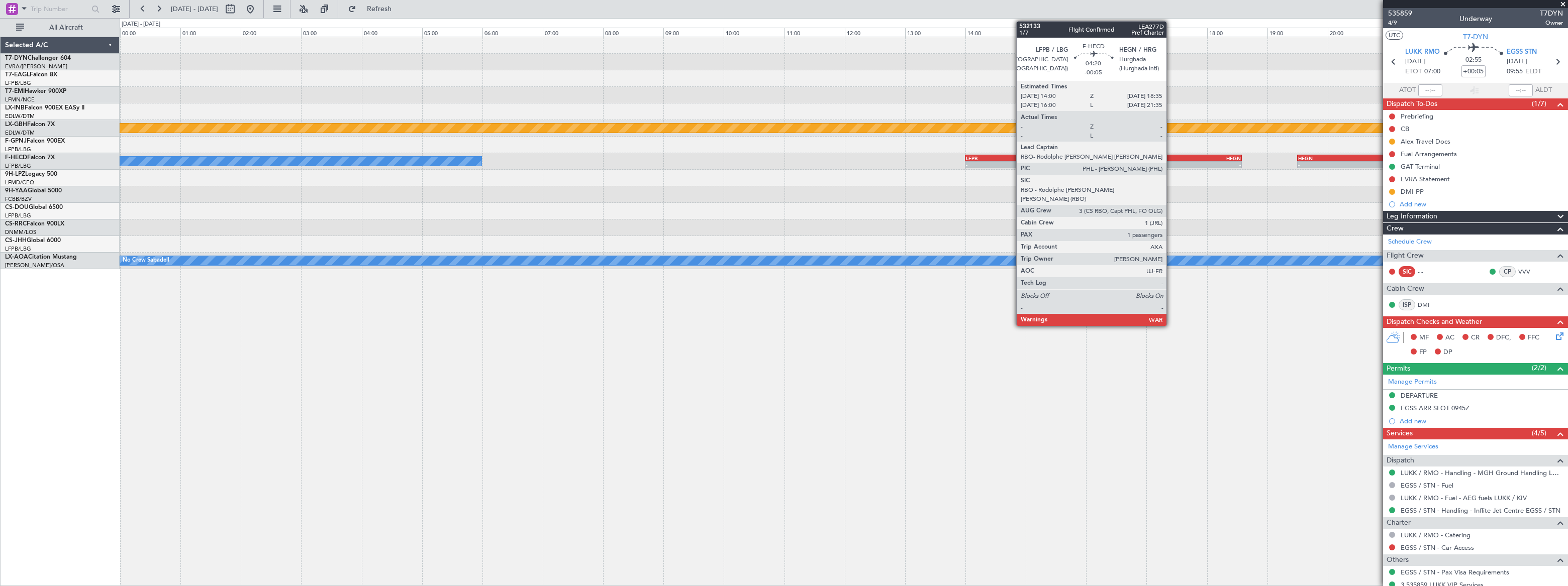
click at [1171, 157] on div "HEGN" at bounding box center [1172, 158] width 137 height 6
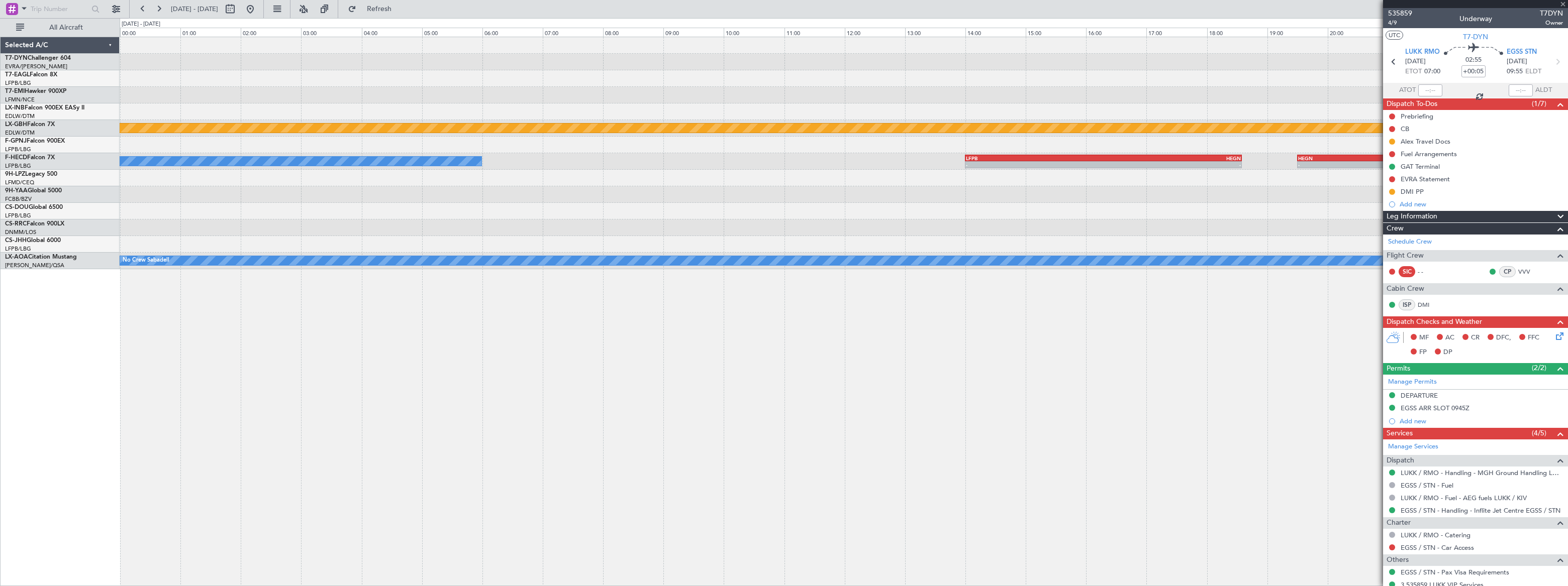
type input "-00:05"
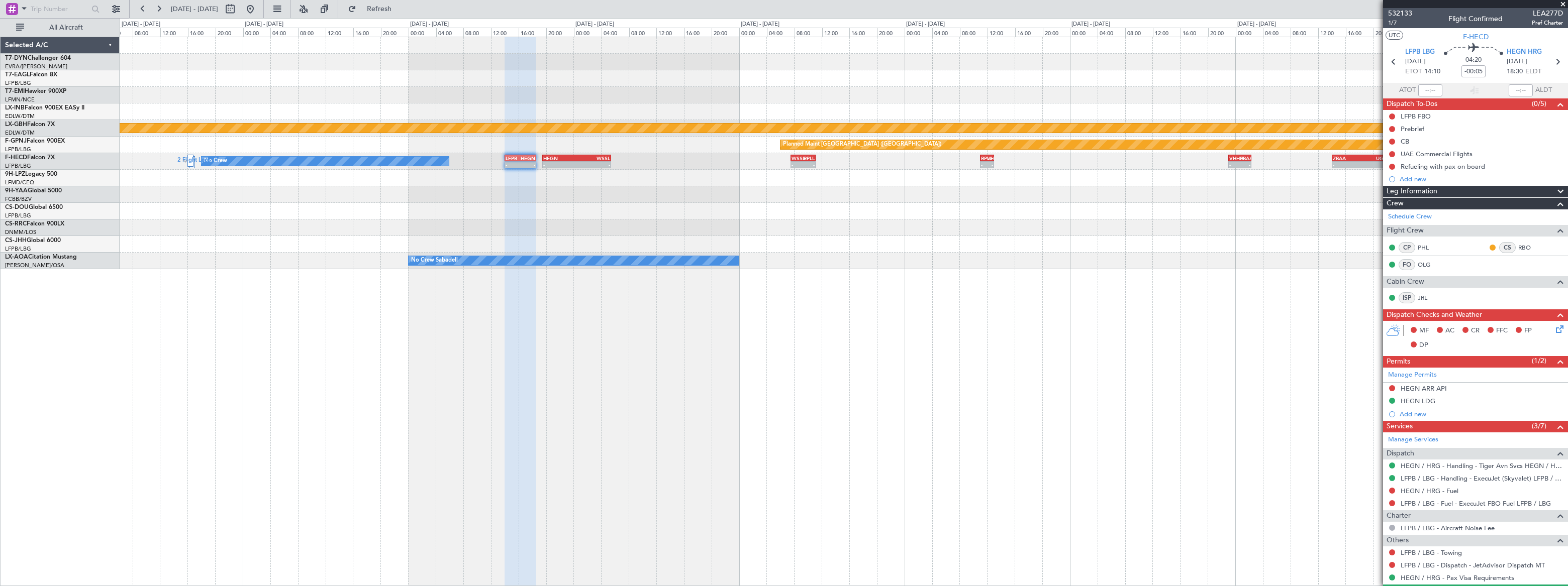
click at [618, 345] on div "Planned Maint Nurnberg Planned Maint [GEOGRAPHIC_DATA] ([GEOGRAPHIC_DATA]) No C…" at bounding box center [843, 311] width 1448 height 550
click at [259, 8] on button at bounding box center [250, 9] width 16 height 16
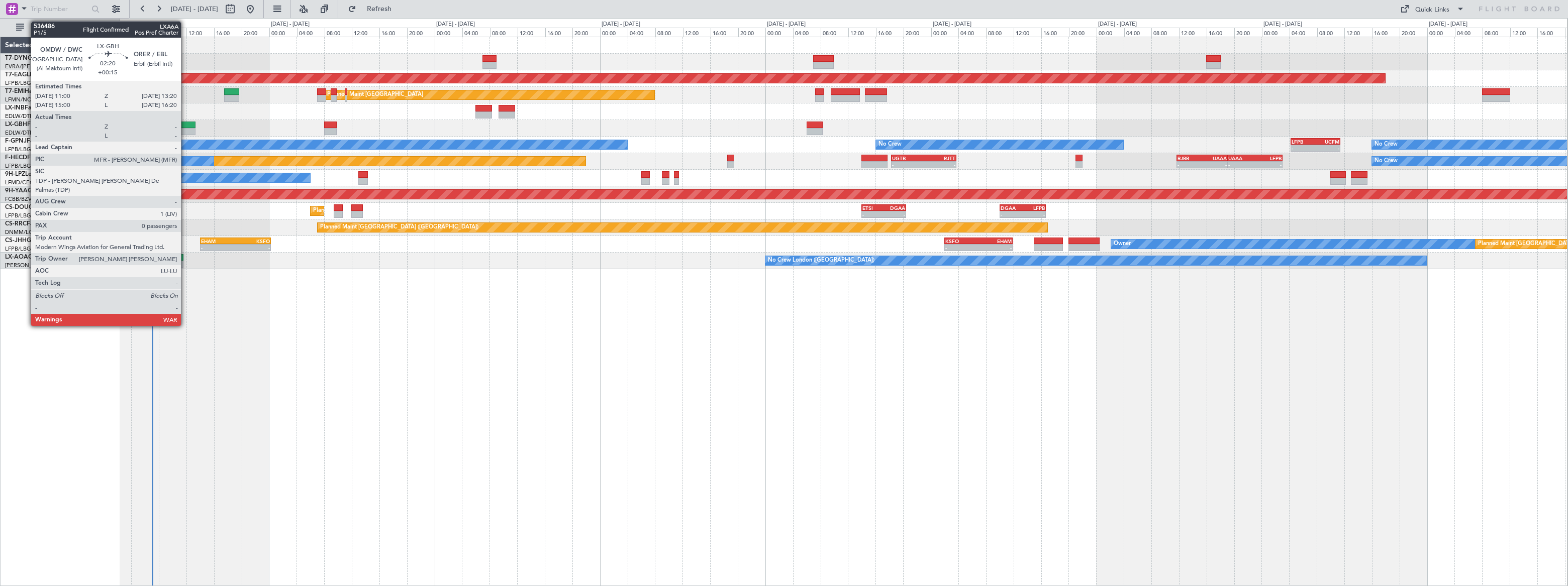
click at [186, 123] on div at bounding box center [187, 125] width 16 height 7
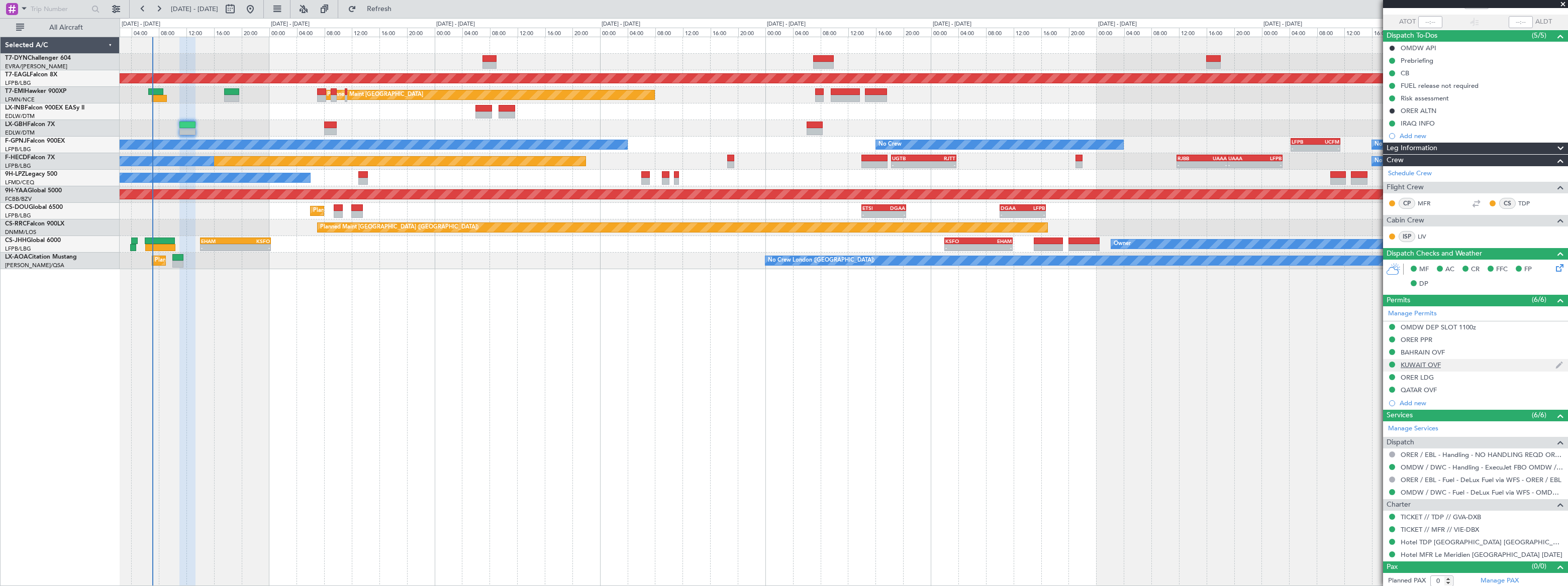
scroll to position [71, 0]
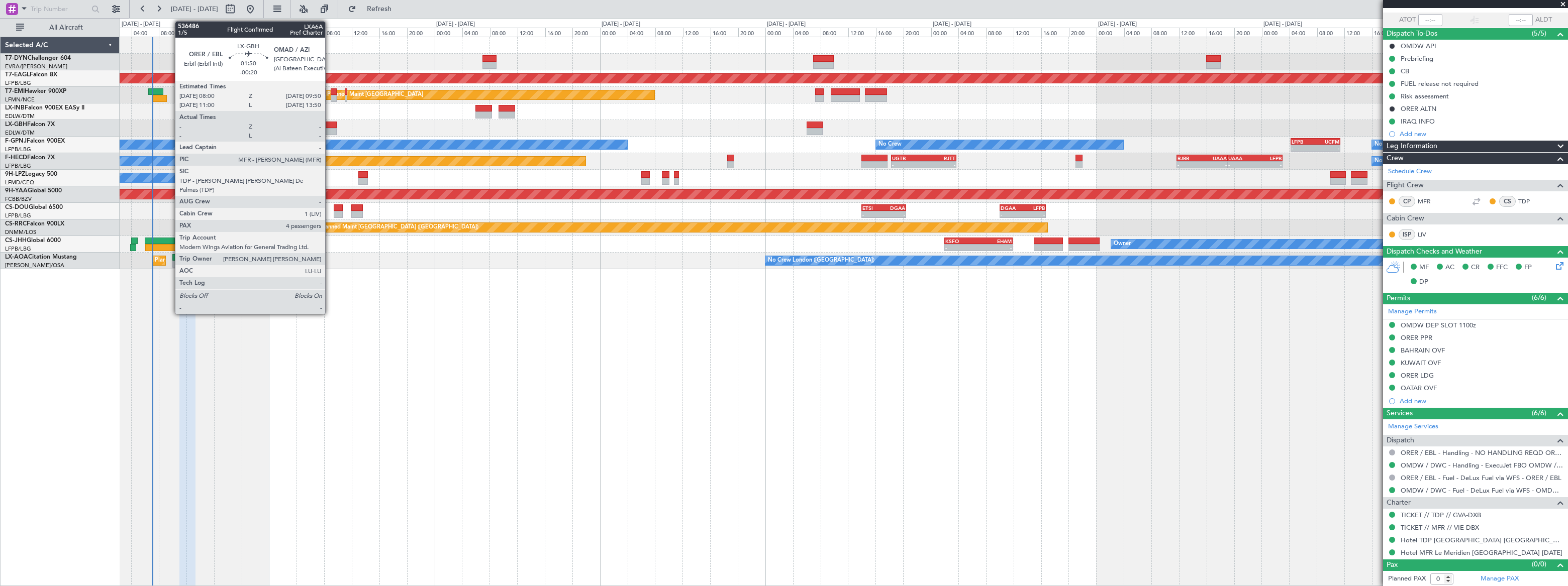
click at [330, 126] on div at bounding box center [331, 125] width 13 height 7
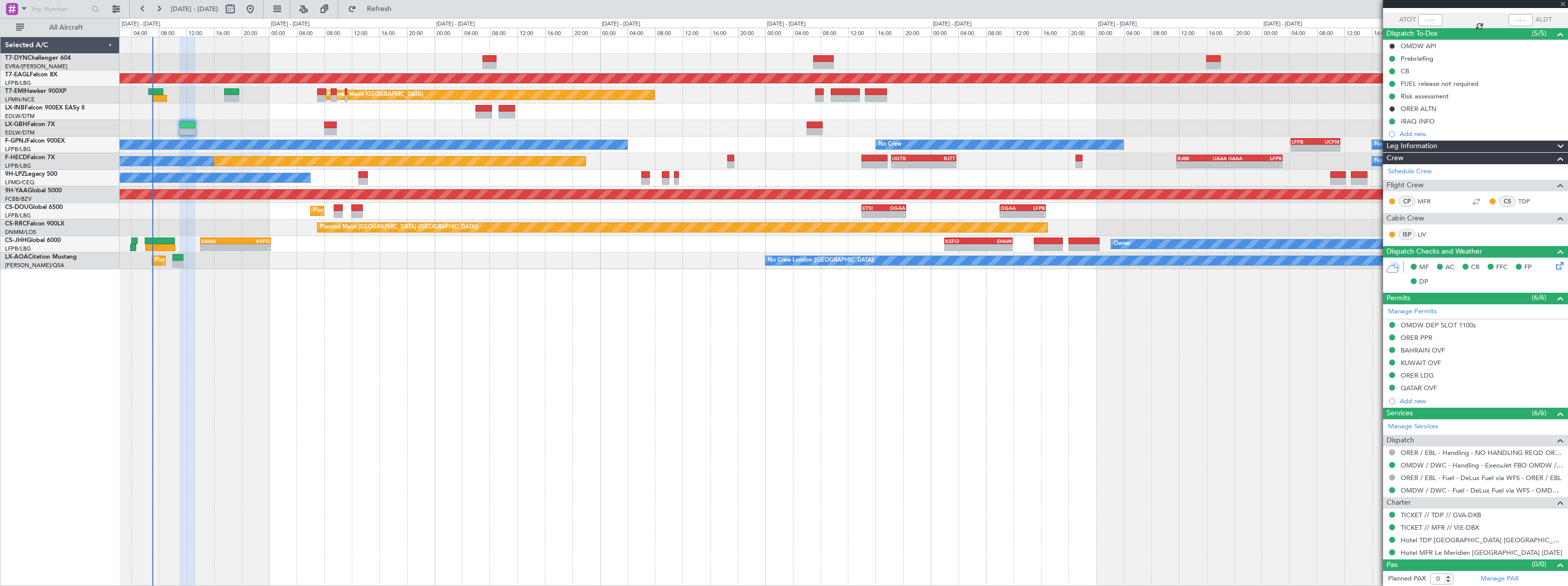
type input "-00:20"
type input "4"
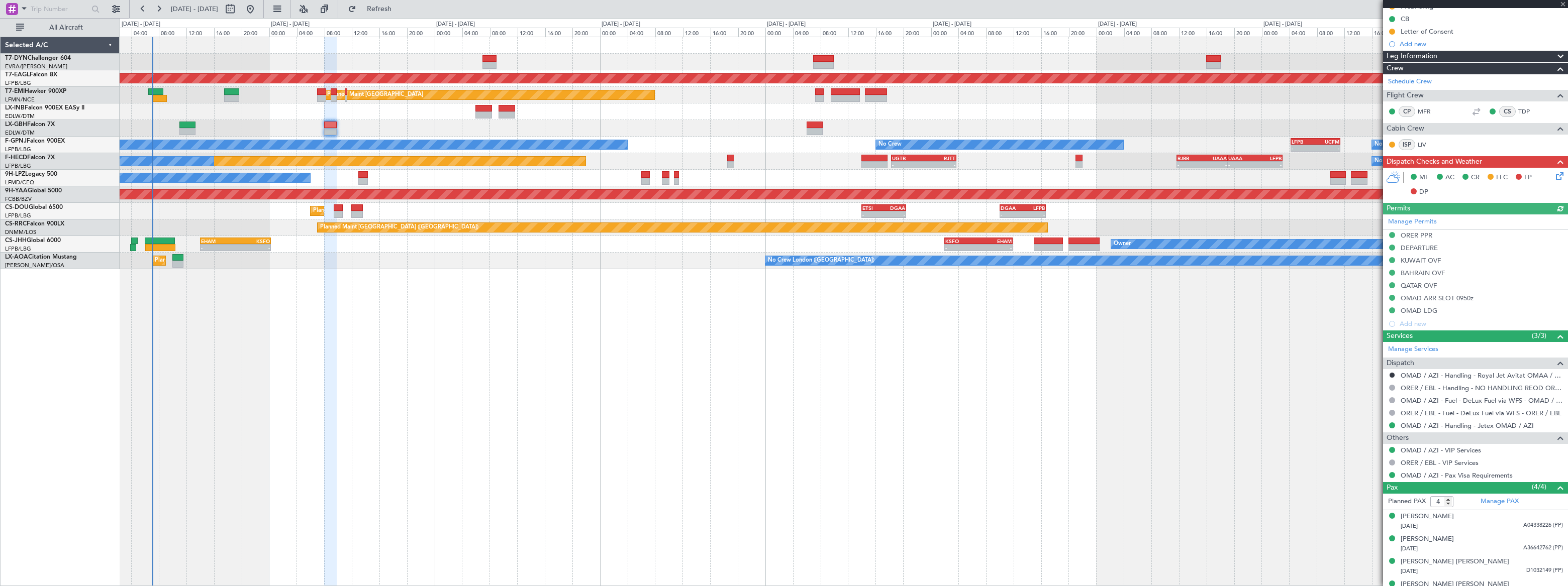
scroll to position [173, 0]
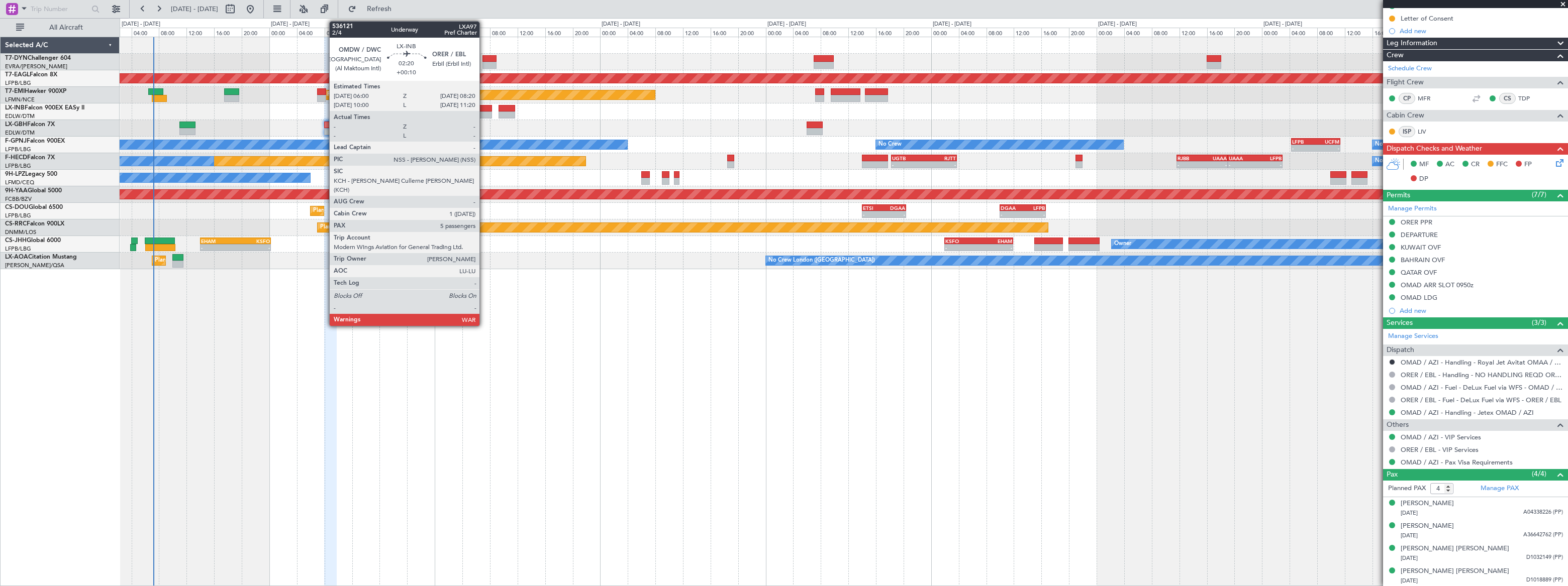
click at [484, 108] on div at bounding box center [484, 108] width 16 height 7
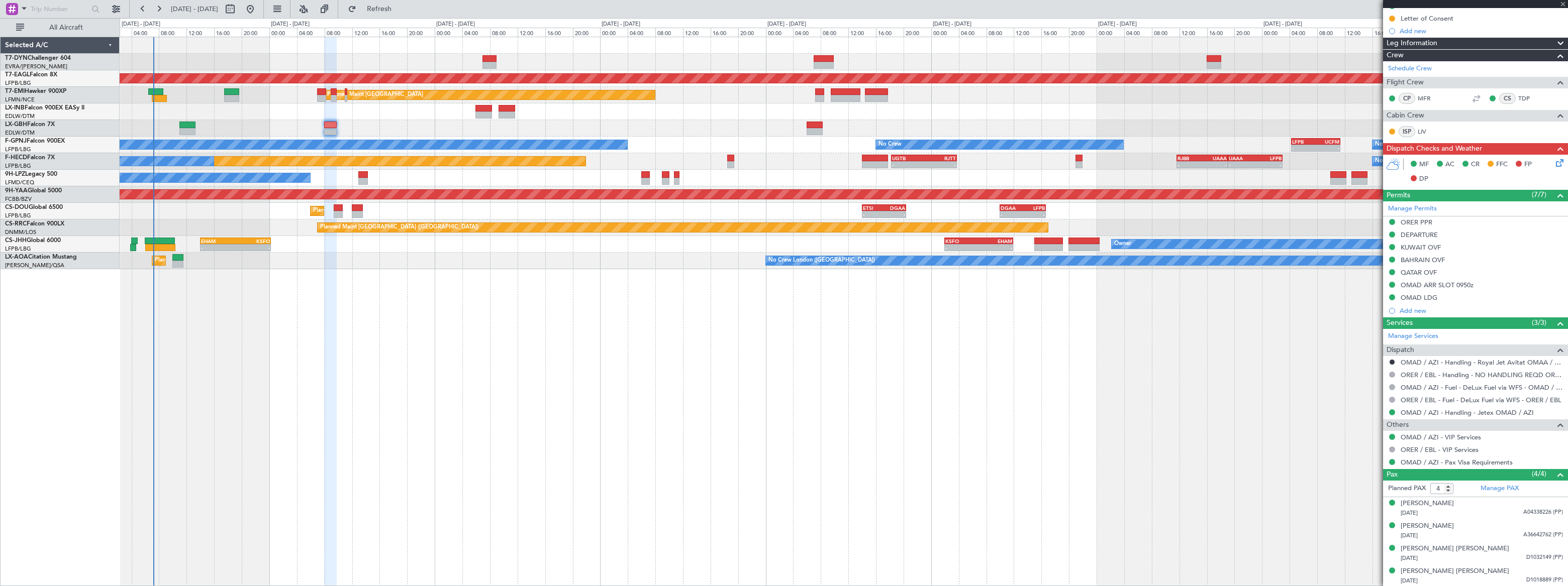
type input "+00:10"
type input "5"
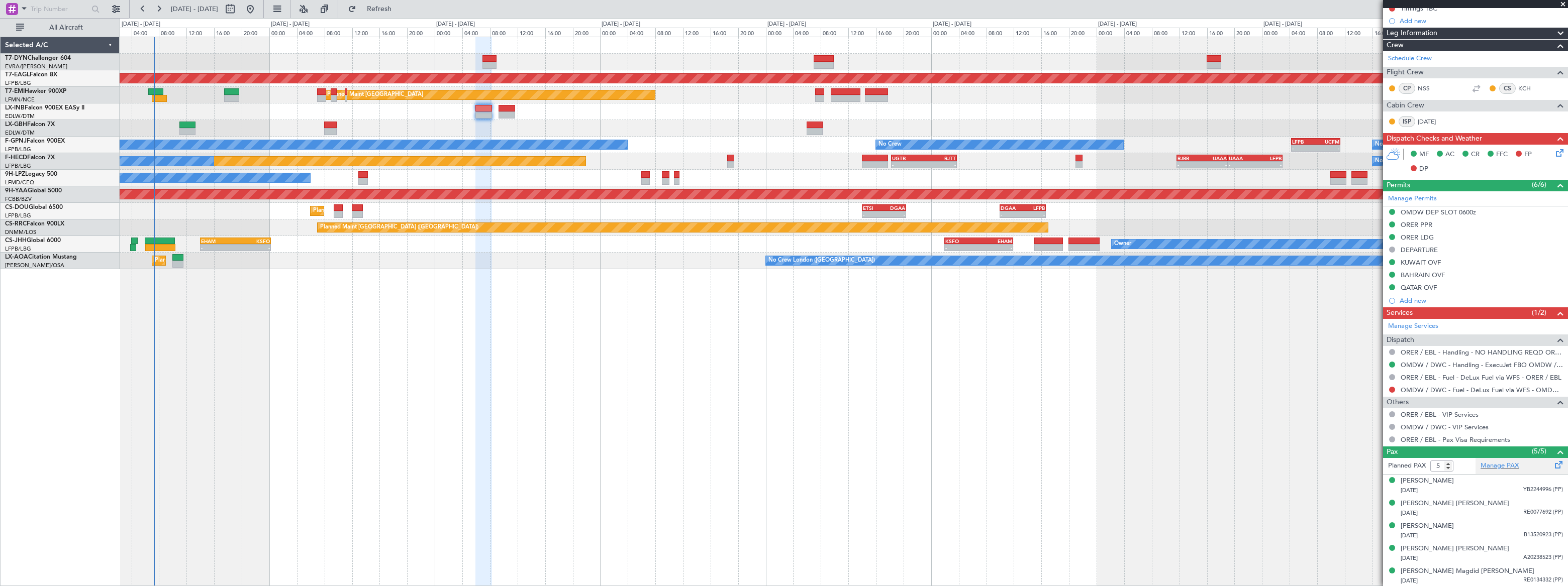
scroll to position [0, 0]
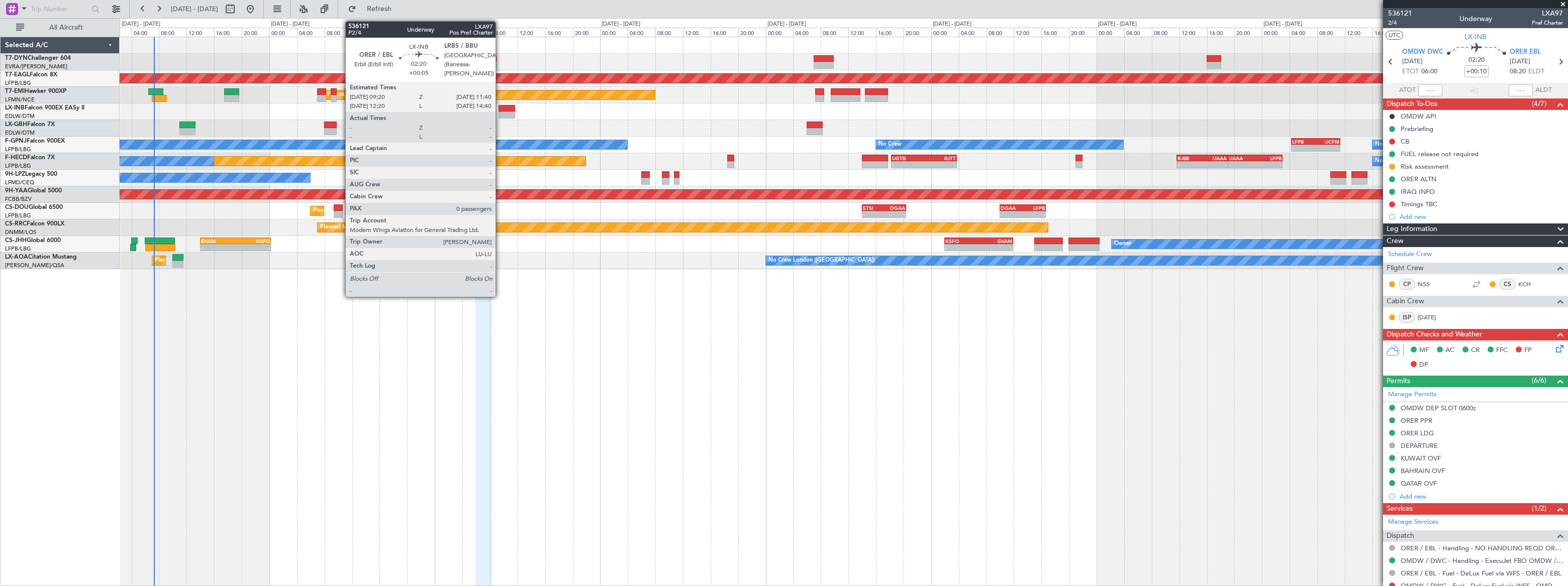
click at [501, 110] on div at bounding box center [507, 108] width 16 height 7
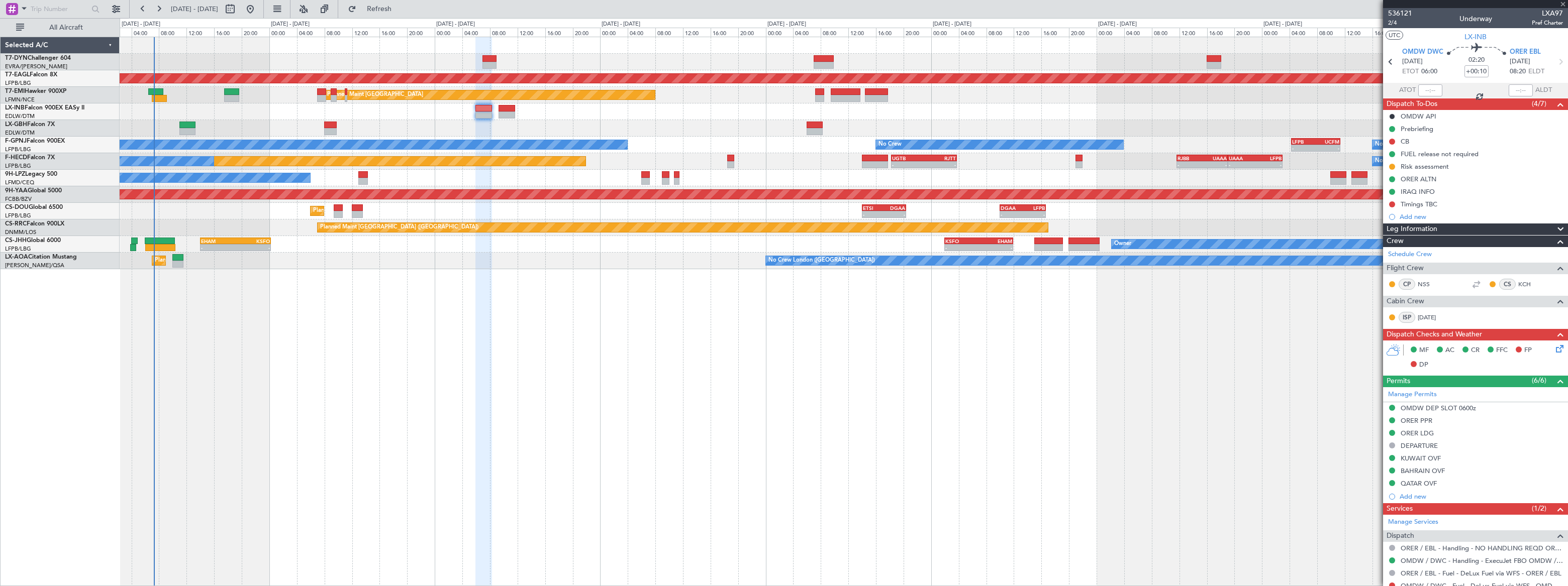
type input "+00:05"
type input "0"
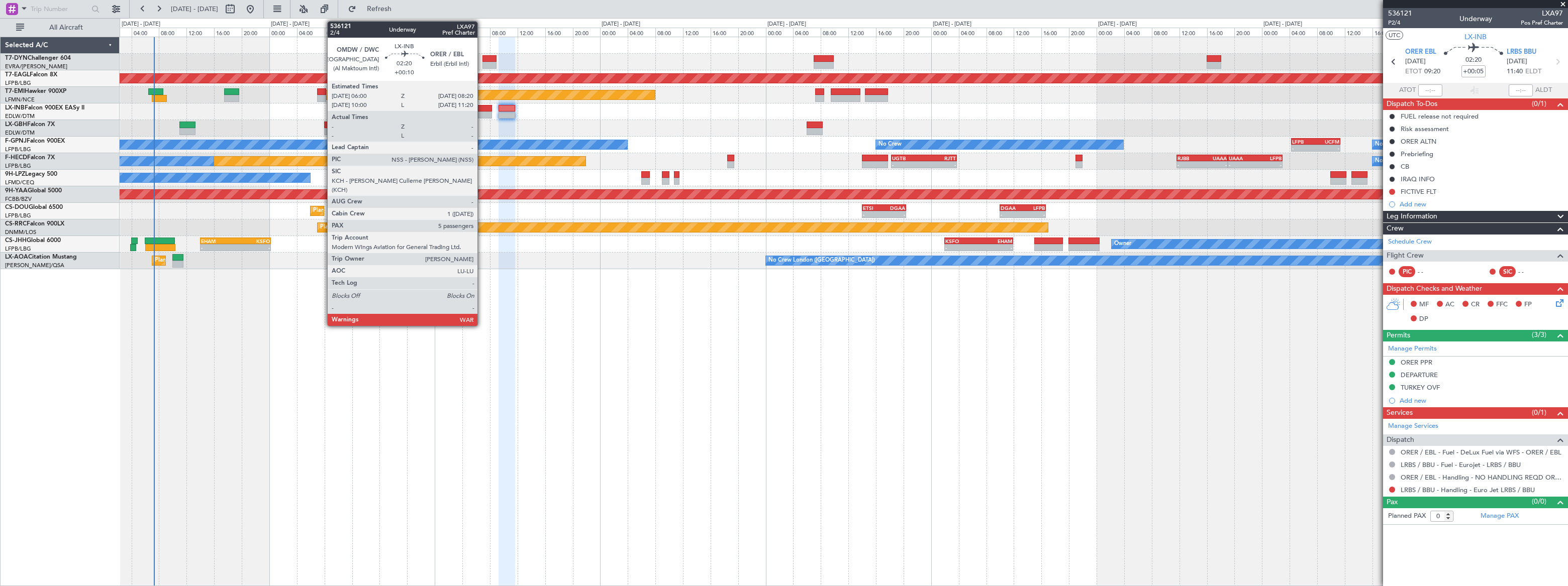
click at [482, 110] on div at bounding box center [484, 108] width 16 height 7
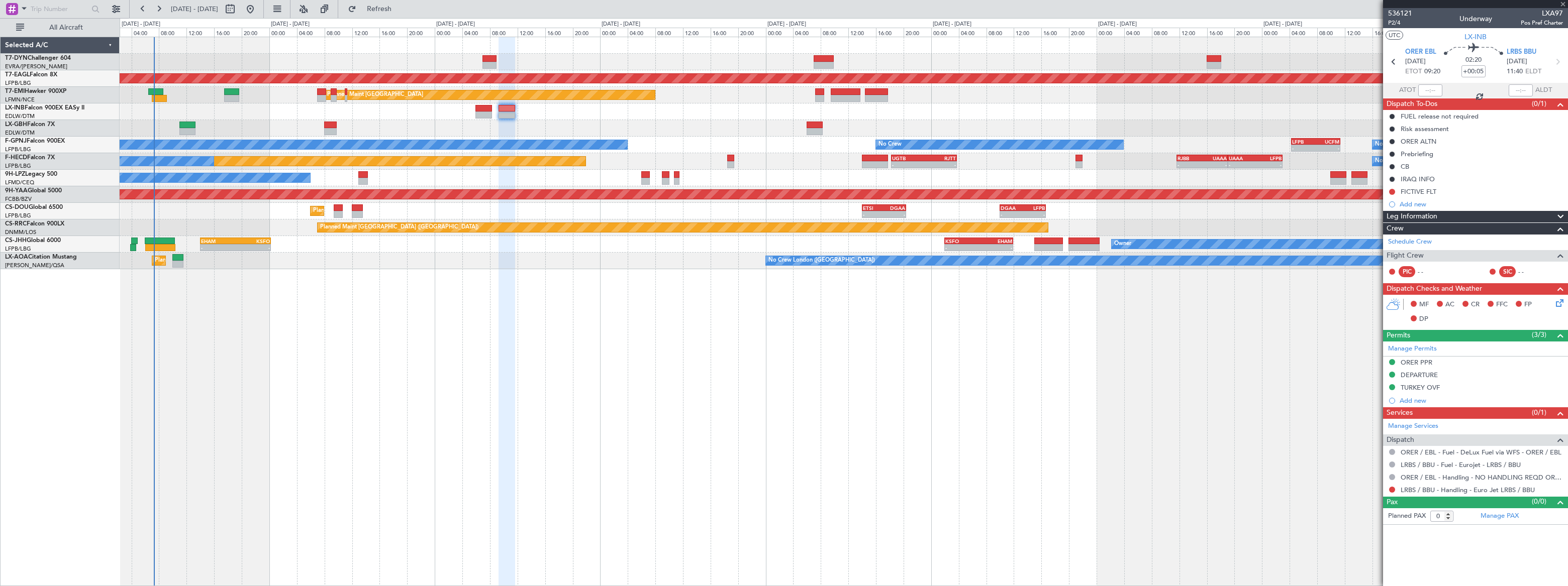
type input "+00:10"
type input "5"
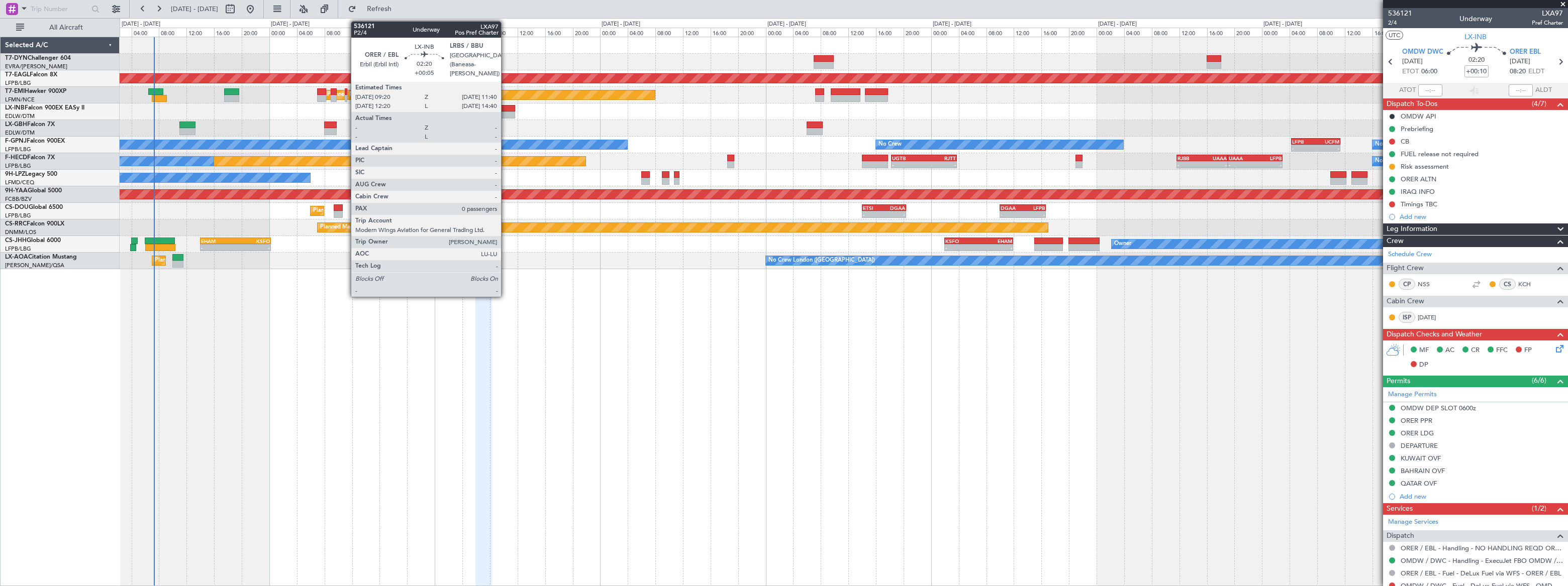
click at [505, 107] on div at bounding box center [507, 108] width 16 height 7
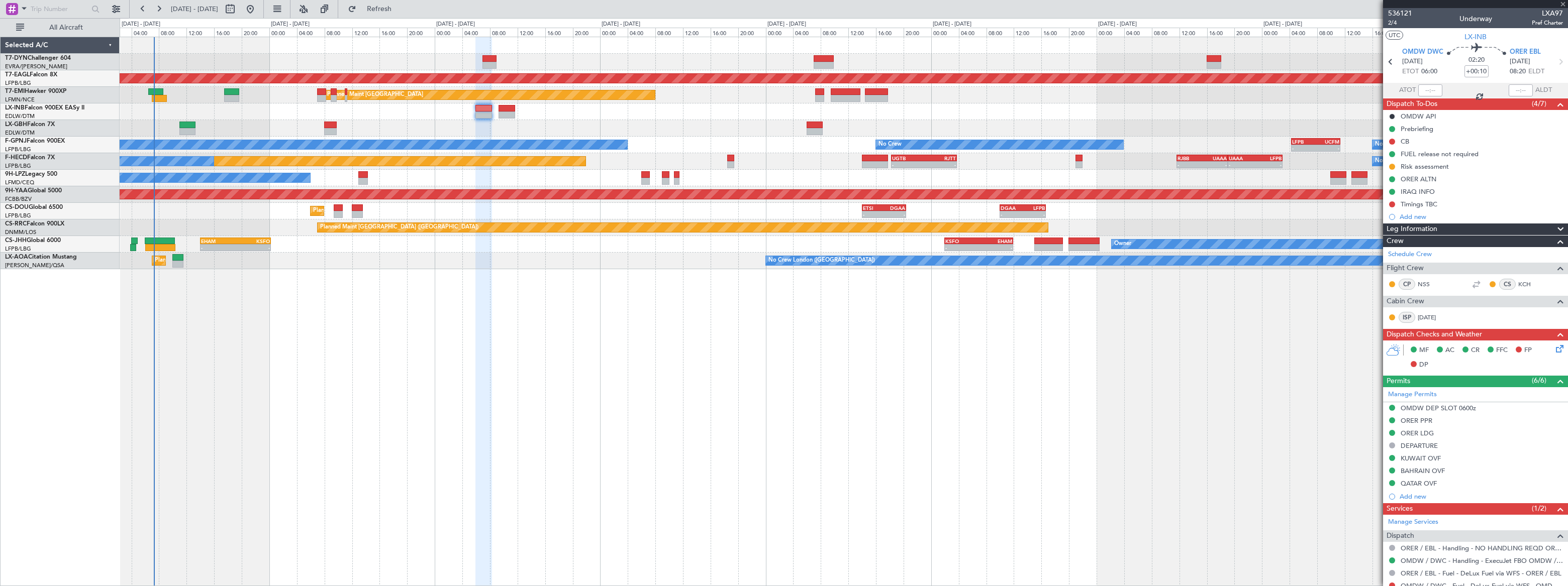
type input "+00:05"
type input "0"
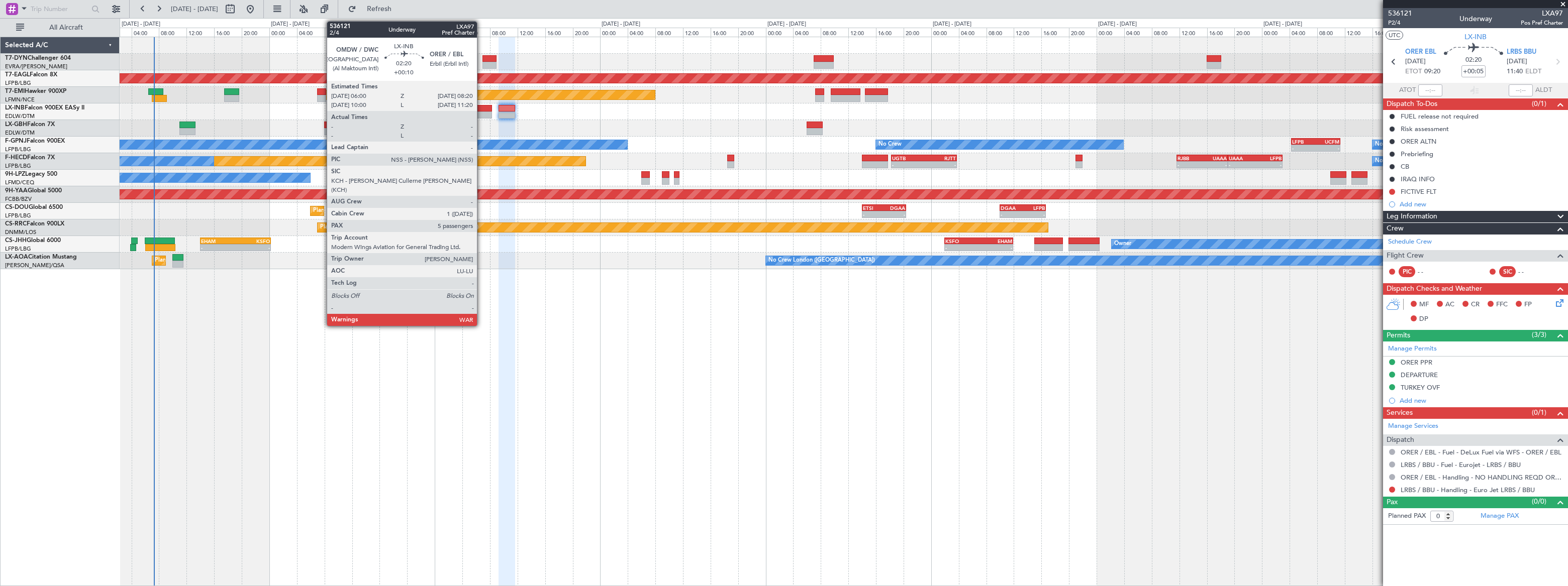
click at [479, 109] on div at bounding box center [484, 108] width 16 height 7
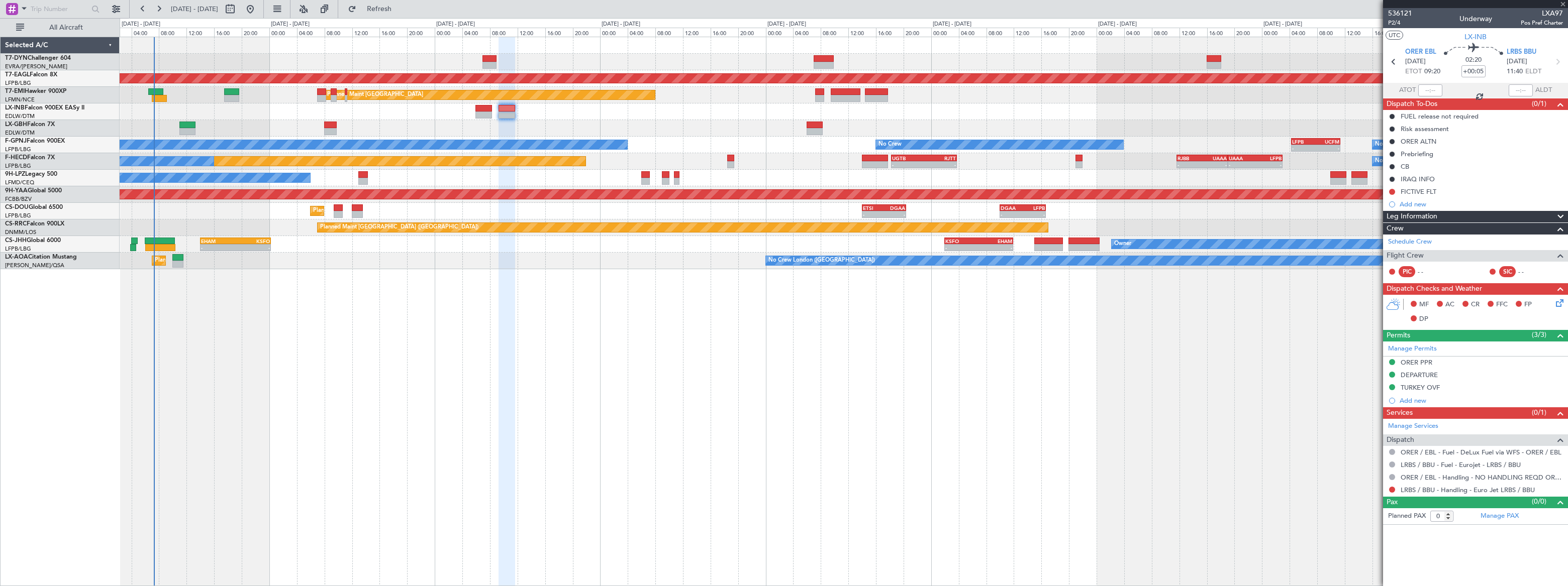
type input "+00:10"
type input "5"
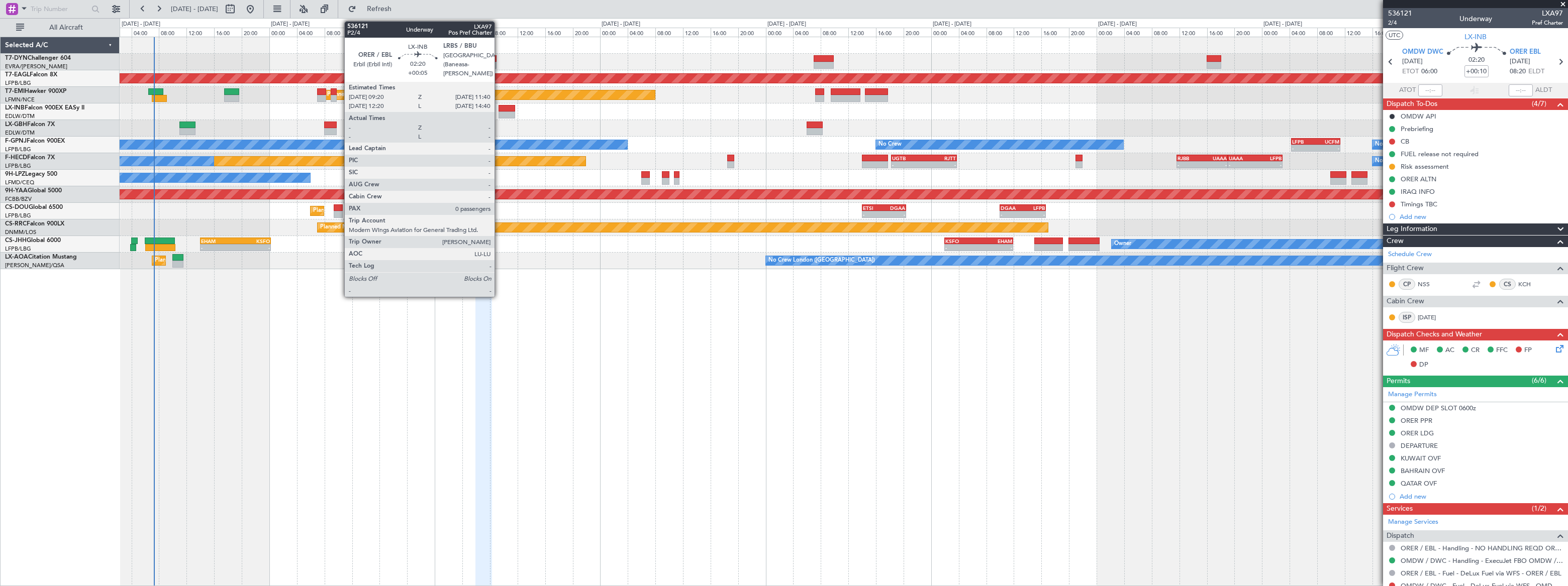
click at [499, 108] on div at bounding box center [507, 108] width 16 height 7
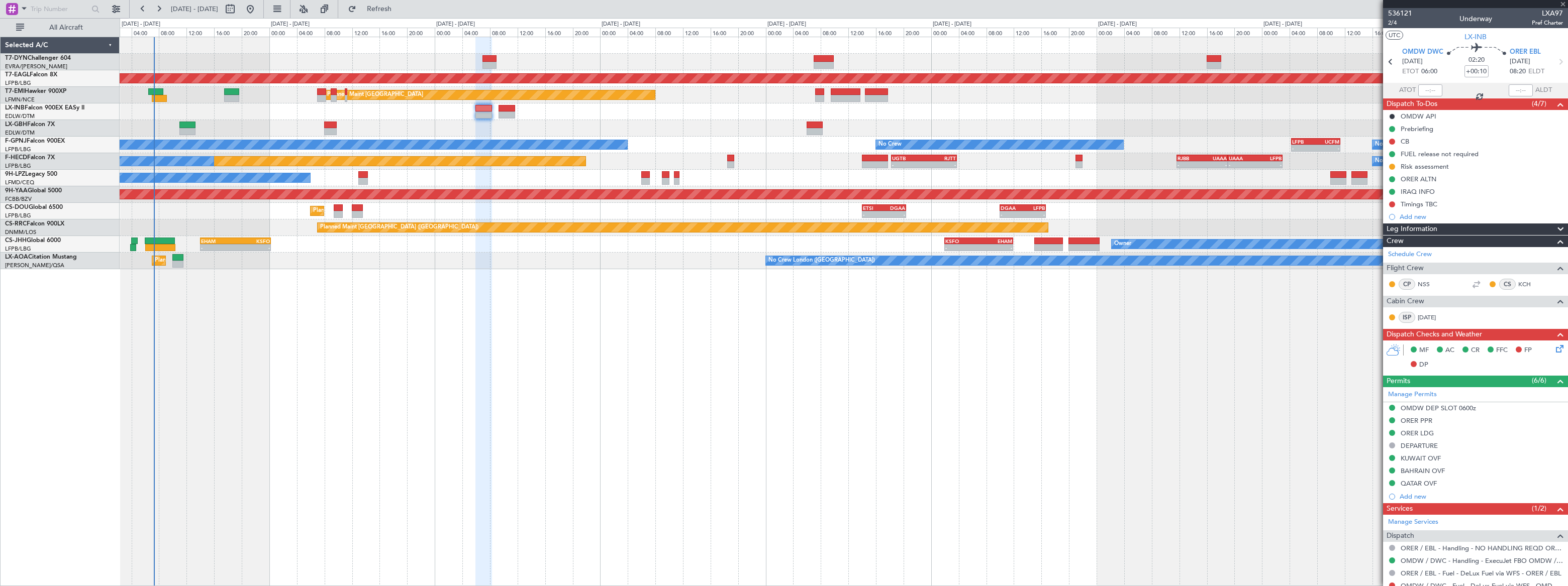
type input "+00:05"
type input "0"
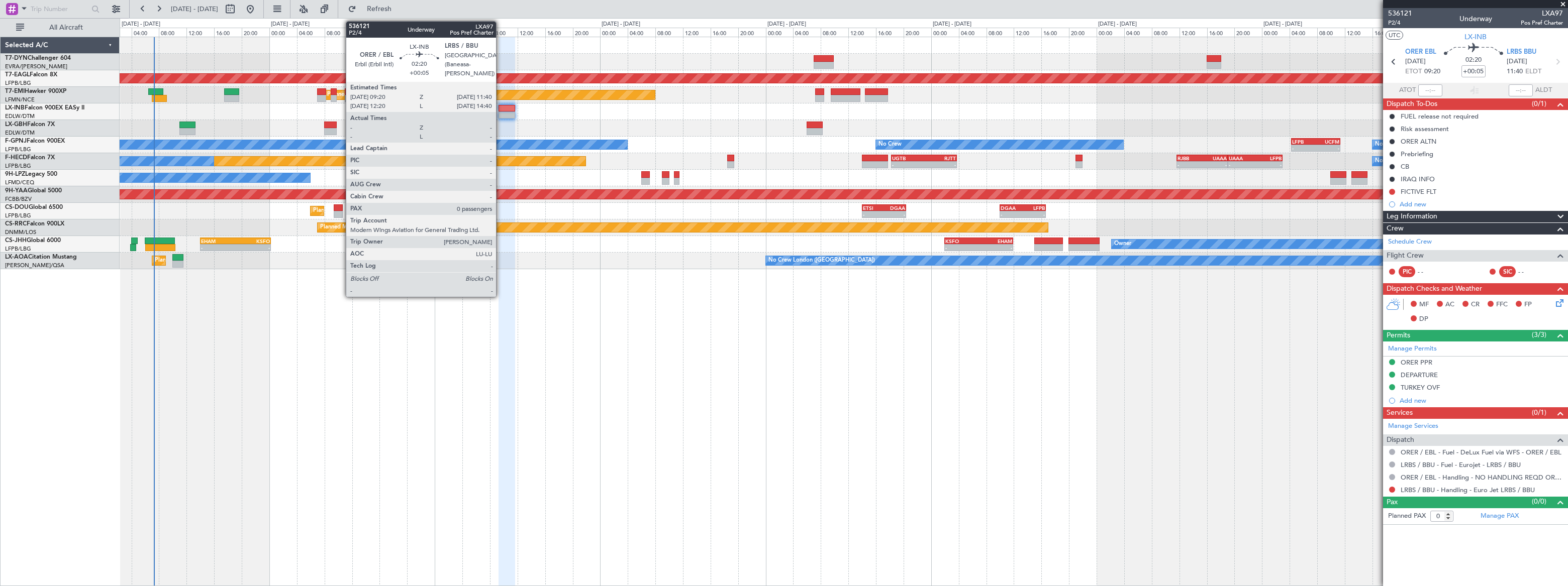
click at [502, 110] on div at bounding box center [507, 108] width 16 height 7
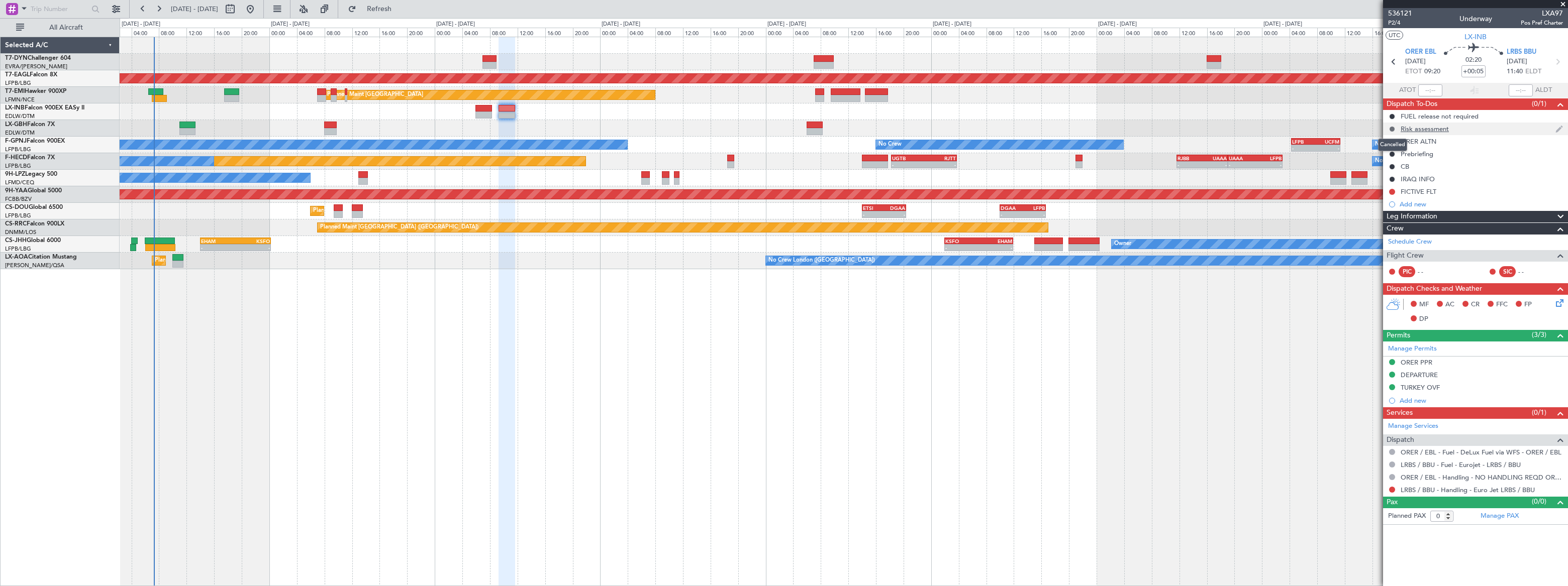
click at [1392, 128] on button at bounding box center [1392, 129] width 6 height 6
click at [1387, 157] on span "In Progress" at bounding box center [1397, 158] width 34 height 10
